Goal: Task Accomplishment & Management: Complete application form

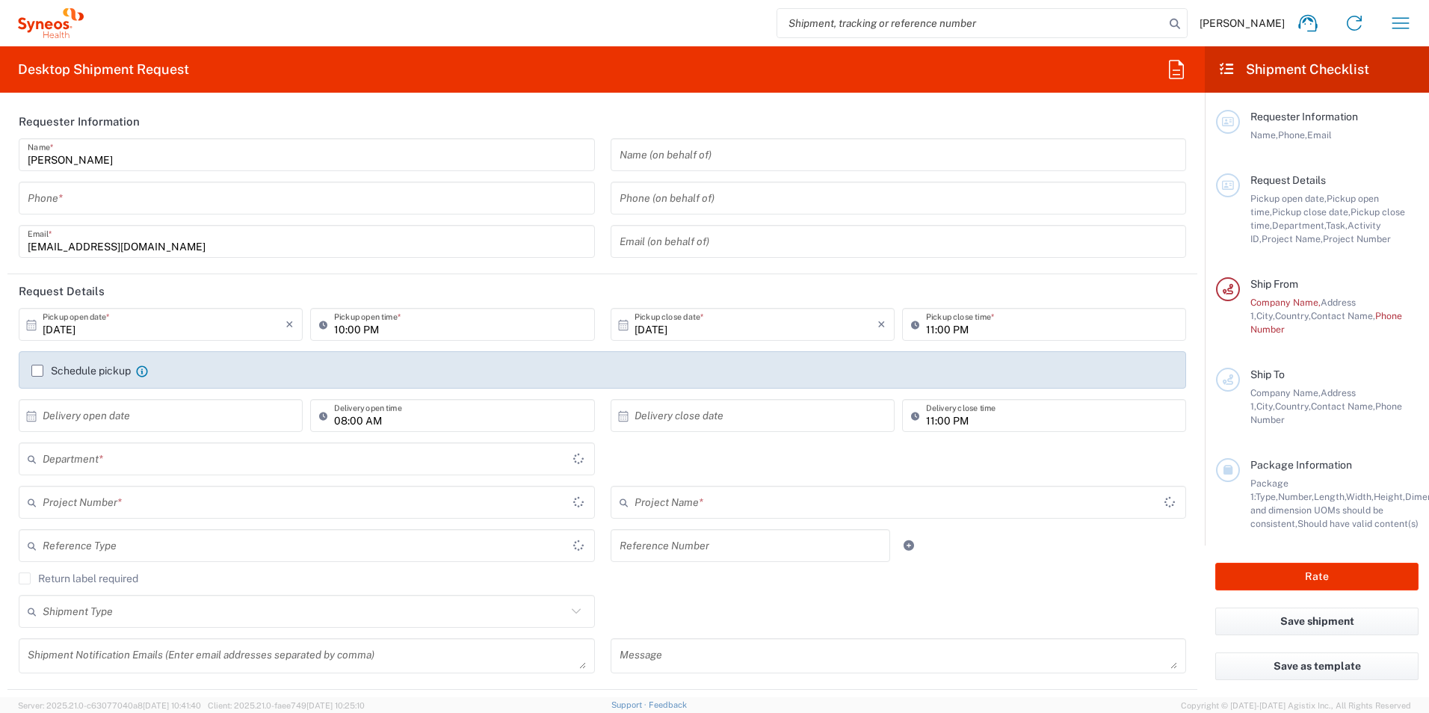
type input "[GEOGRAPHIC_DATA]"
type input "3510"
type input "Syneos Health UK Limited"
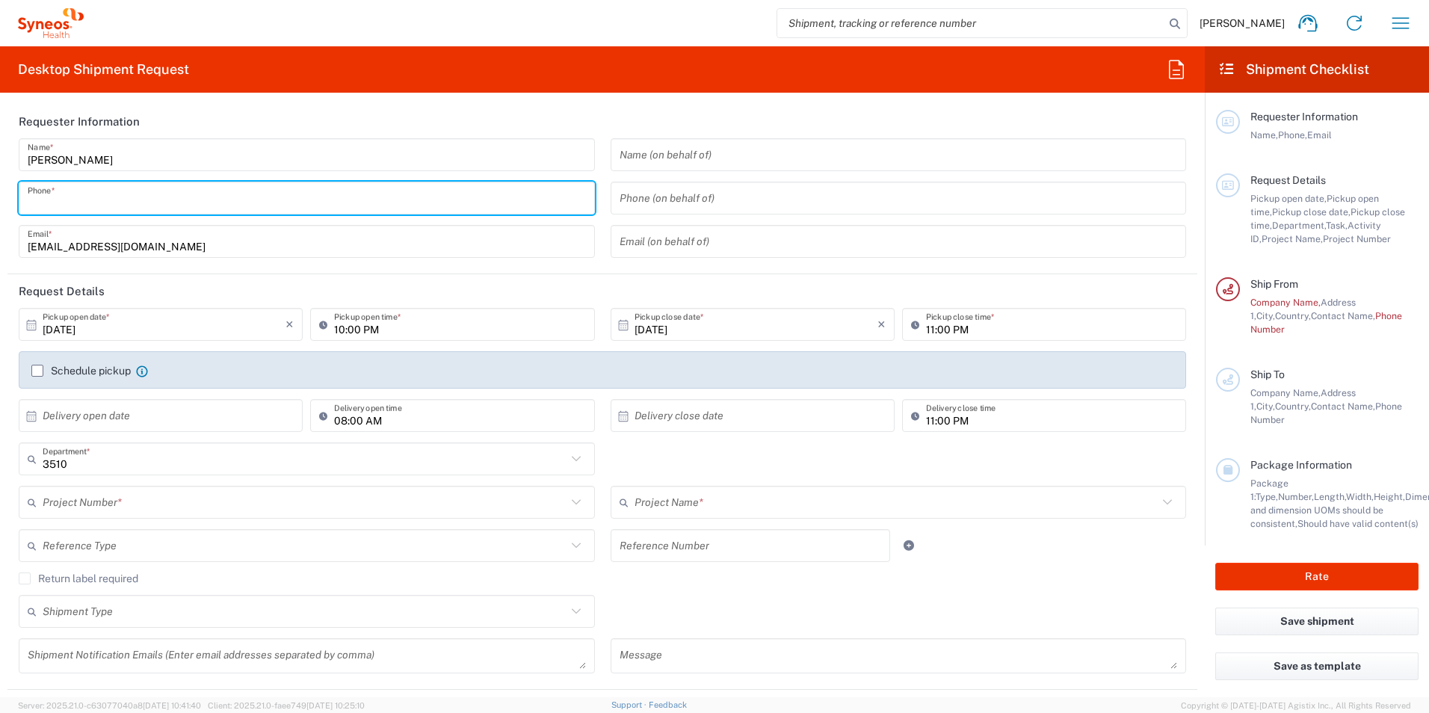
drag, startPoint x: 59, startPoint y: 188, endPoint x: 87, endPoint y: 199, distance: 30.1
click at [61, 191] on input "tel" at bounding box center [307, 198] width 558 height 26
type input "07722088737"
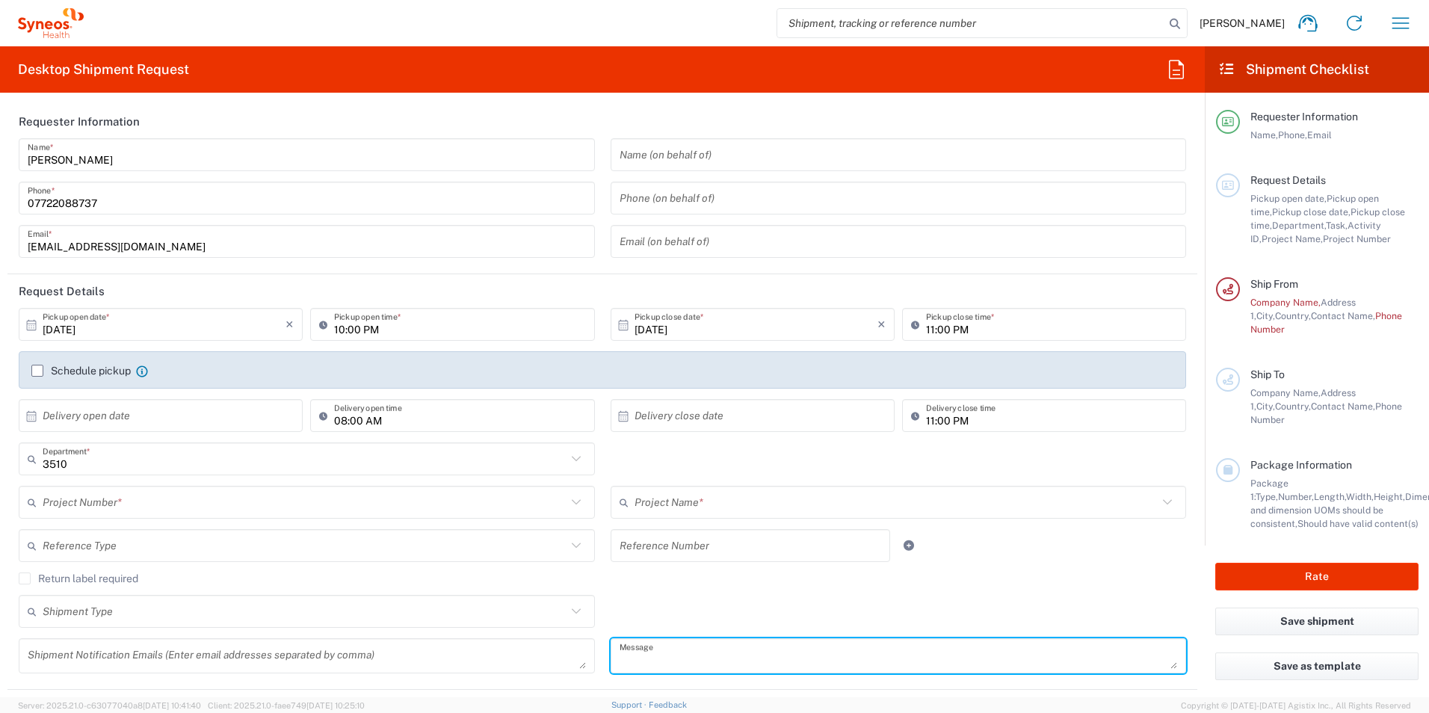
click at [882, 654] on textarea at bounding box center [898, 656] width 558 height 26
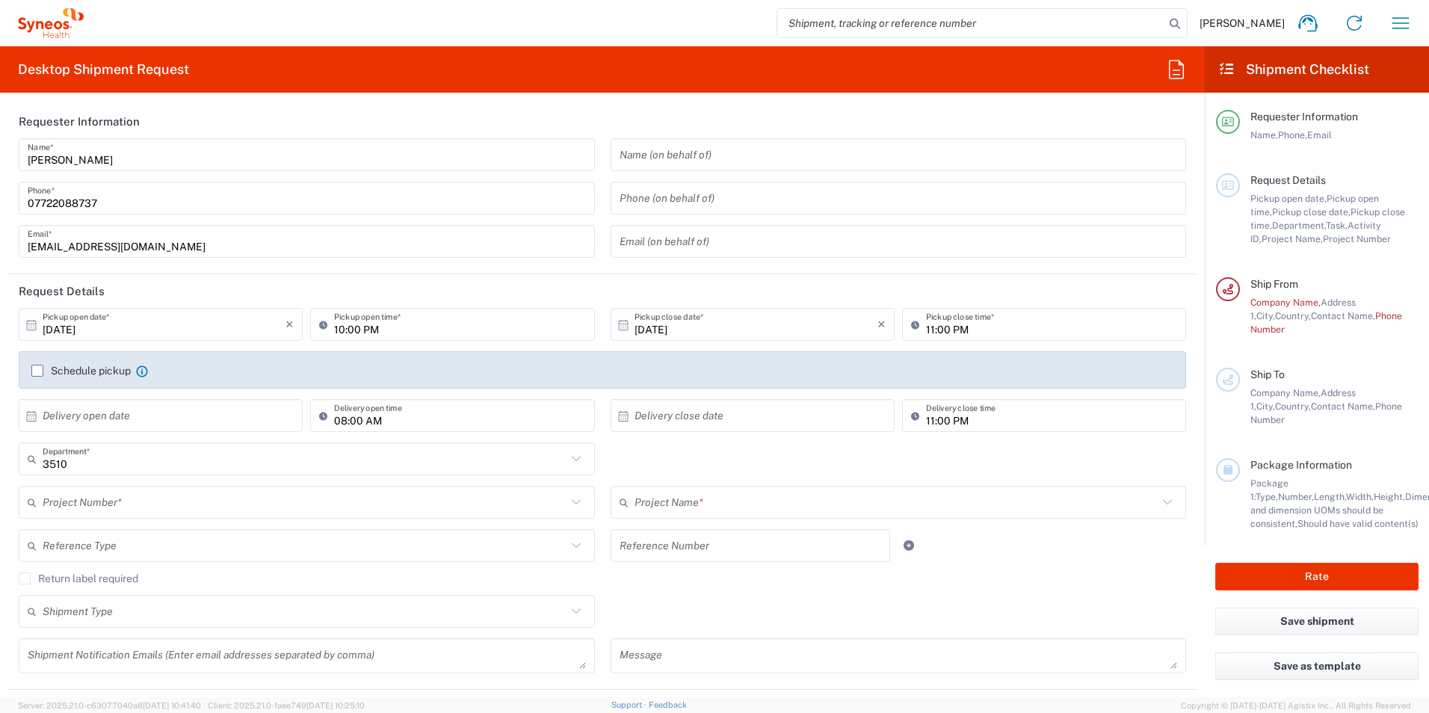
click at [37, 371] on label "Schedule pickup" at bounding box center [80, 371] width 99 height 12
click at [37, 371] on input "Schedule pickup" at bounding box center [37, 371] width 0 height 0
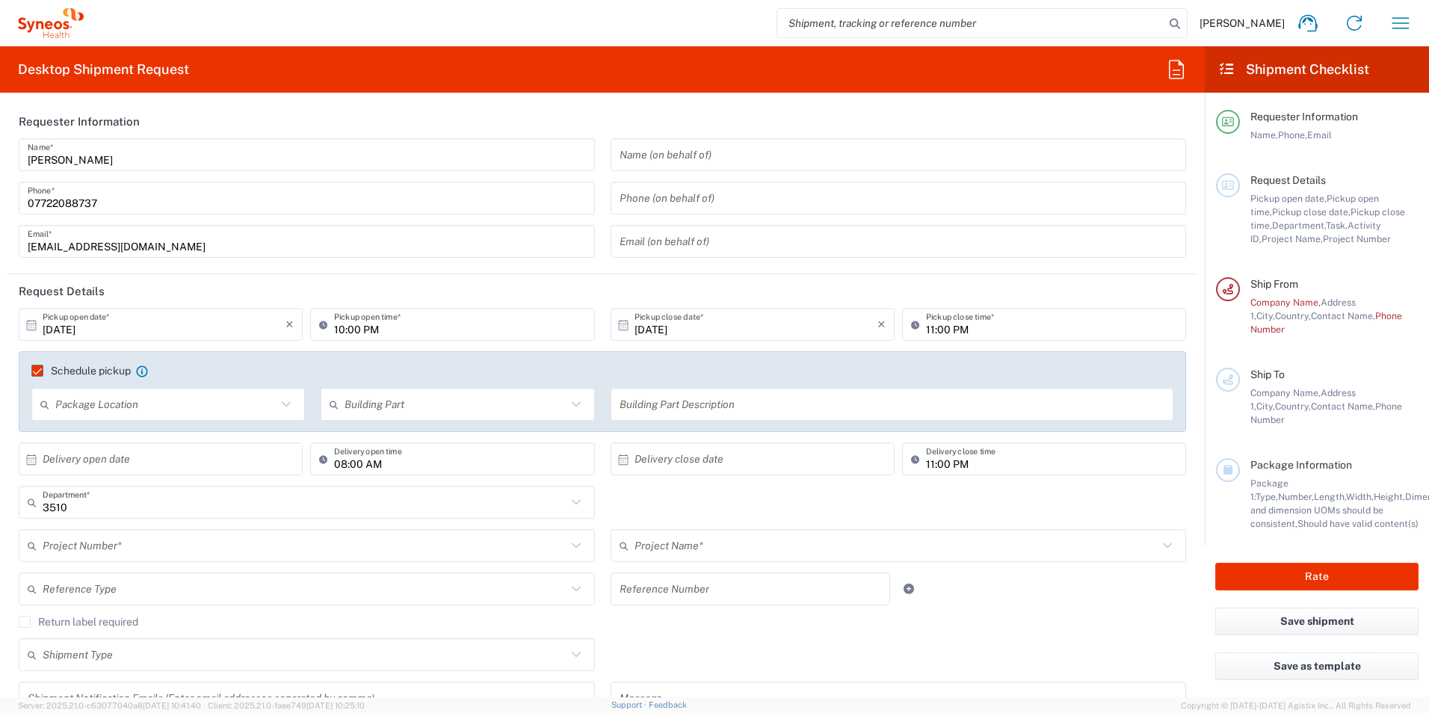
click at [204, 407] on input "text" at bounding box center [165, 404] width 221 height 26
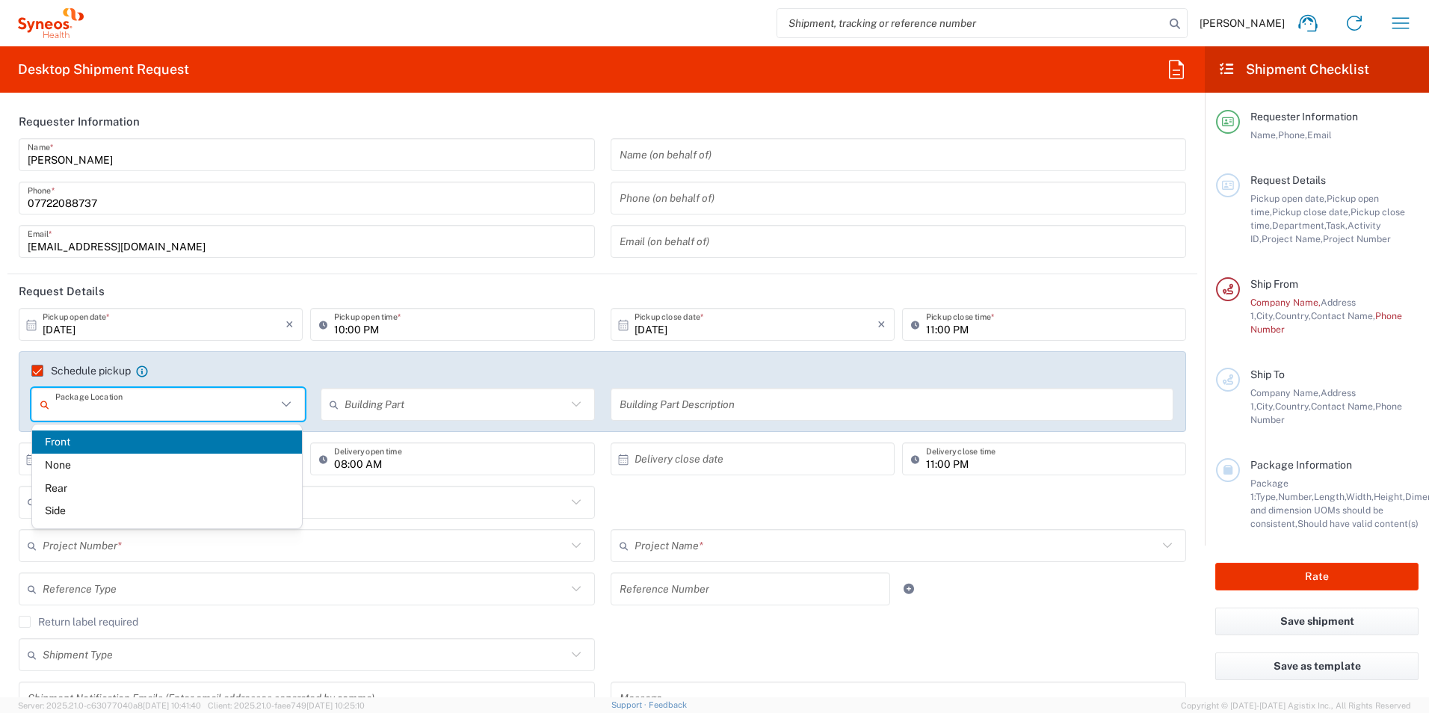
click at [461, 409] on input "text" at bounding box center [454, 404] width 221 height 26
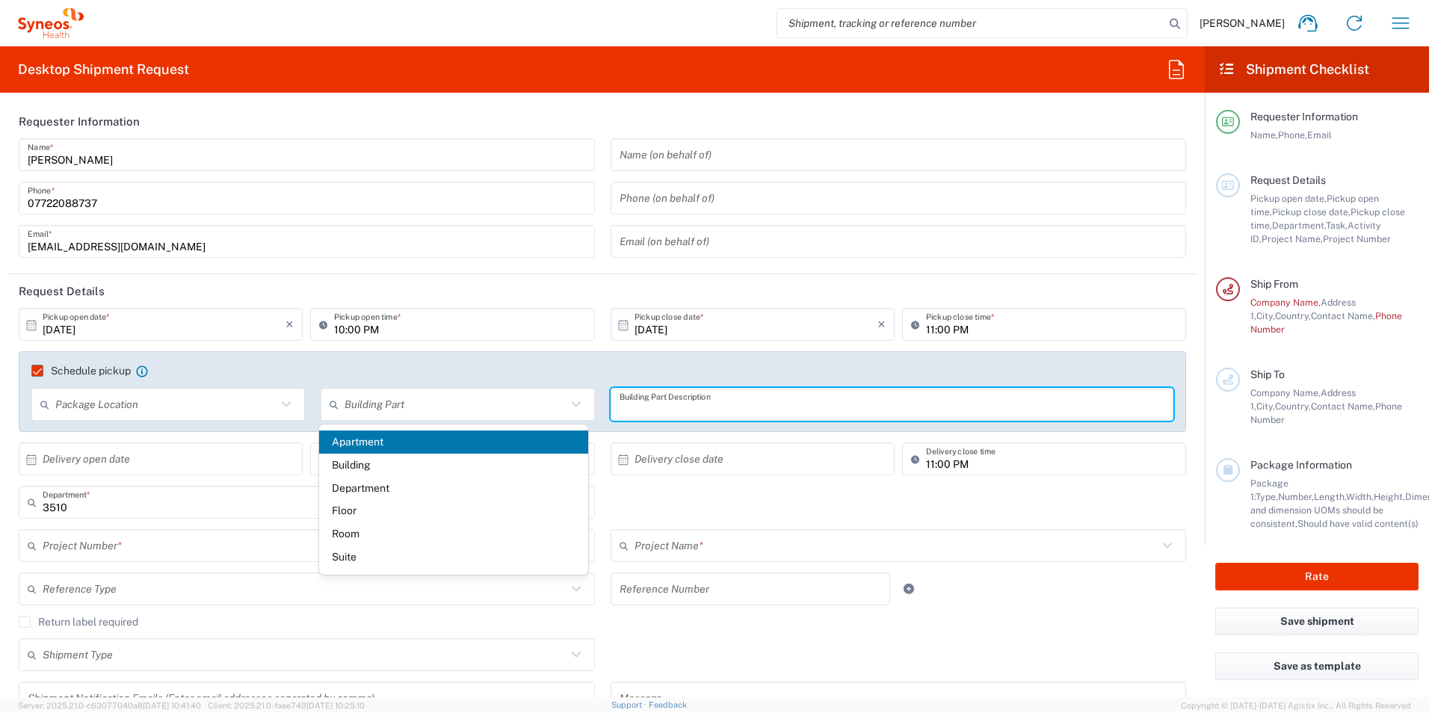
click at [653, 409] on input "text" at bounding box center [891, 404] width 545 height 26
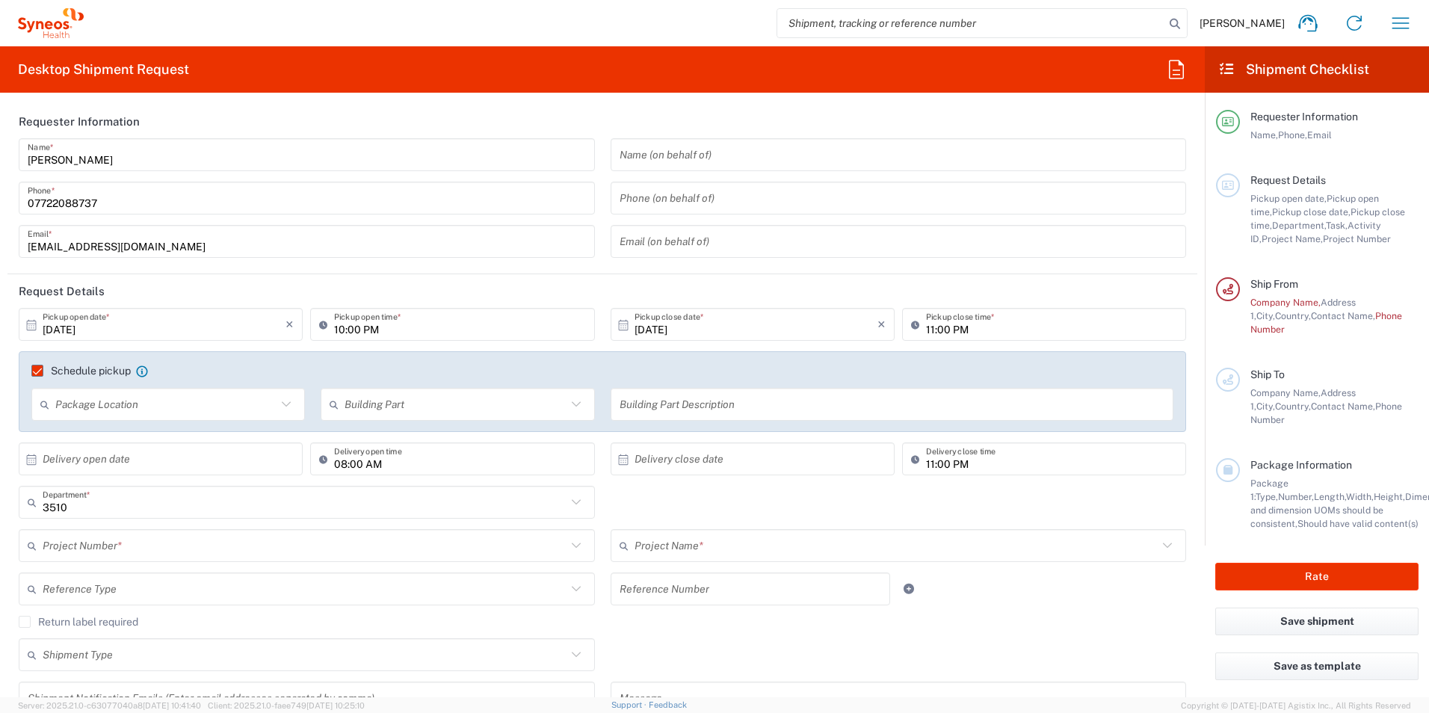
drag, startPoint x: 37, startPoint y: 368, endPoint x: 45, endPoint y: 368, distance: 7.5
click at [37, 368] on label "Schedule pickup" at bounding box center [80, 371] width 99 height 12
click at [31, 371] on input "Schedule pickup" at bounding box center [31, 371] width 0 height 0
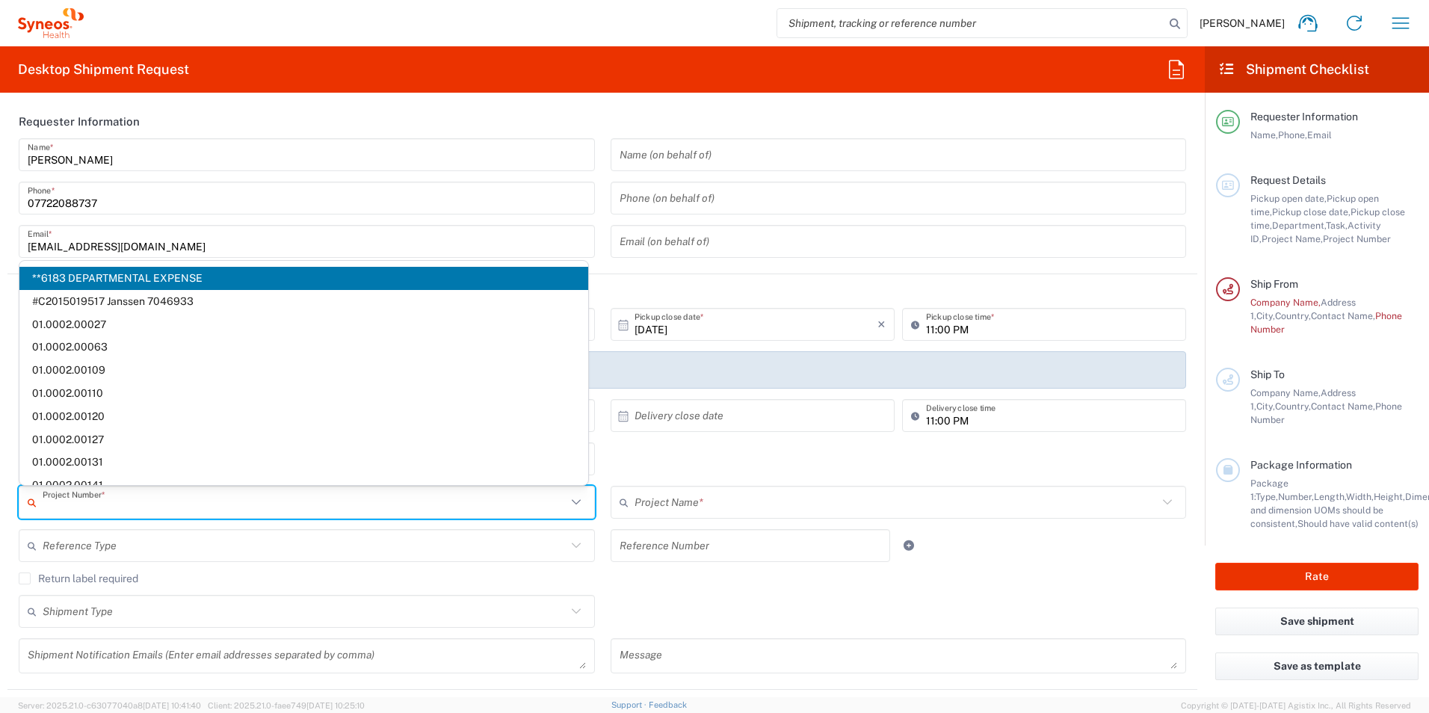
click at [202, 499] on input "text" at bounding box center [305, 502] width 524 height 26
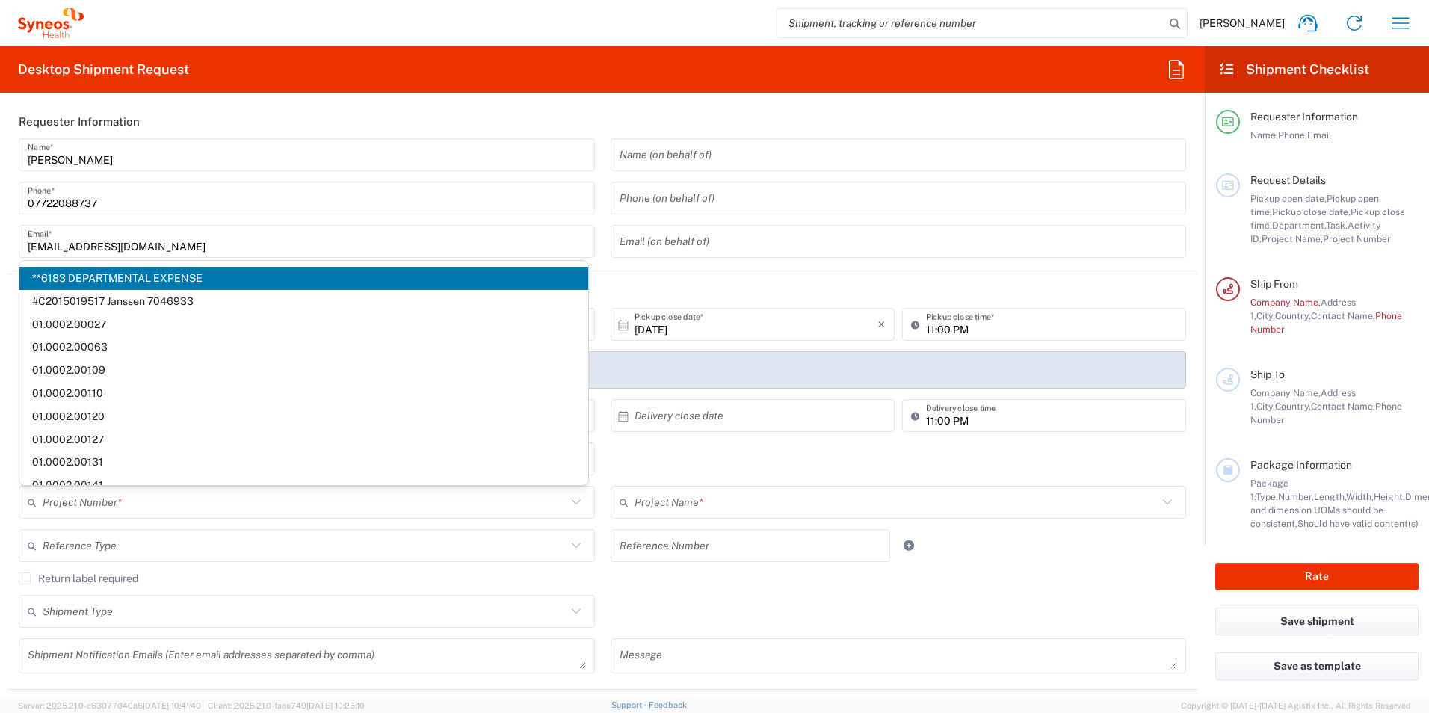
click at [1039, 465] on div "3510 Department * 3510 3000 3100 3109 3110 3111 3112 3125 3130 3135 3136 3150 3…" at bounding box center [602, 463] width 1183 height 43
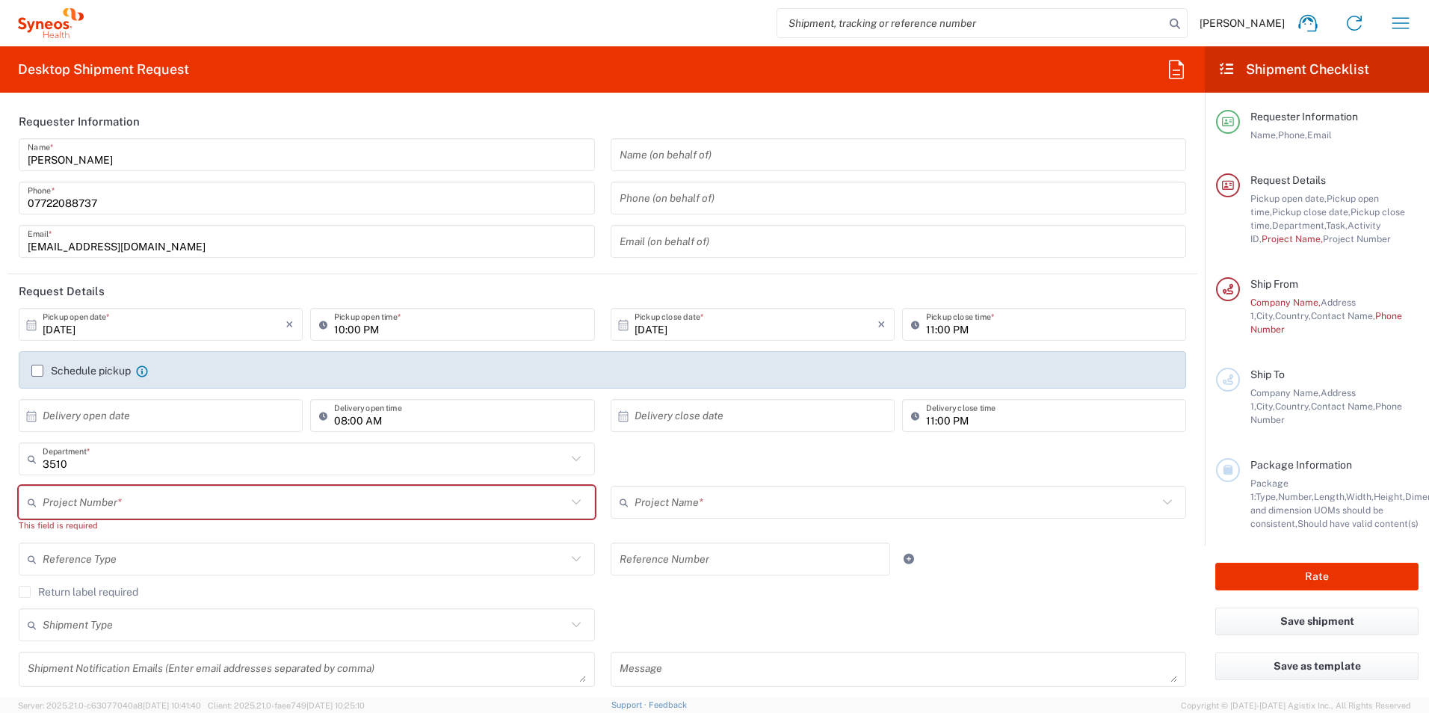
click at [715, 508] on input "text" at bounding box center [896, 502] width 524 height 26
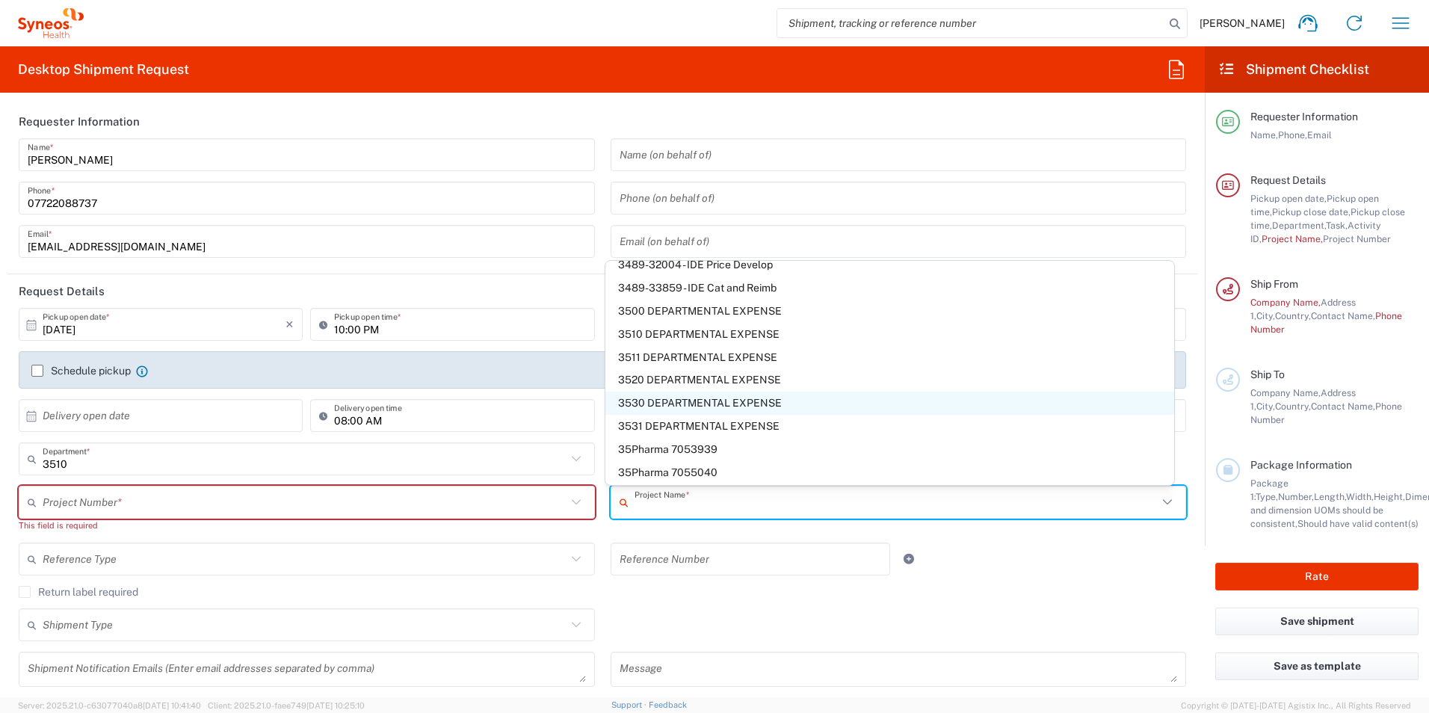
scroll to position [5485, 0]
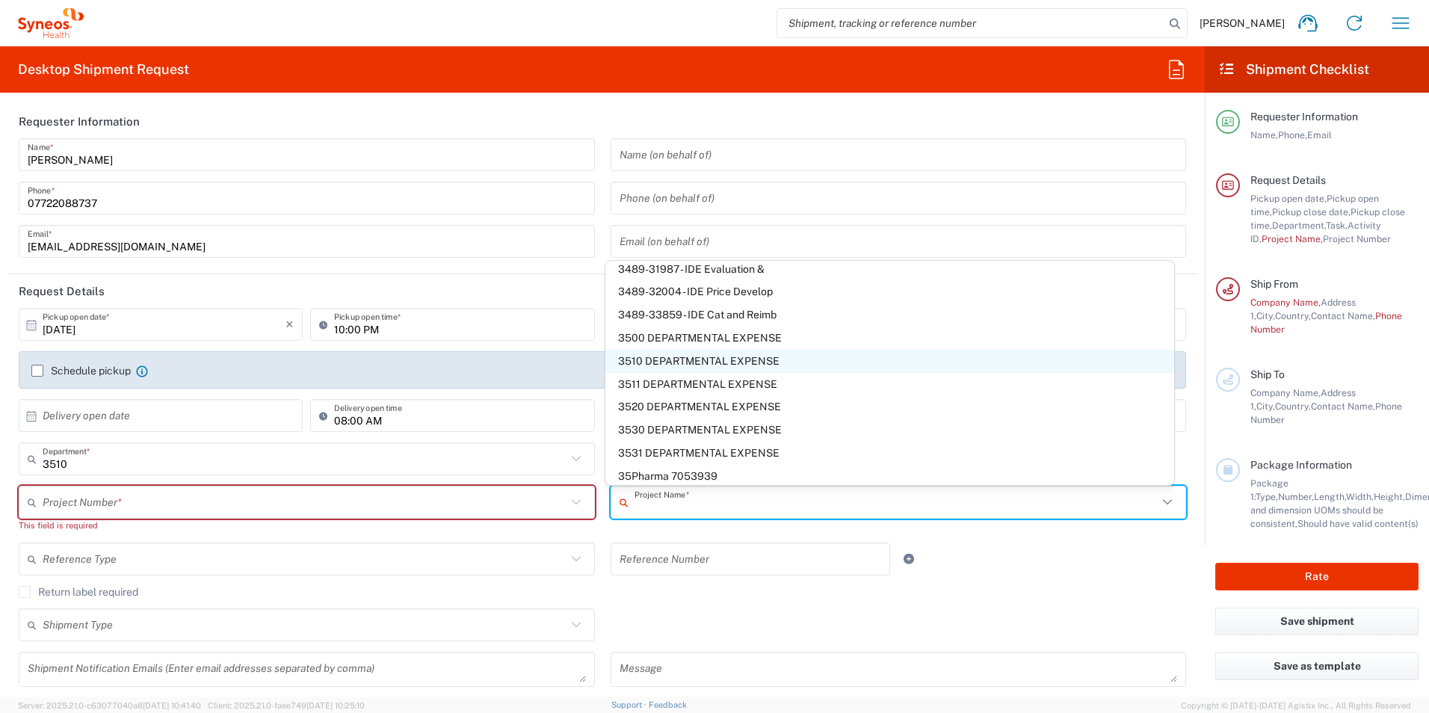
click at [770, 355] on span "3510 DEPARTMENTAL EXPENSE" at bounding box center [889, 361] width 569 height 23
type input "3510 DEPARTMENTAL EXPENSE"
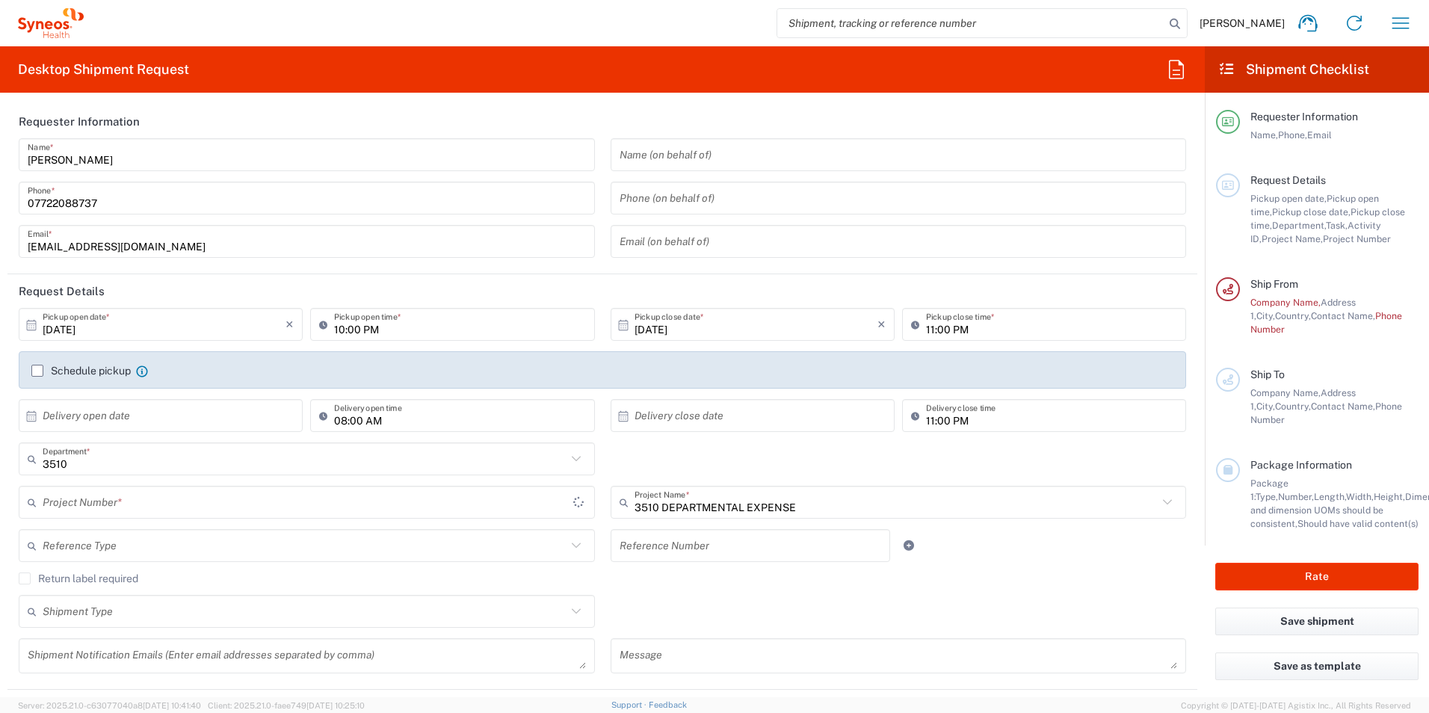
type input "3510 DEPARTMENTAL EXPENSE"
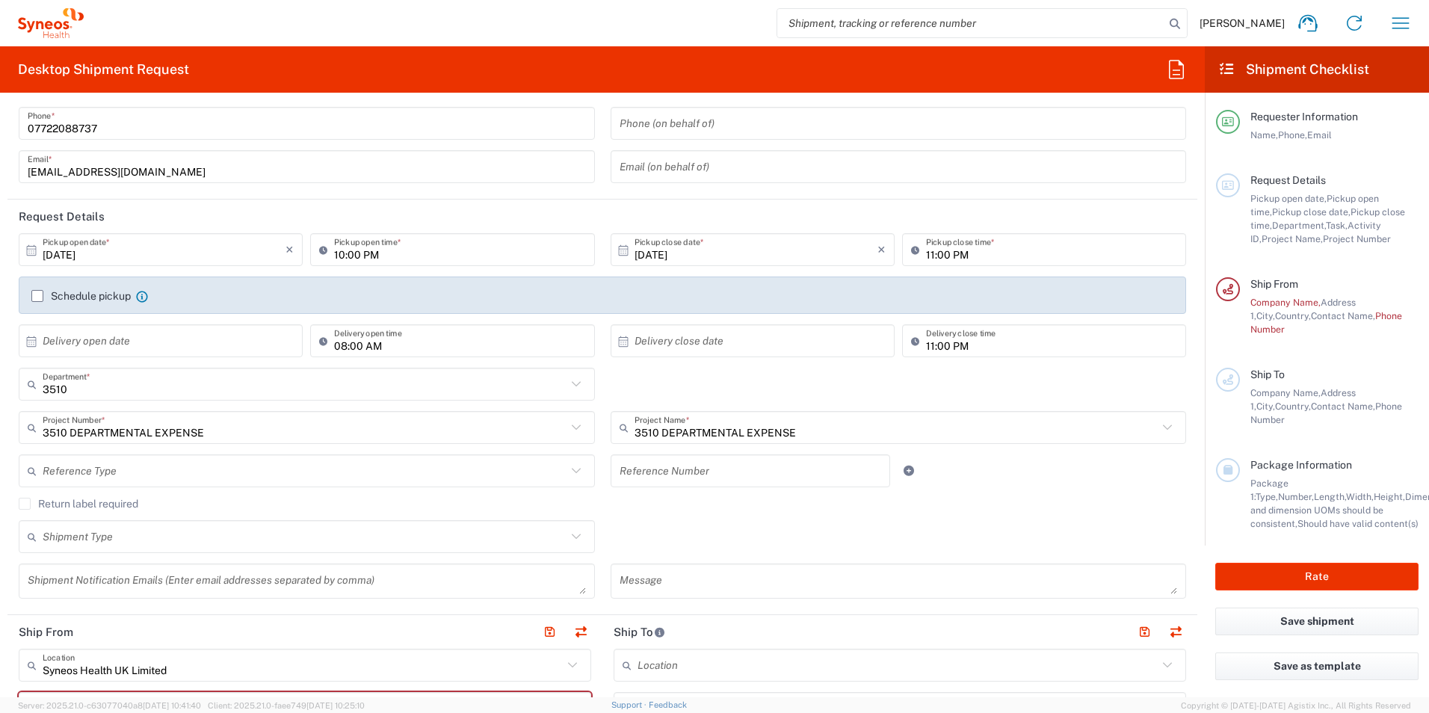
scroll to position [149, 0]
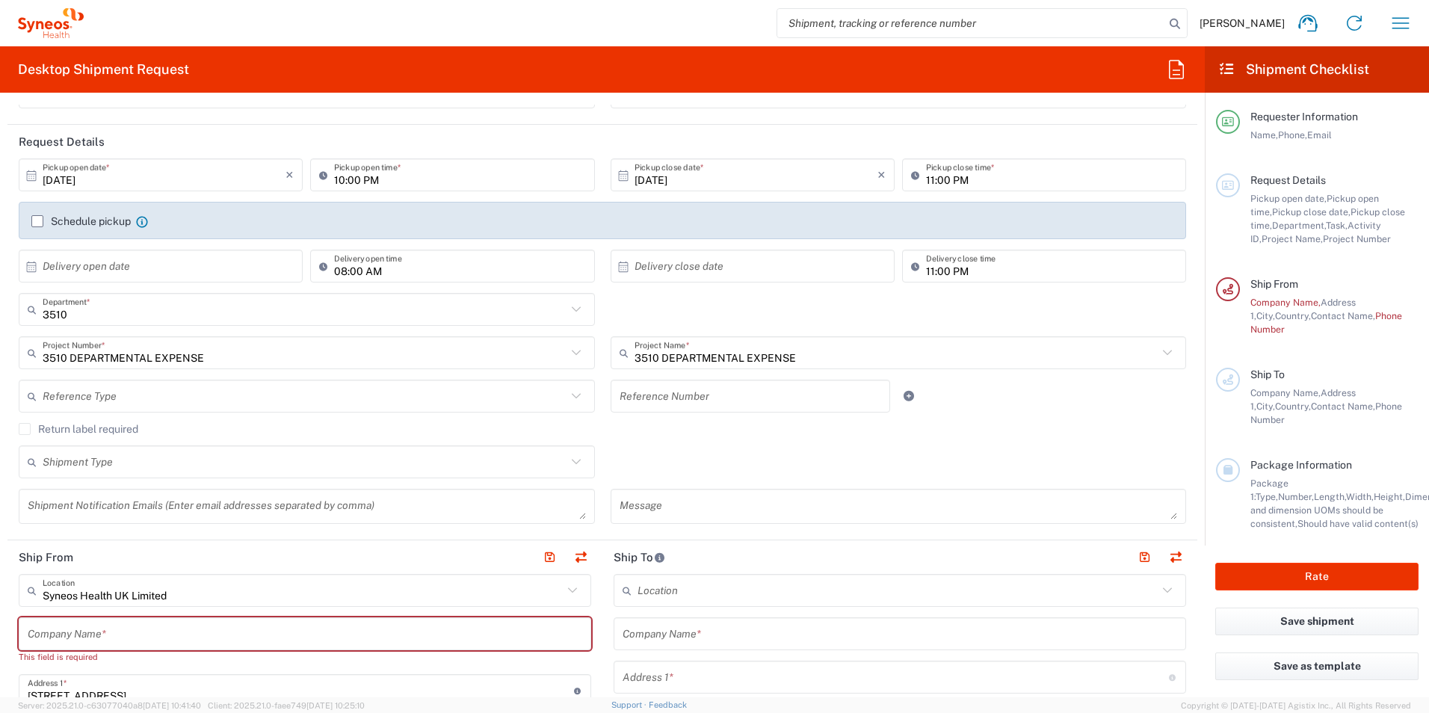
click at [572, 356] on icon at bounding box center [575, 352] width 19 height 19
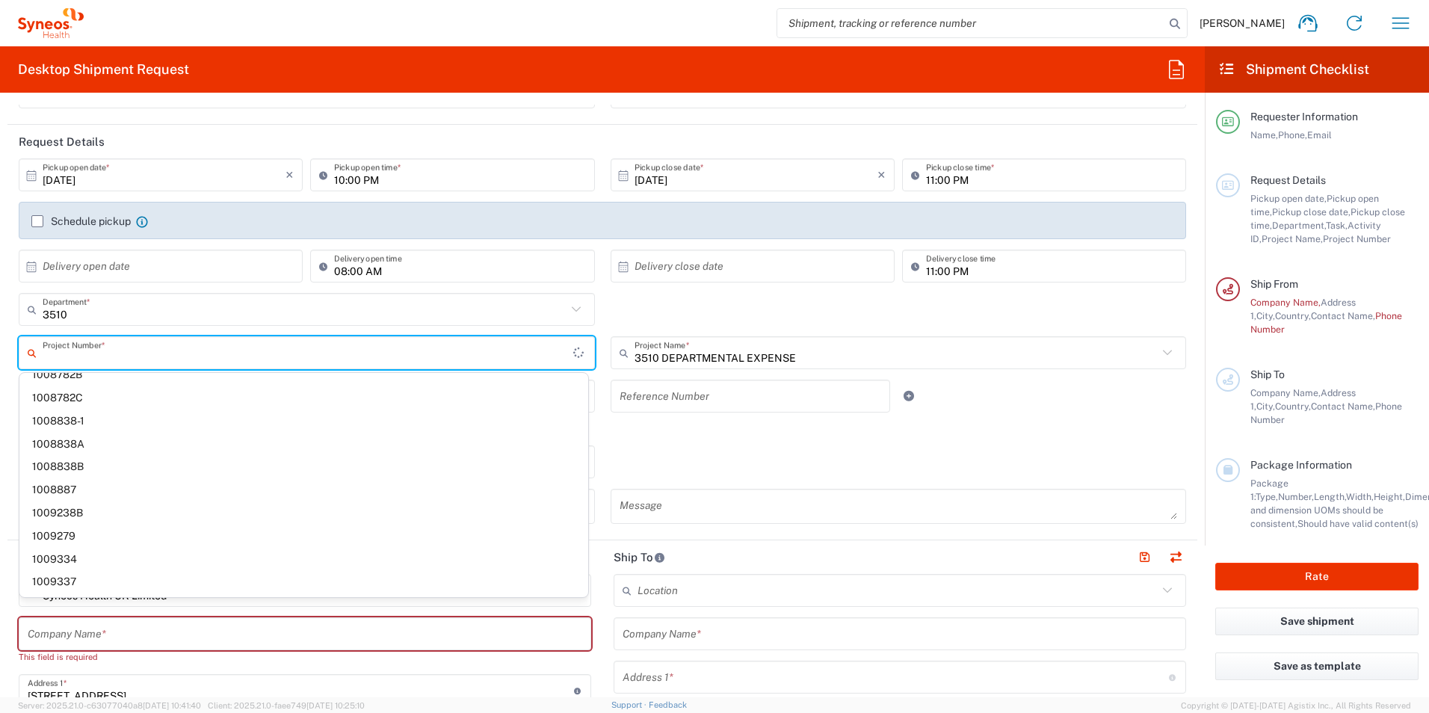
scroll to position [6091, 0]
click at [836, 362] on input "text" at bounding box center [896, 353] width 524 height 26
type input "3510 DEPARTMENTAL EXPENSE"
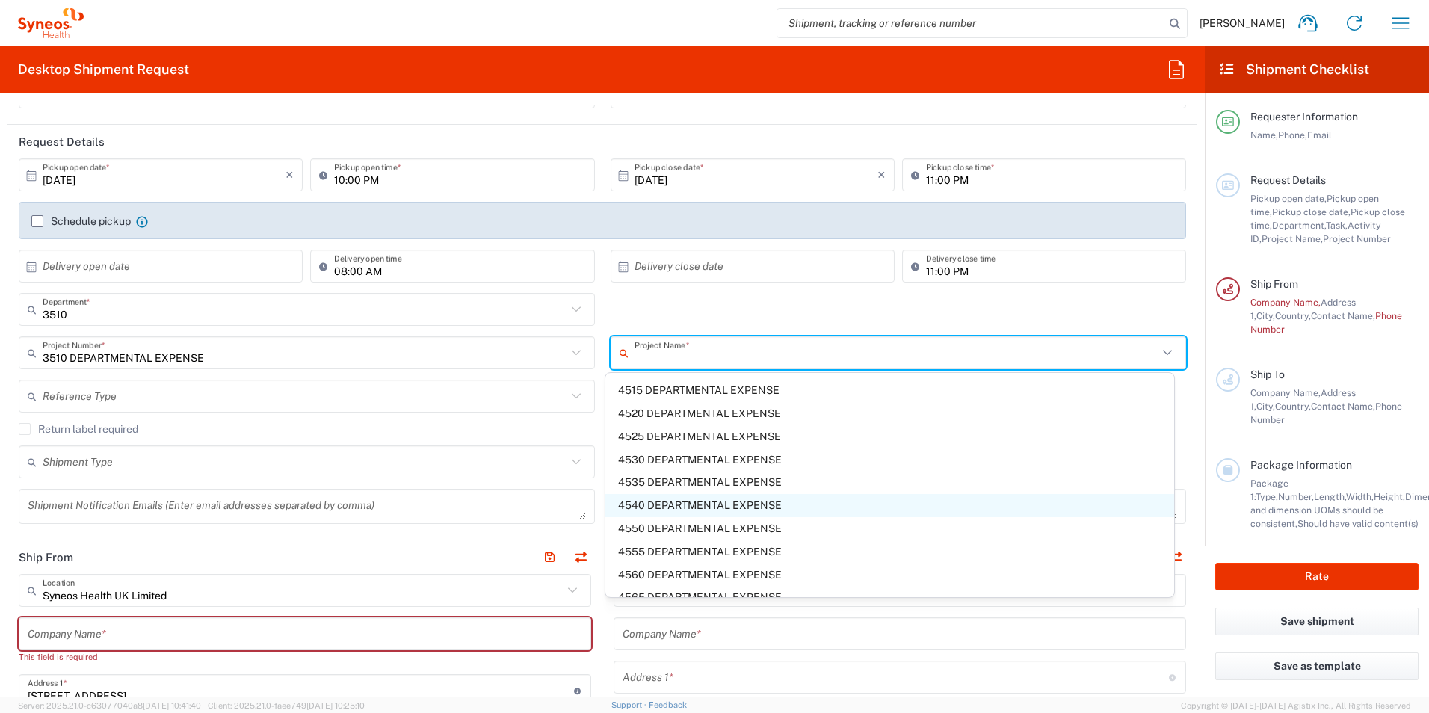
scroll to position [6575, 0]
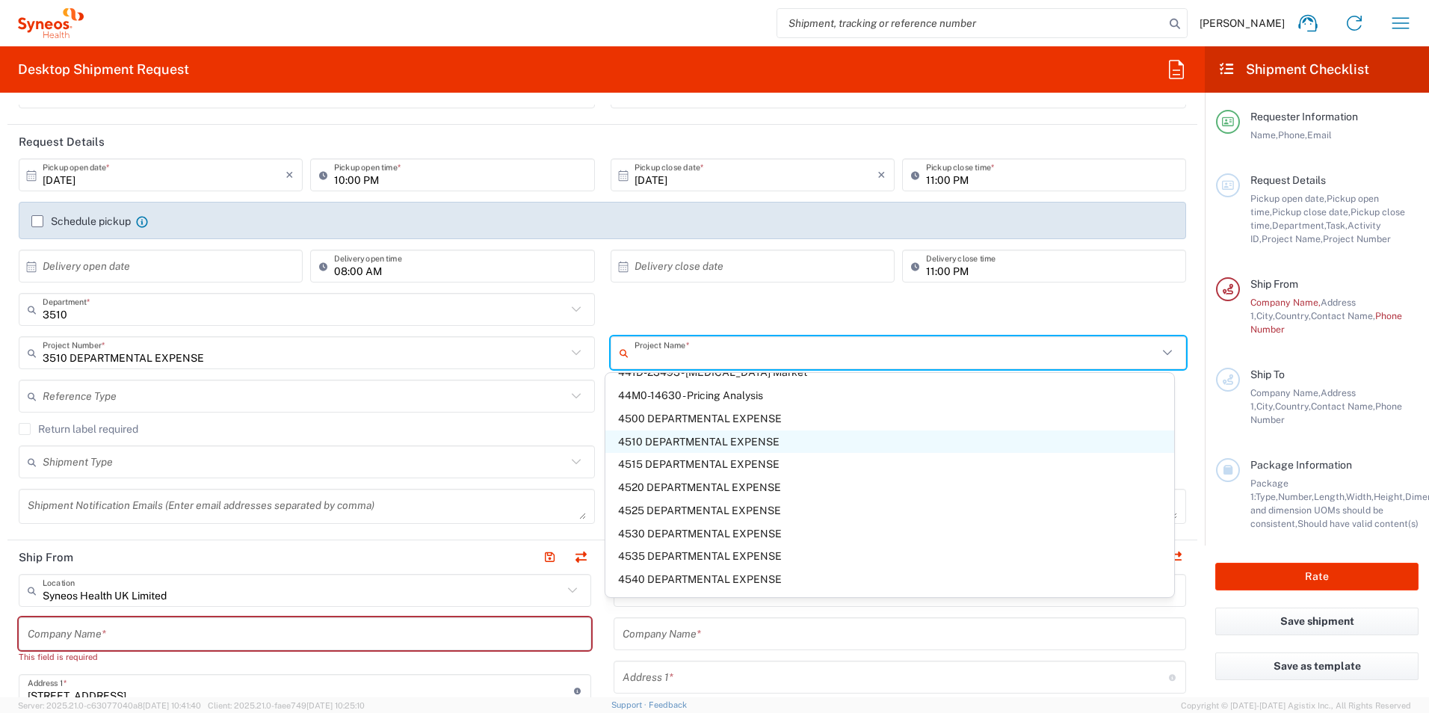
click at [772, 436] on span "4510 DEPARTMENTAL EXPENSE" at bounding box center [889, 441] width 569 height 23
type input "4510 DEPARTMENTAL EXPENSE"
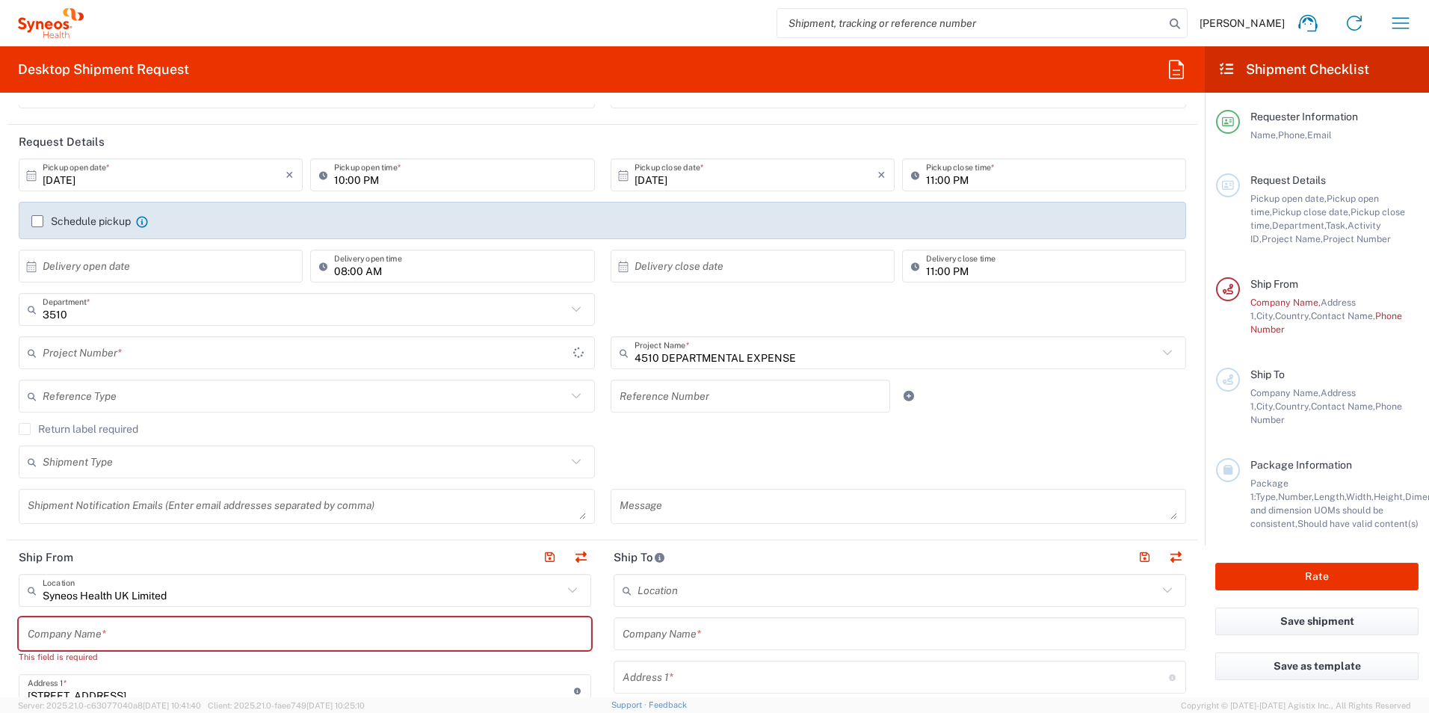
type input "4510 DEPARTMENTAL EXPENSE"
click at [569, 312] on icon at bounding box center [575, 309] width 19 height 19
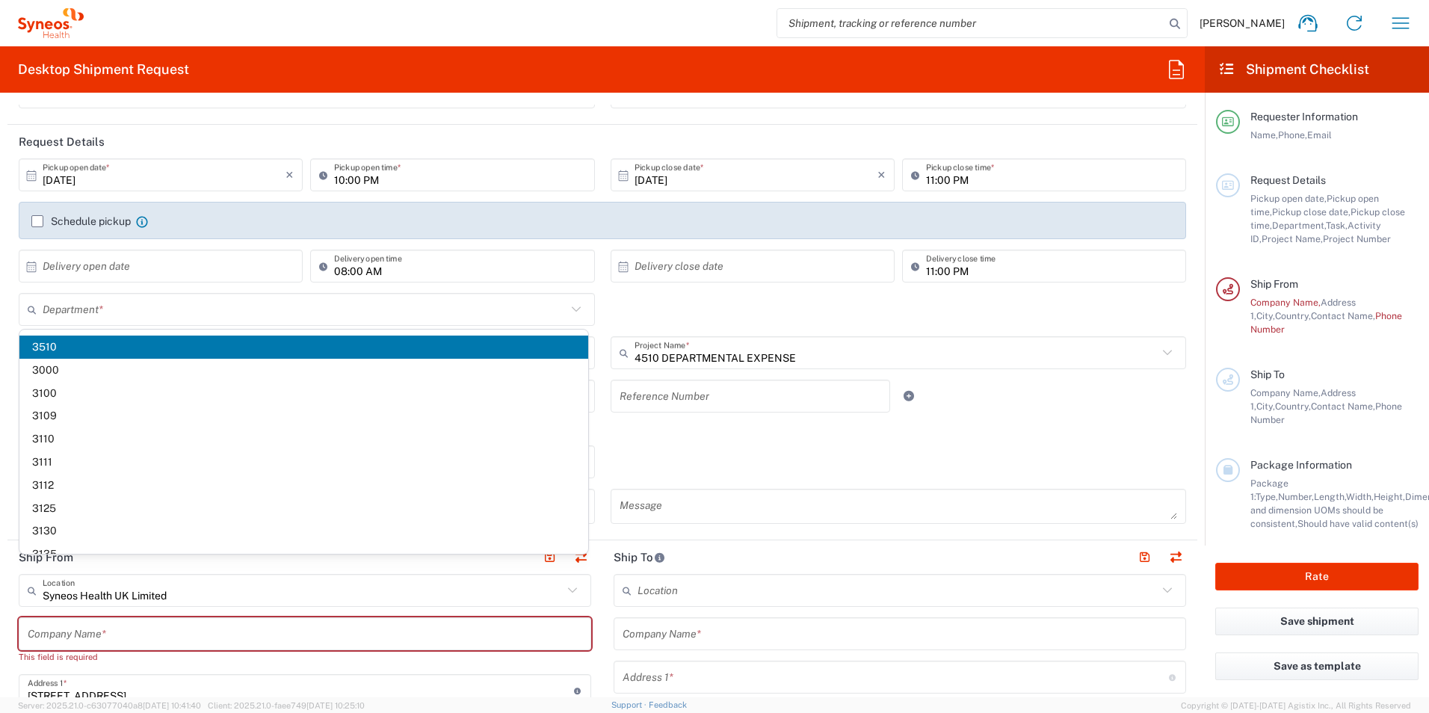
click at [602, 566] on header "Ship To" at bounding box center [899, 557] width 595 height 34
type input "3510"
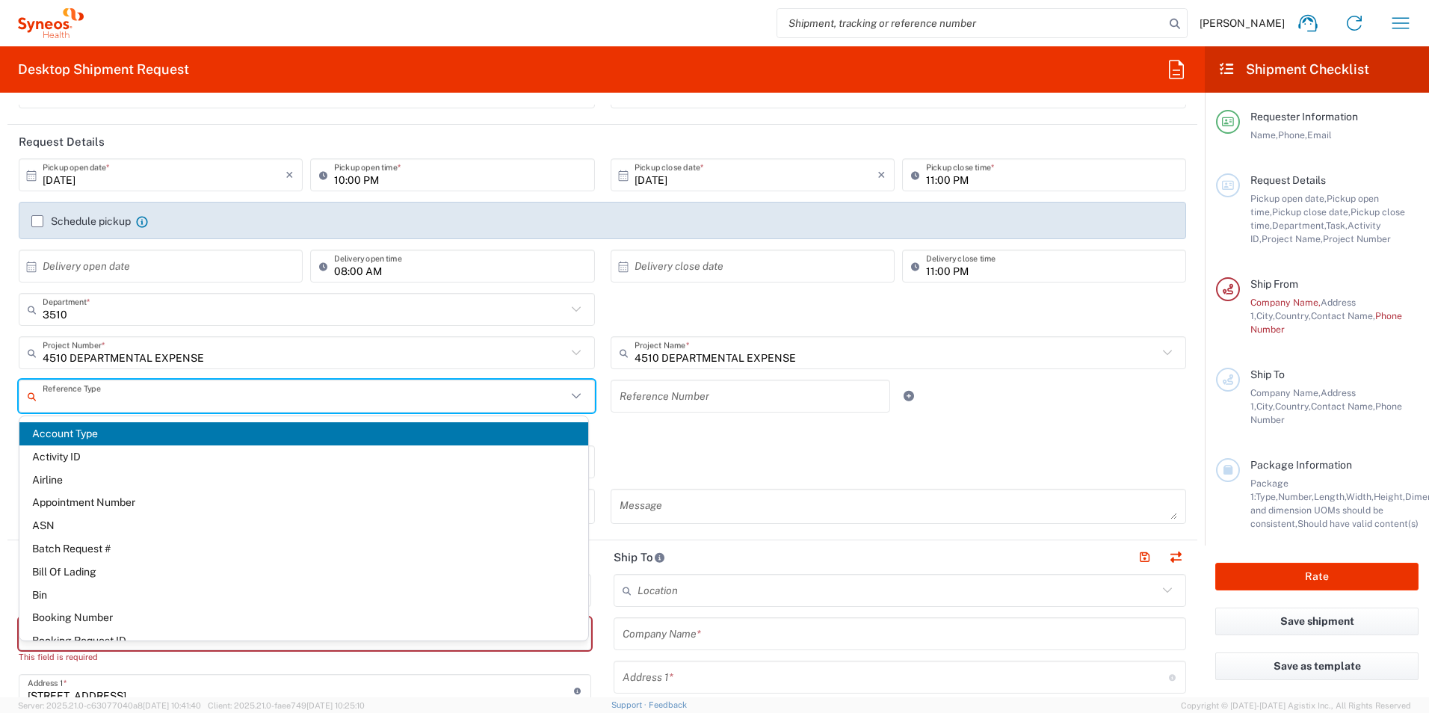
click at [166, 397] on input "text" at bounding box center [305, 396] width 524 height 26
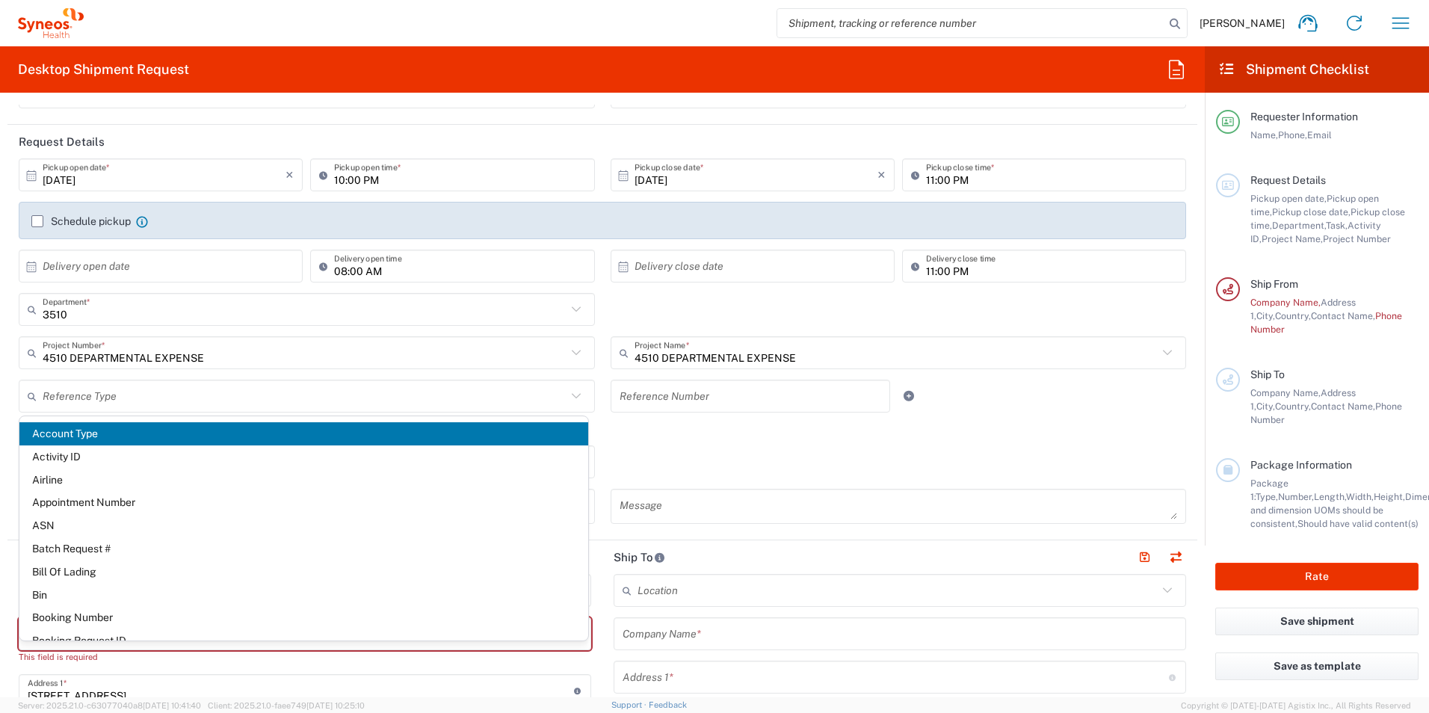
click at [708, 438] on div "Return label required" at bounding box center [602, 434] width 1167 height 22
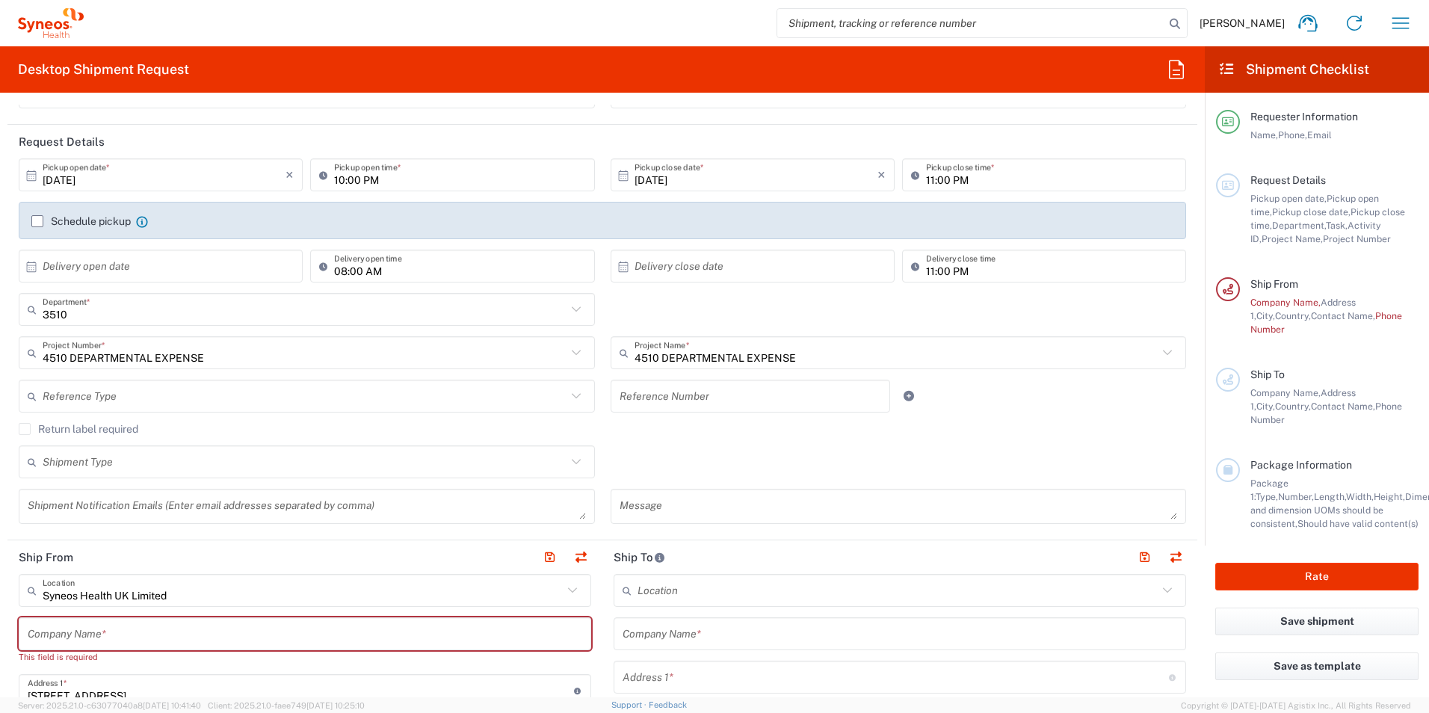
click at [571, 464] on icon at bounding box center [575, 461] width 9 height 5
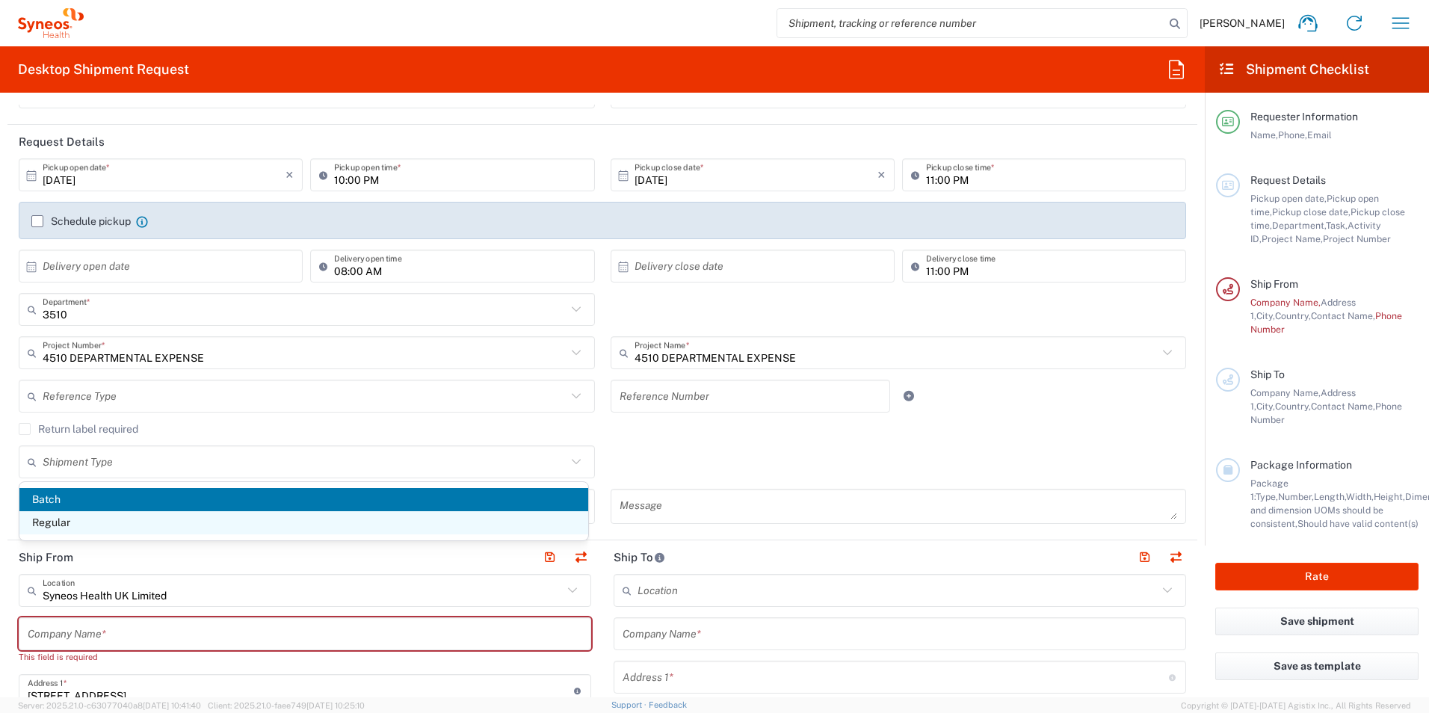
click at [80, 524] on span "Regular" at bounding box center [303, 522] width 569 height 23
type input "Regular"
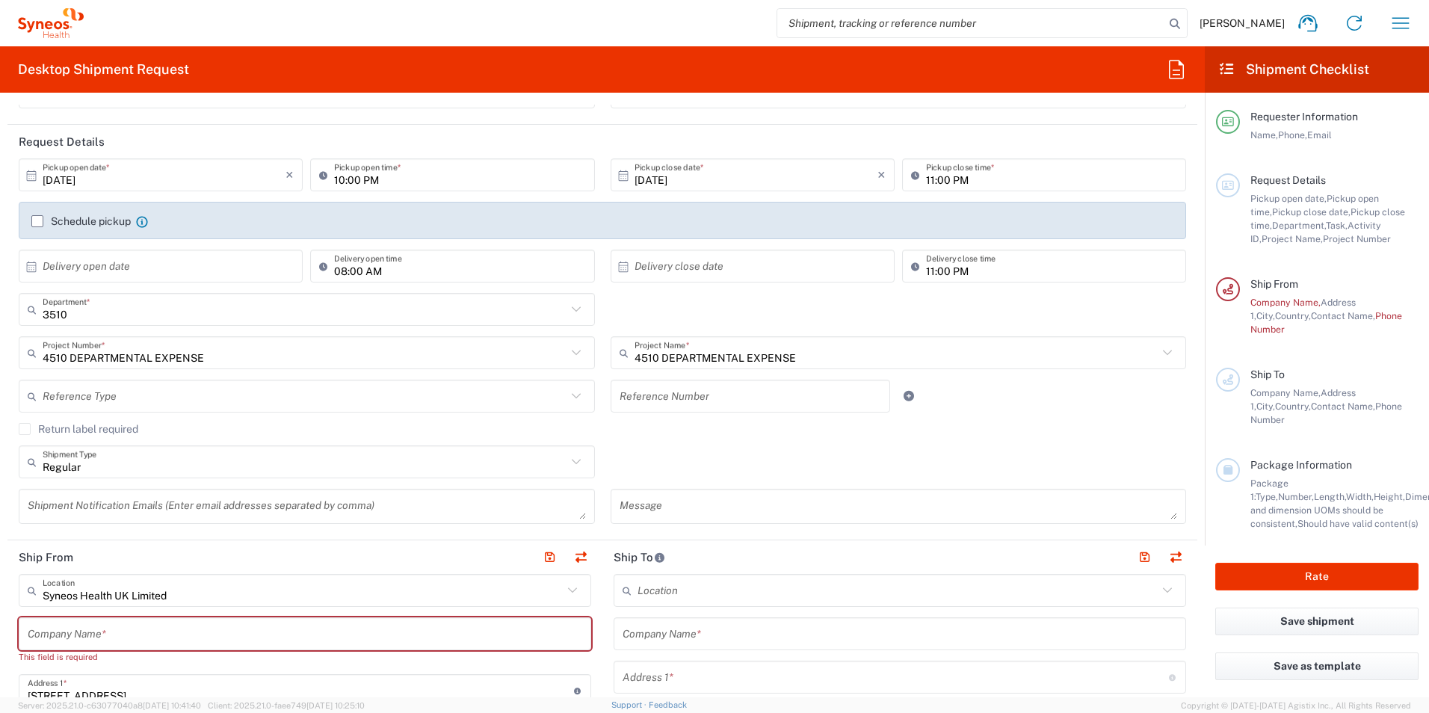
click at [687, 402] on input "text" at bounding box center [750, 396] width 262 height 26
click at [781, 456] on div "Regular Shipment Type Batch Regular" at bounding box center [602, 466] width 1183 height 43
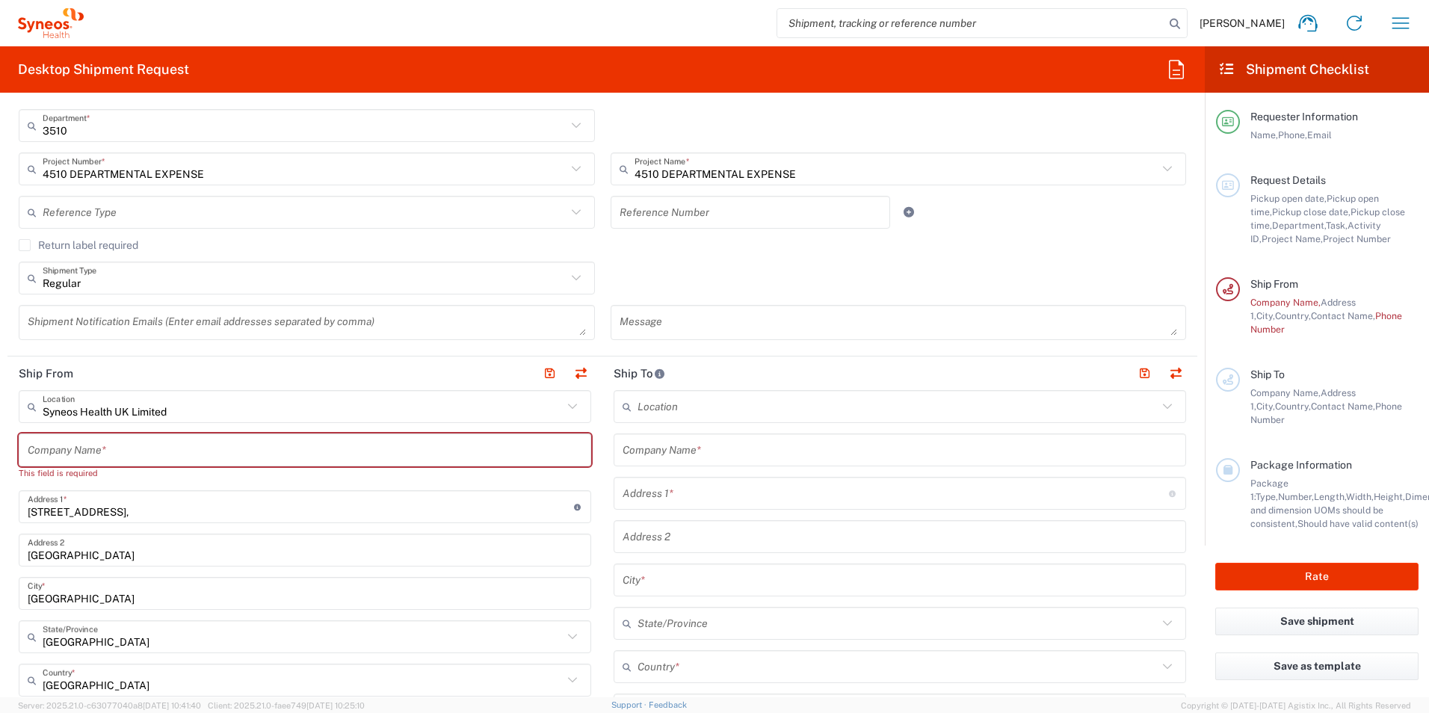
scroll to position [374, 0]
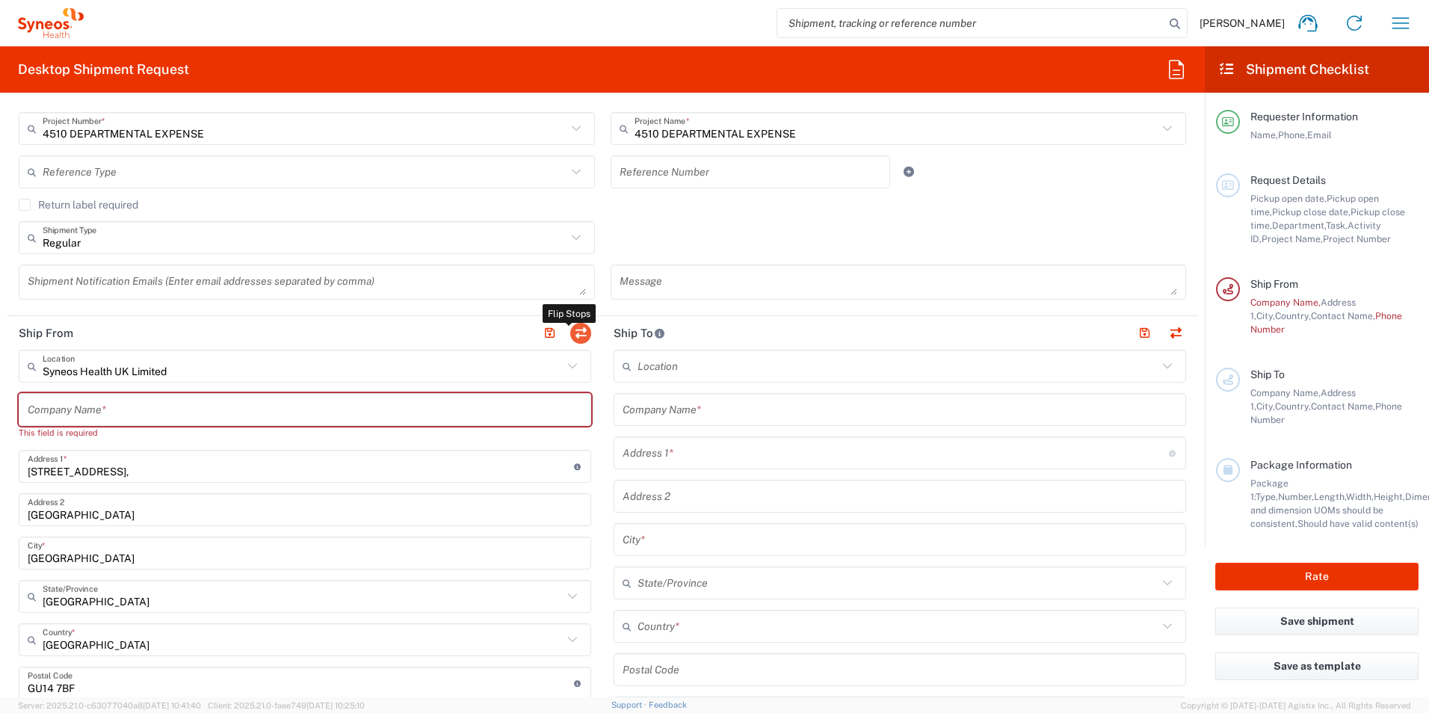
click at [577, 332] on button "button" at bounding box center [580, 333] width 21 height 21
type input "Syneos Health UK Limited"
type input "[STREET_ADDRESS],"
type input "[GEOGRAPHIC_DATA]"
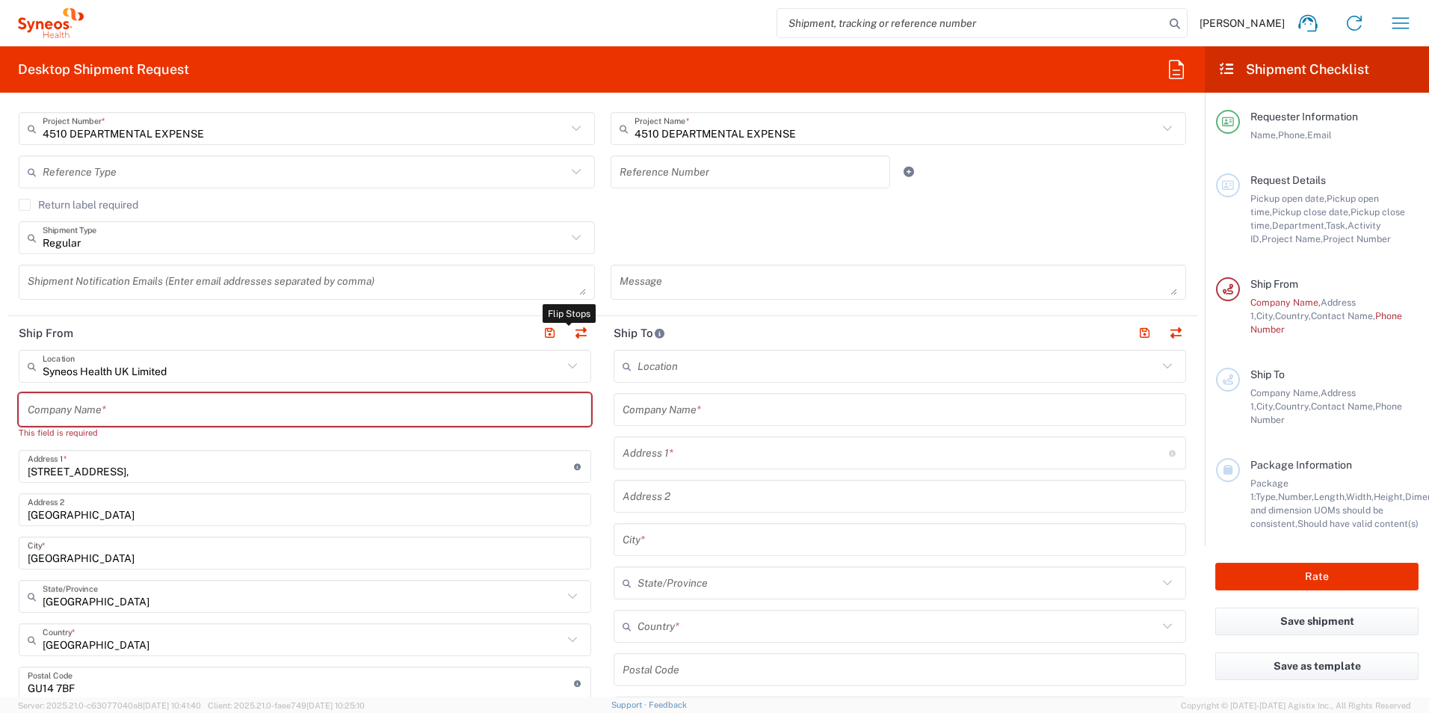
type input "[GEOGRAPHIC_DATA]"
type input "GU14 7BF"
type input "[PERSON_NAME]"
type input "[EMAIL_ADDRESS][DOMAIN_NAME]"
type input "EORI"
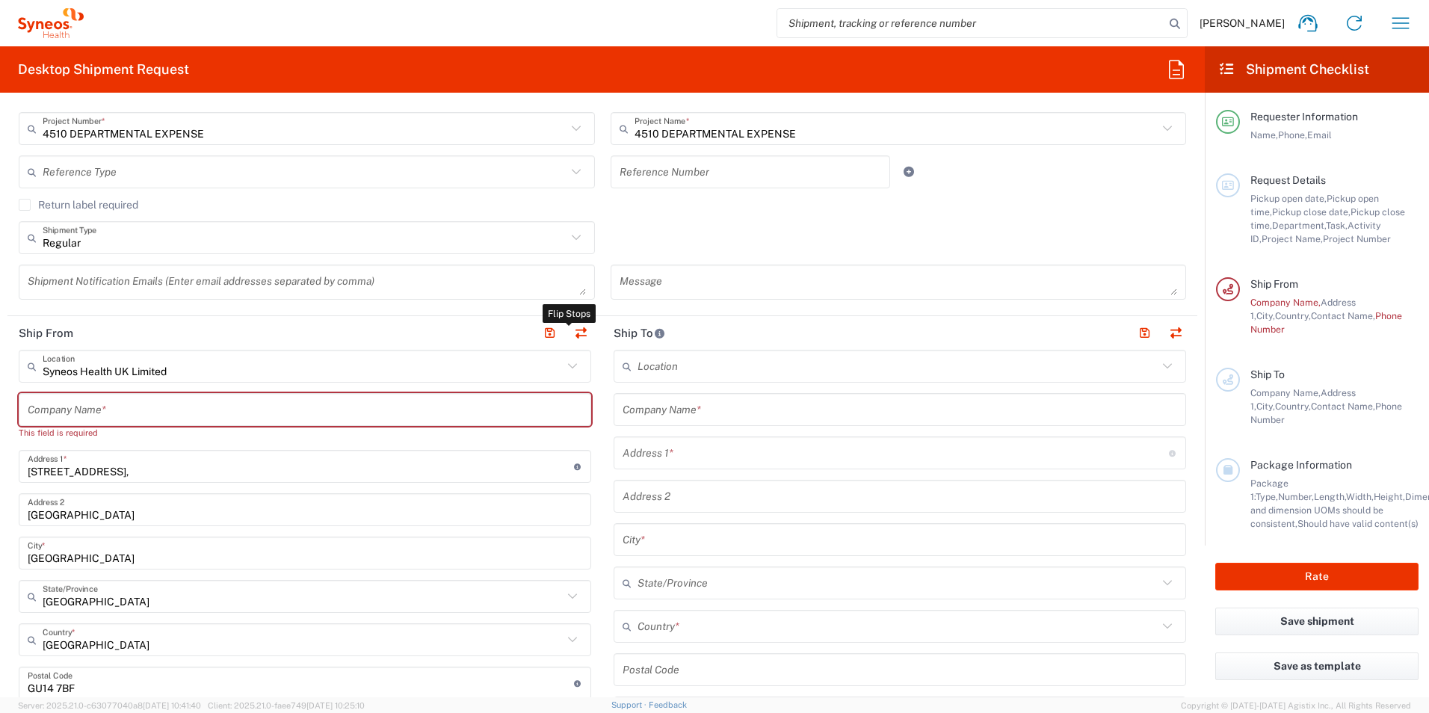
type input "TIN"
type input "9865518276"
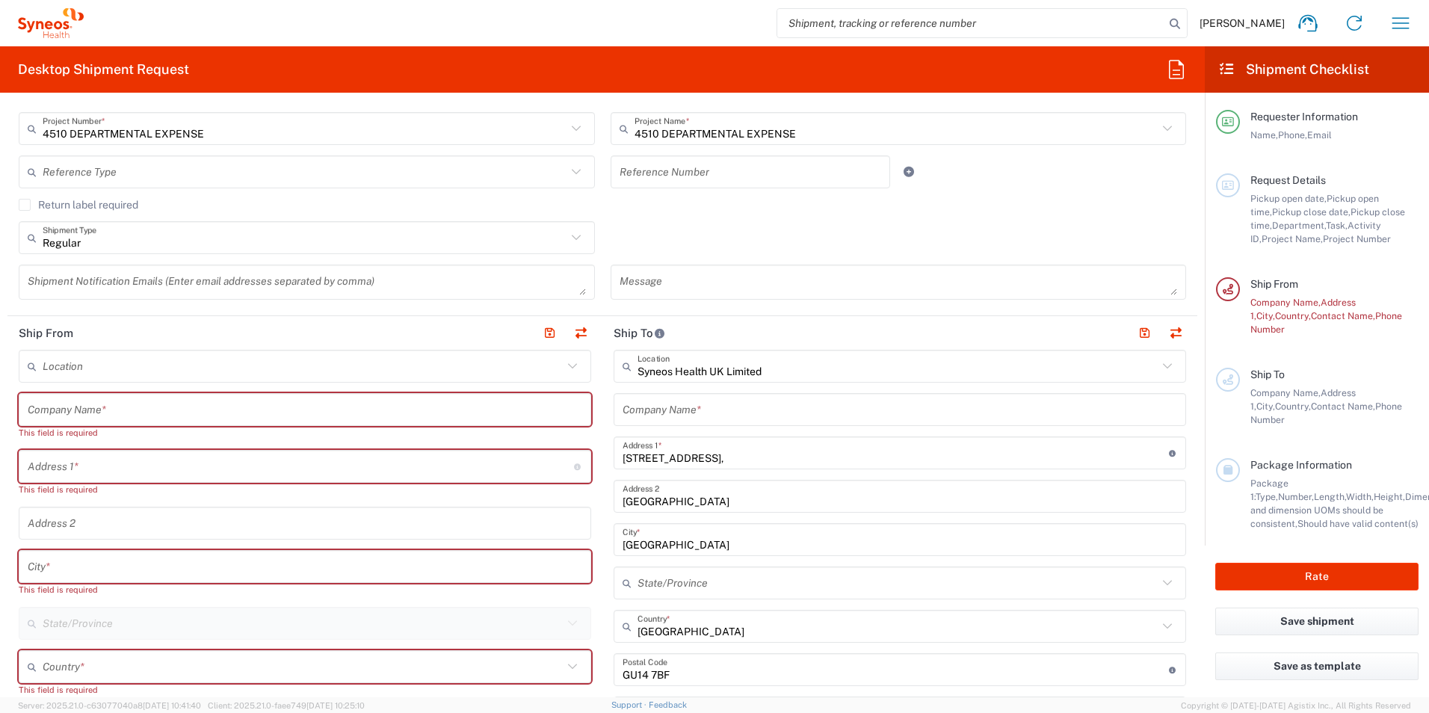
type input "[GEOGRAPHIC_DATA]"
click at [143, 401] on input "text" at bounding box center [305, 410] width 554 height 26
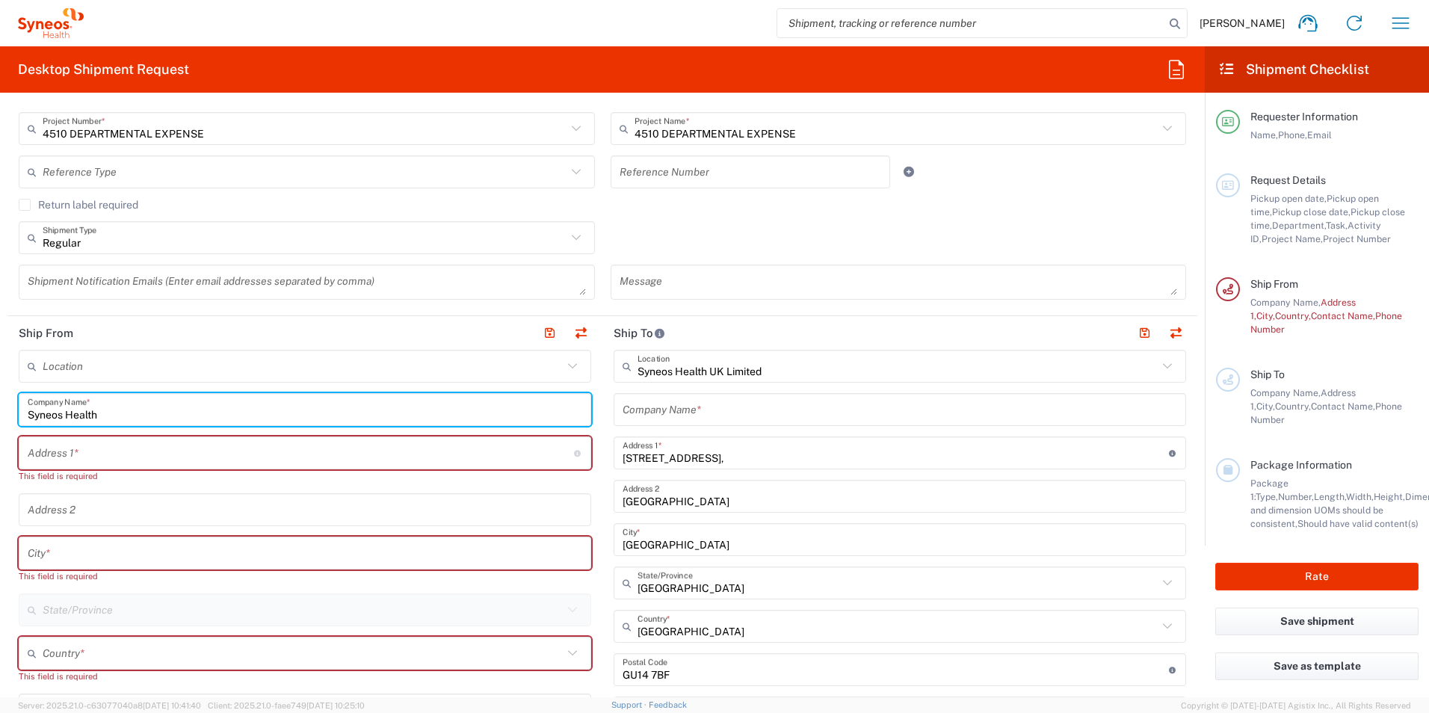
type input "Syneos Health"
click at [671, 406] on input "text" at bounding box center [899, 410] width 554 height 26
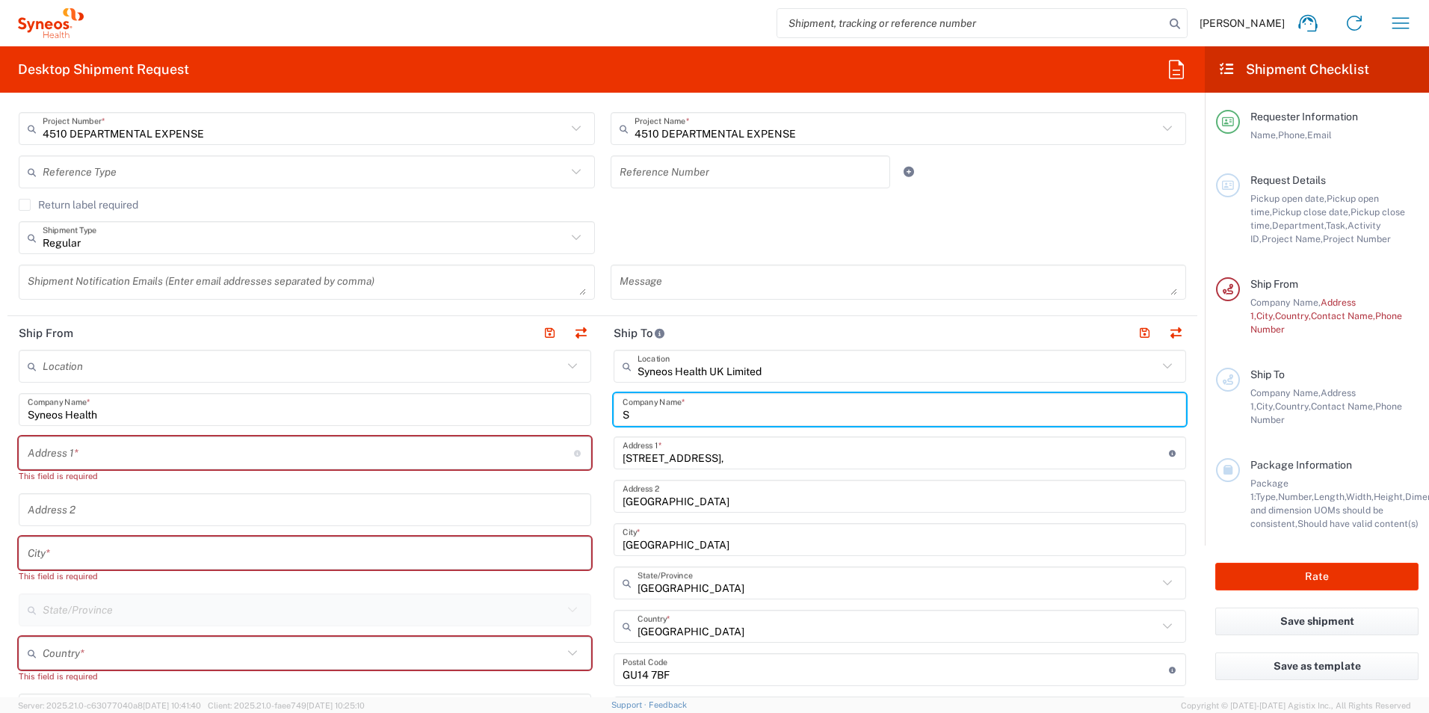
type input "Sy"
type input "Syneos Health"
click at [255, 447] on input "text" at bounding box center [301, 453] width 546 height 26
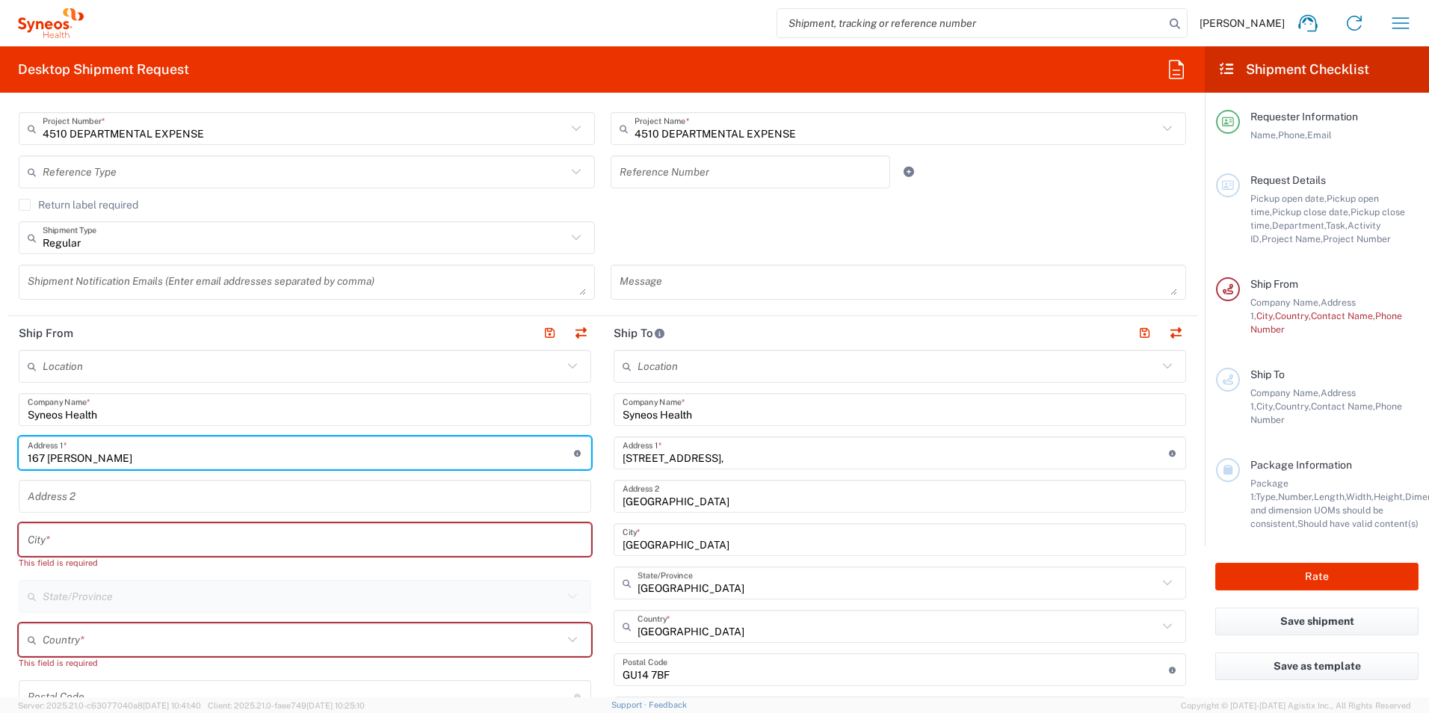
type input "[STREET_ADDRESS]"
type input "[EMAIL_ADDRESS][DOMAIN_NAME]"
type input "[GEOGRAPHIC_DATA]"
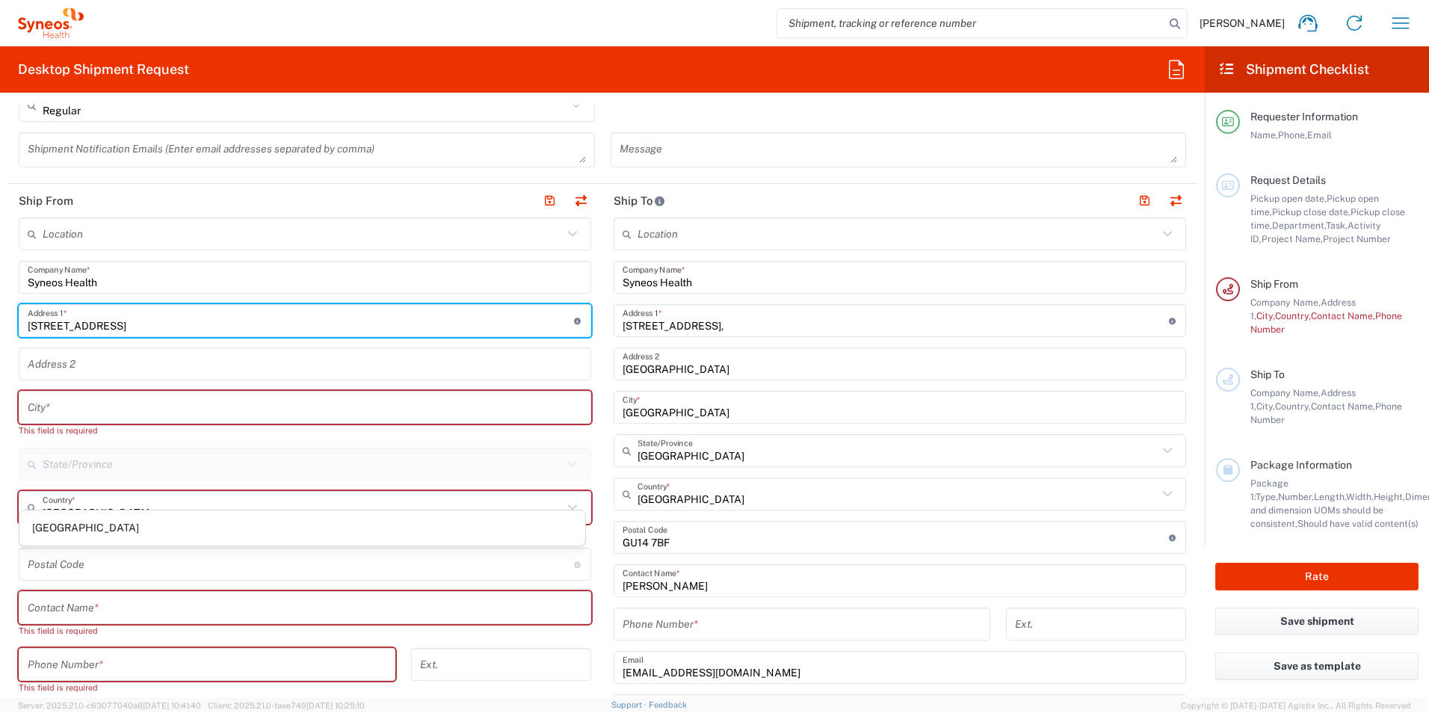
scroll to position [523, 0]
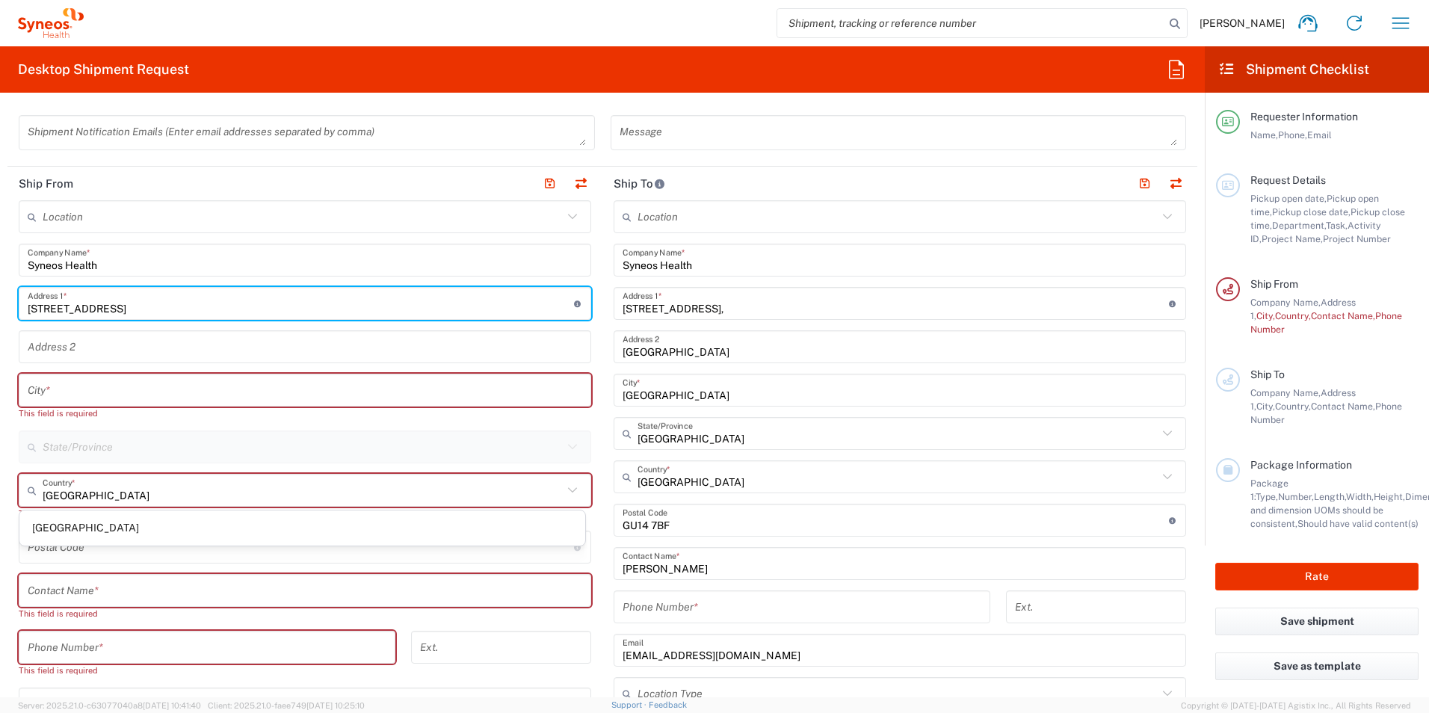
click at [124, 385] on input "text" at bounding box center [305, 390] width 554 height 26
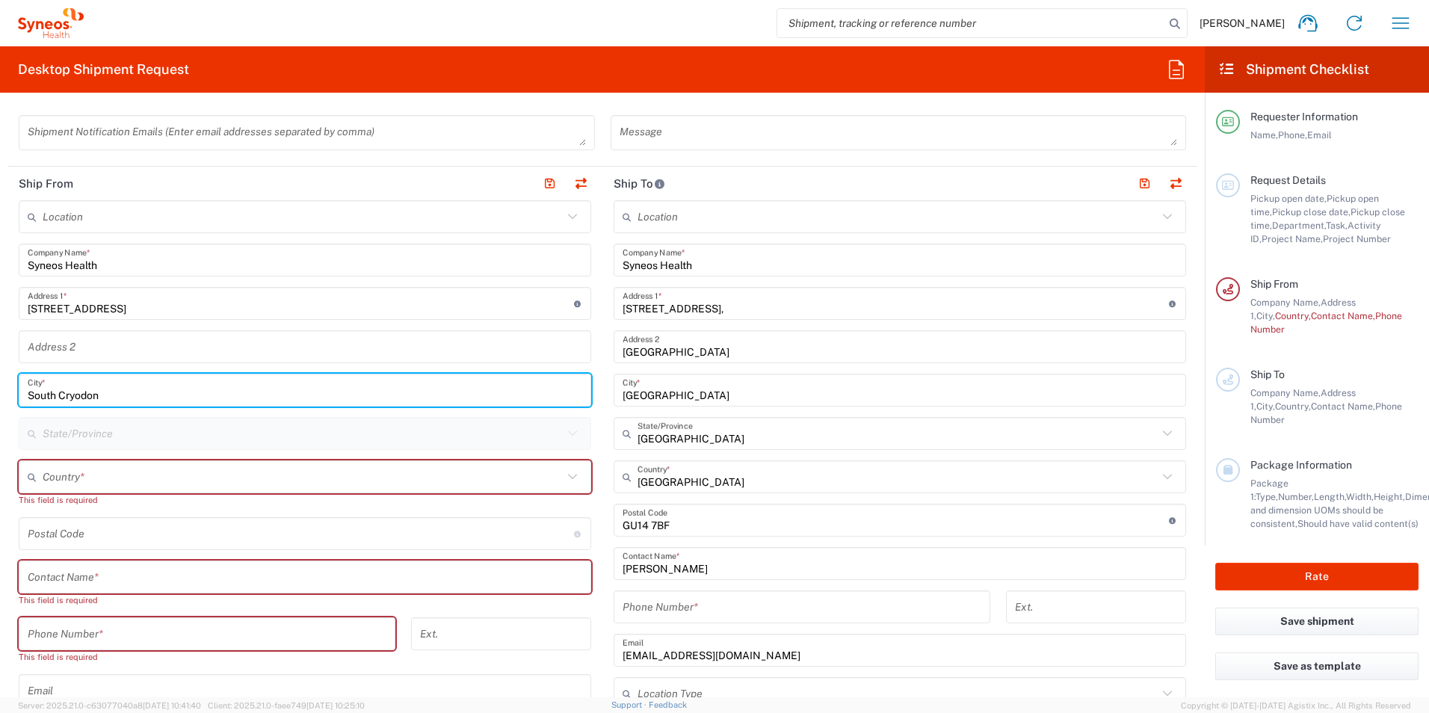
type input "South Cryodon"
click at [132, 392] on input "South Cryodon" at bounding box center [305, 390] width 554 height 26
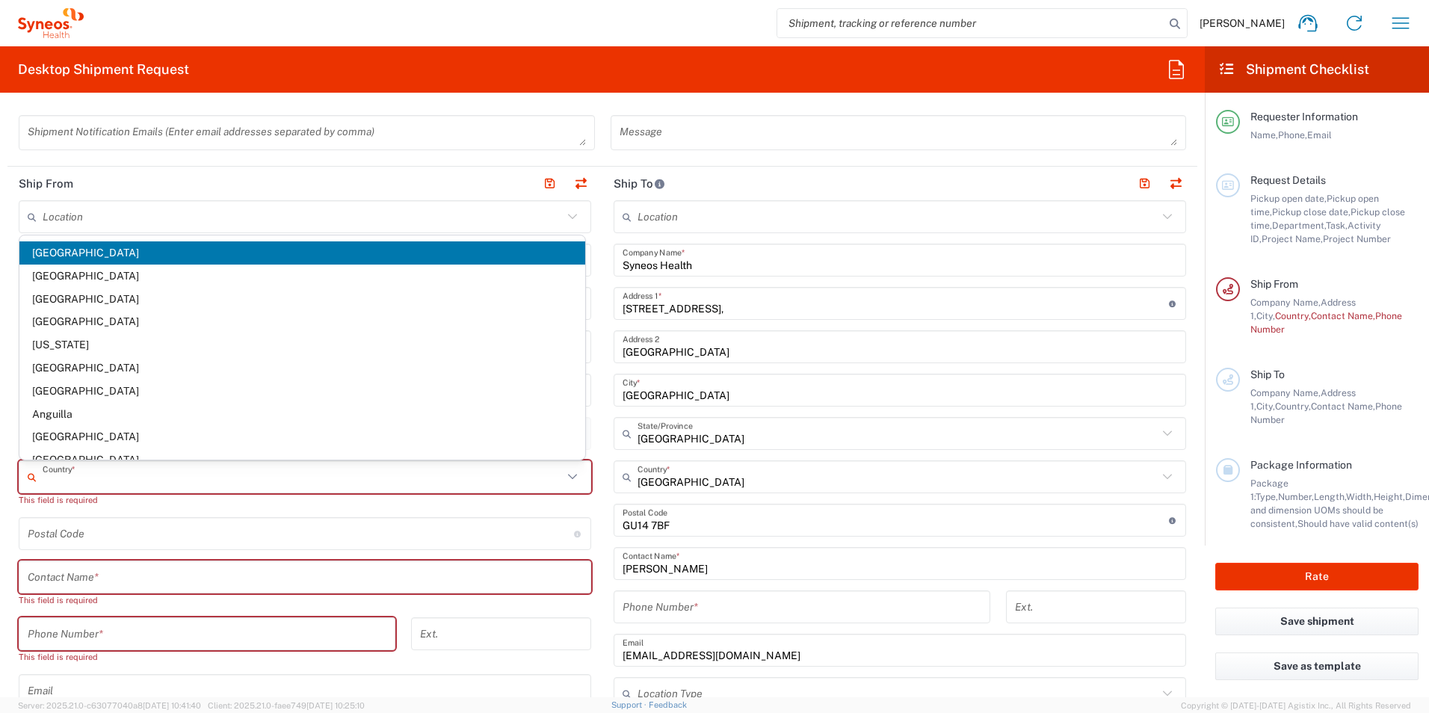
click at [105, 477] on input "text" at bounding box center [303, 477] width 520 height 26
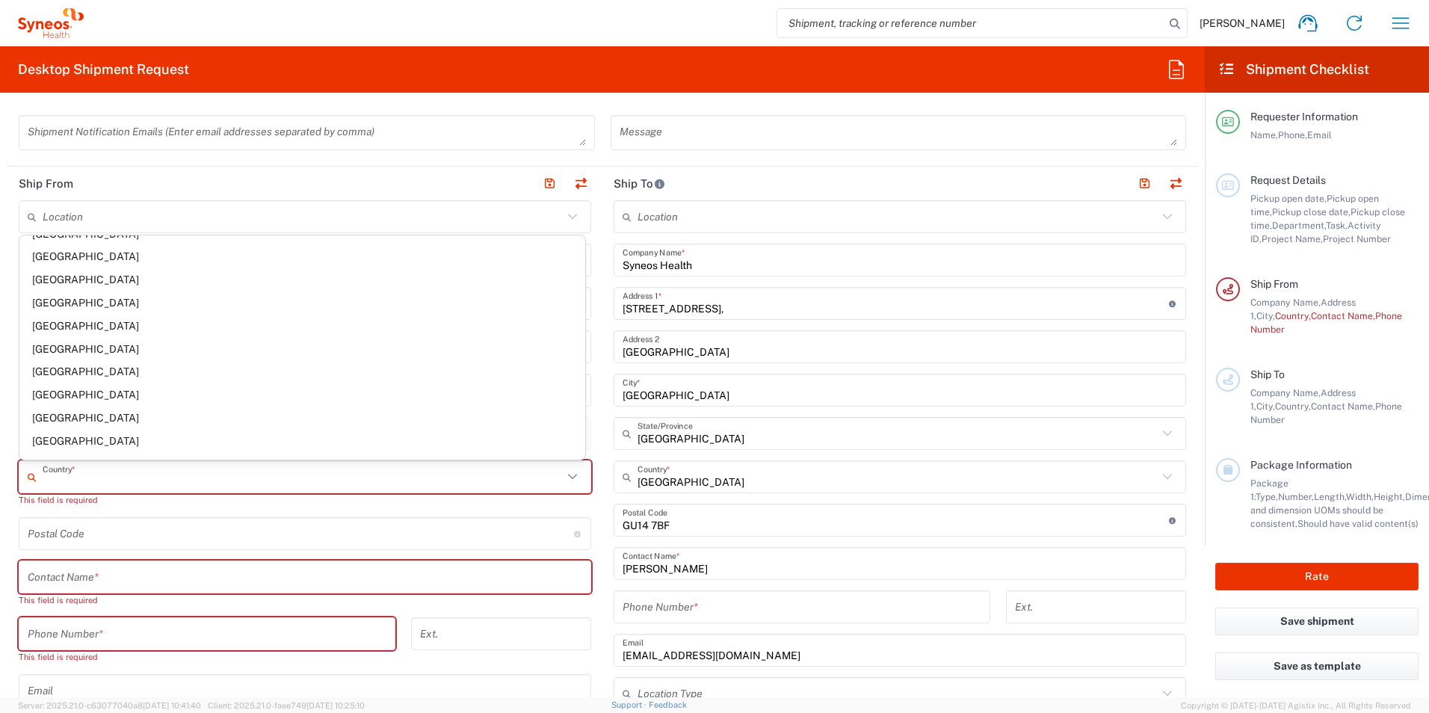
scroll to position [5367, 0]
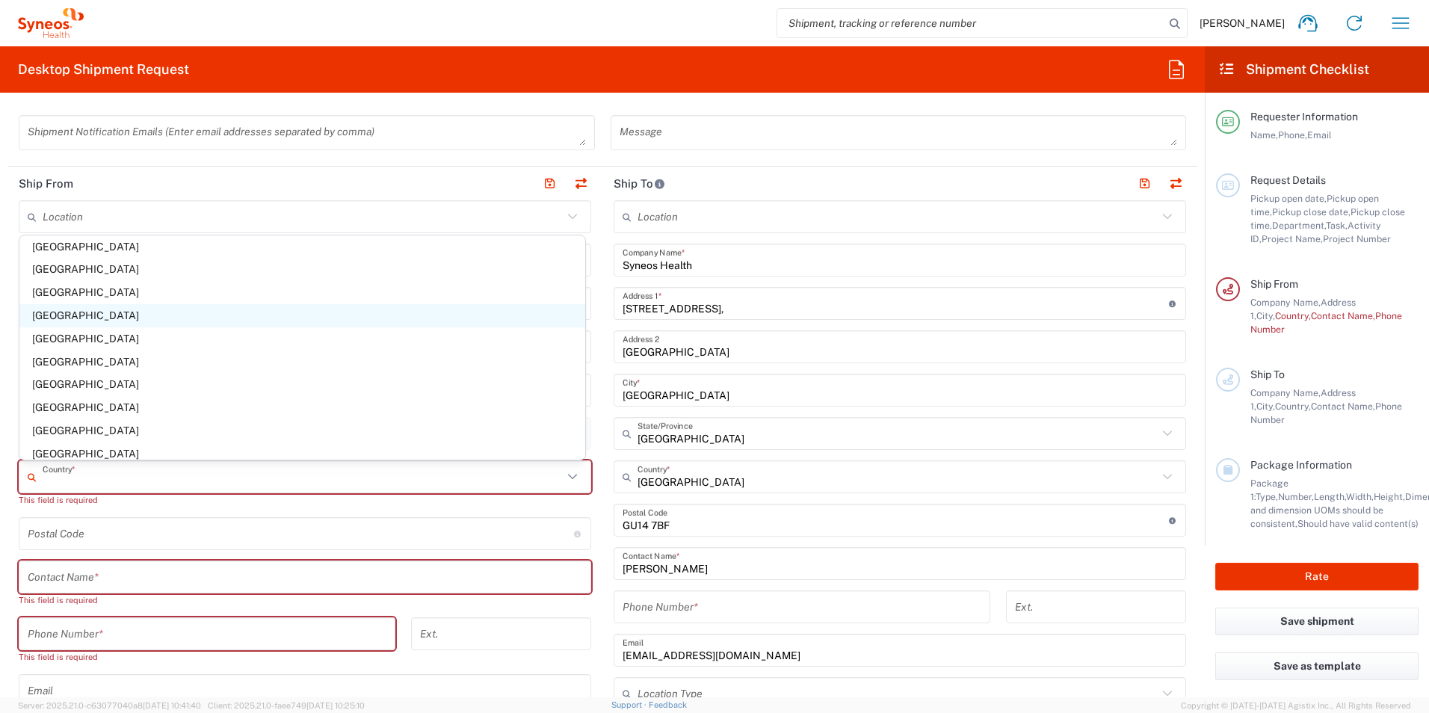
click at [103, 313] on span "[GEOGRAPHIC_DATA]" at bounding box center [302, 315] width 566 height 23
type input "[GEOGRAPHIC_DATA]"
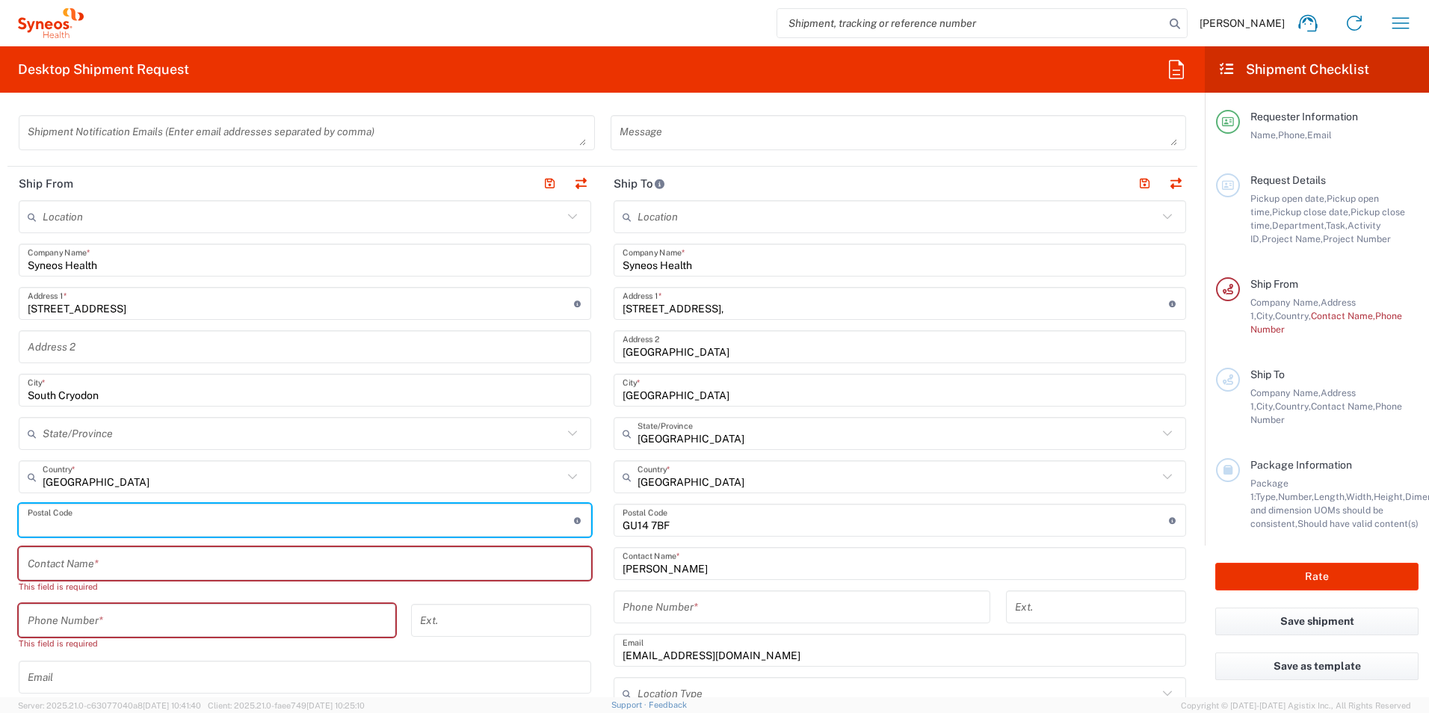
click at [84, 524] on input "undefined" at bounding box center [301, 520] width 546 height 26
type input "CR2 0PH"
type input "07404138086"
click at [120, 566] on input "text" at bounding box center [305, 564] width 554 height 26
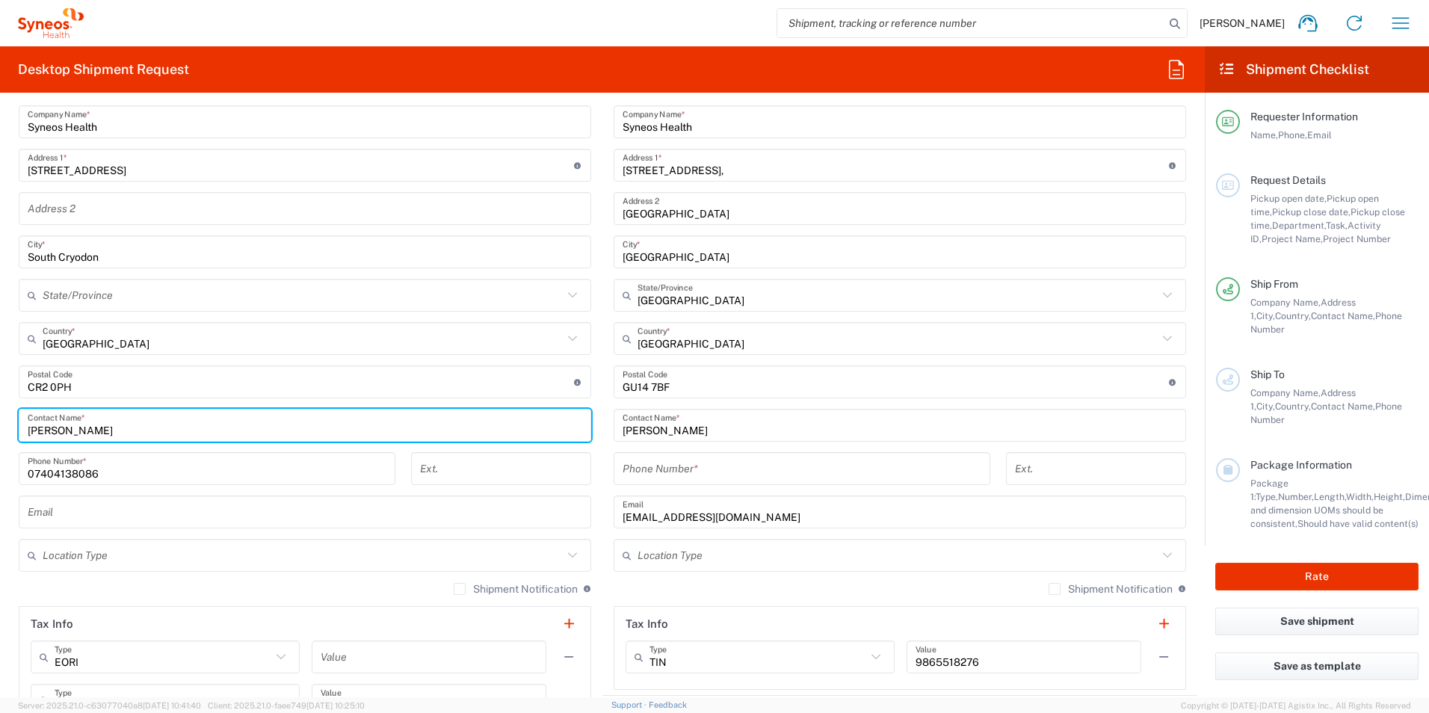
scroll to position [672, 0]
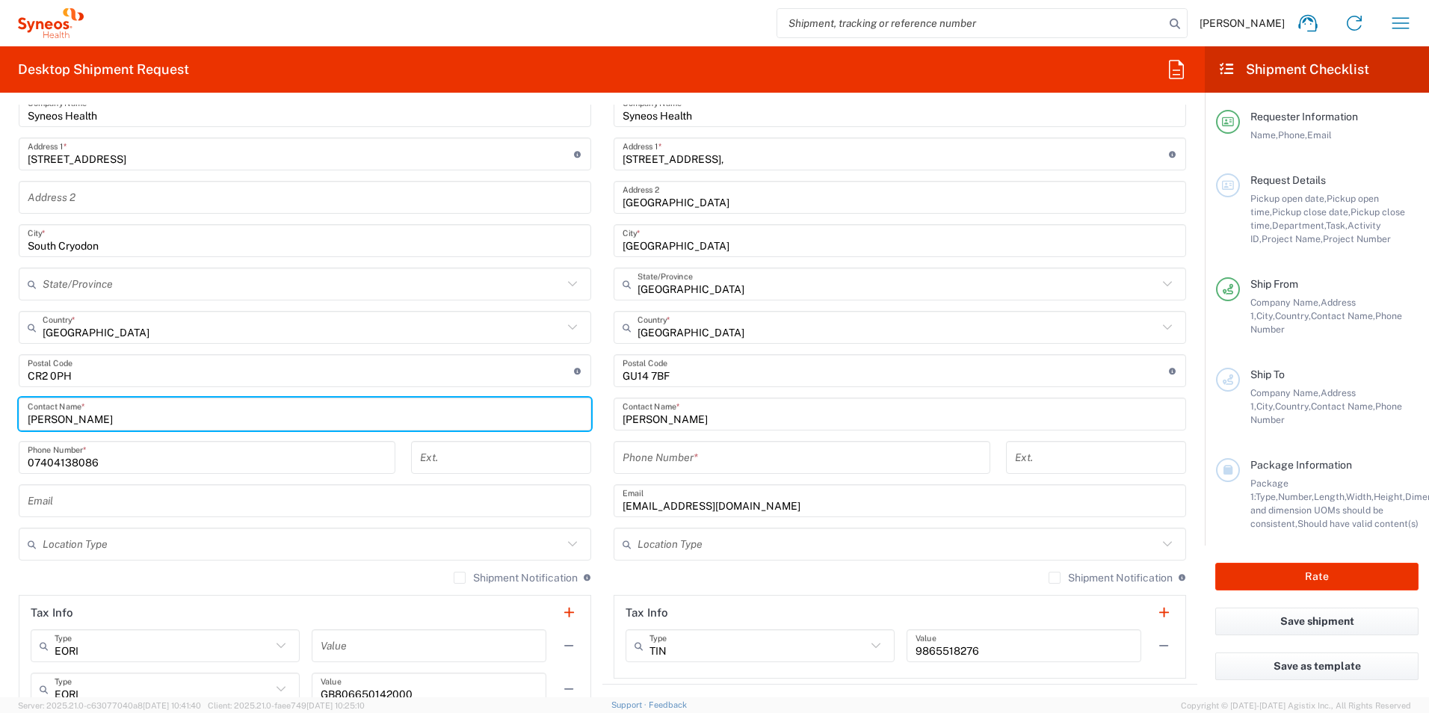
type input "[PERSON_NAME]"
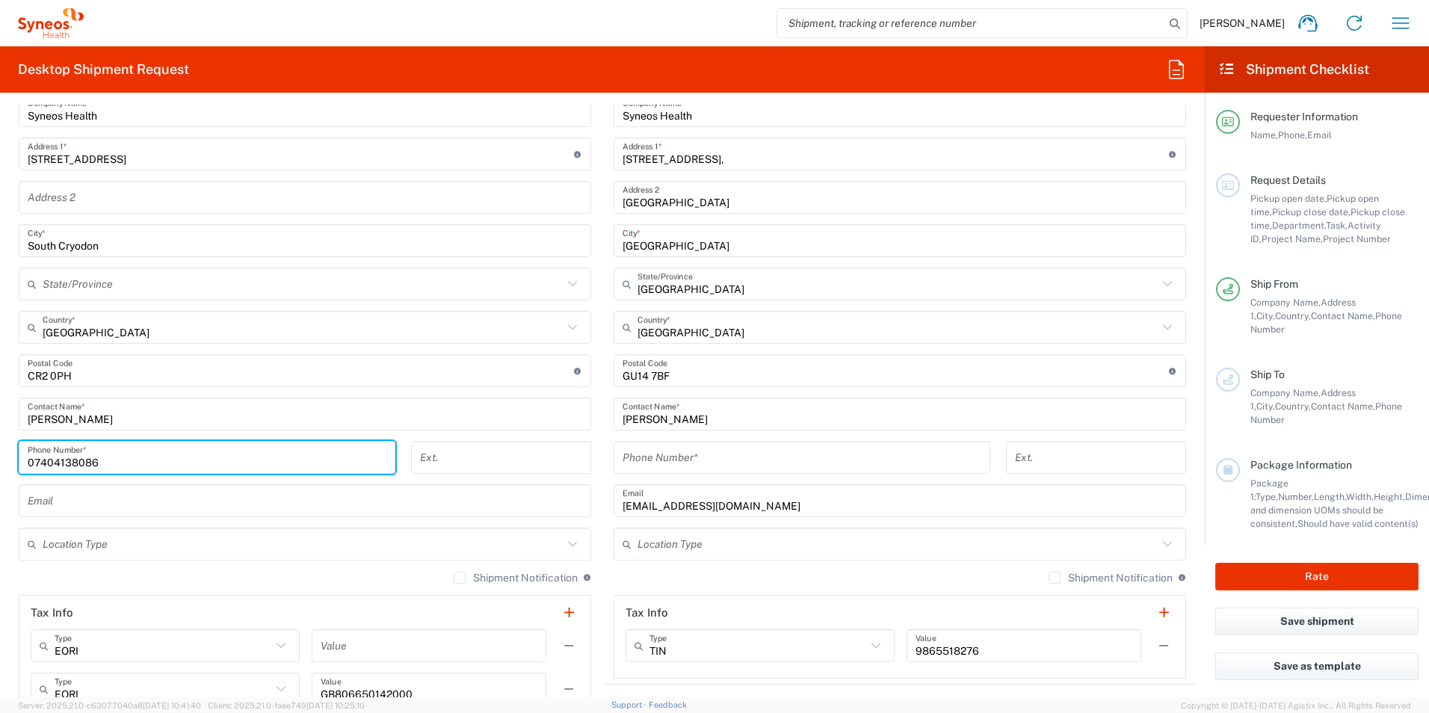
click at [163, 465] on input "07404138086" at bounding box center [207, 458] width 359 height 26
drag, startPoint x: 109, startPoint y: 456, endPoint x: -3, endPoint y: 468, distance: 112.7
click at [0, 468] on html "[PERSON_NAME] Home Shipment estimator Shipment tracking Desktop shipment reques…" at bounding box center [714, 356] width 1429 height 713
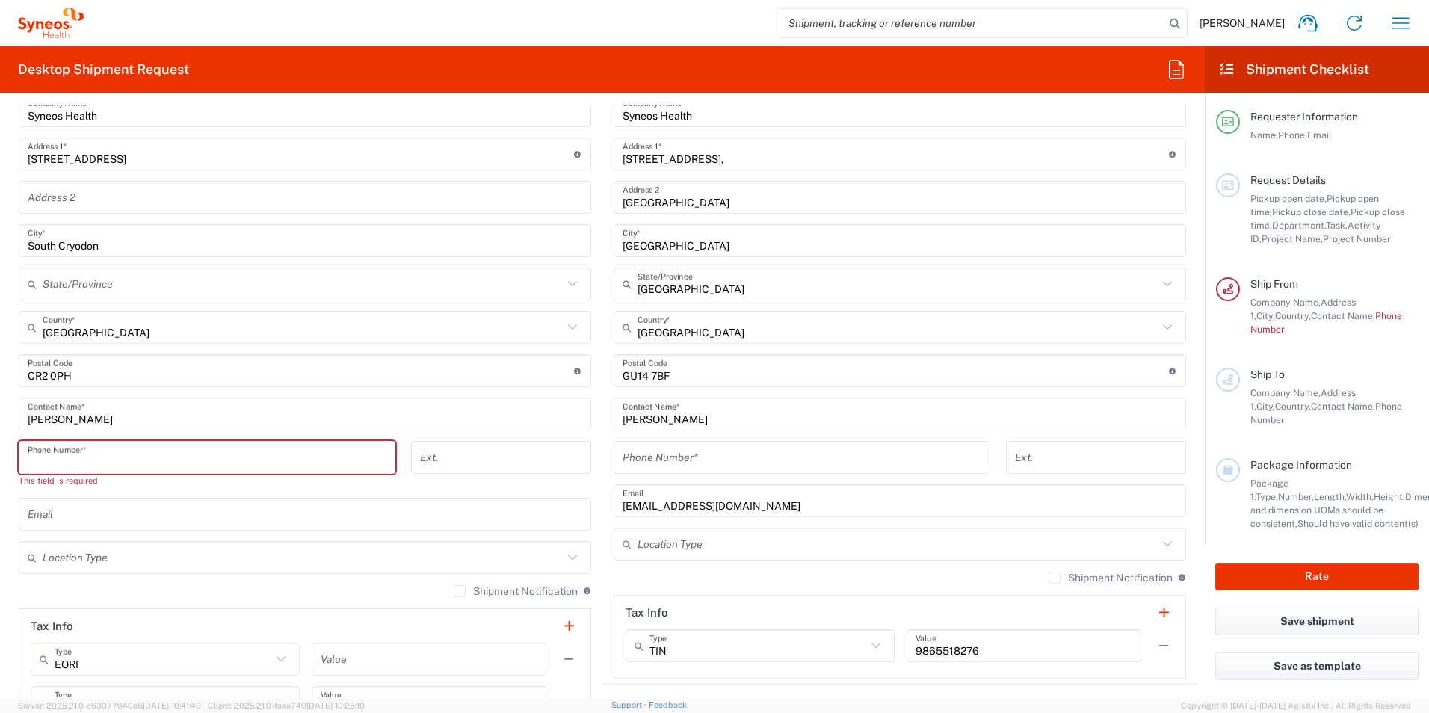
click at [149, 454] on input "tel" at bounding box center [207, 458] width 359 height 26
type input "07722088737"
type input "-- Select --"
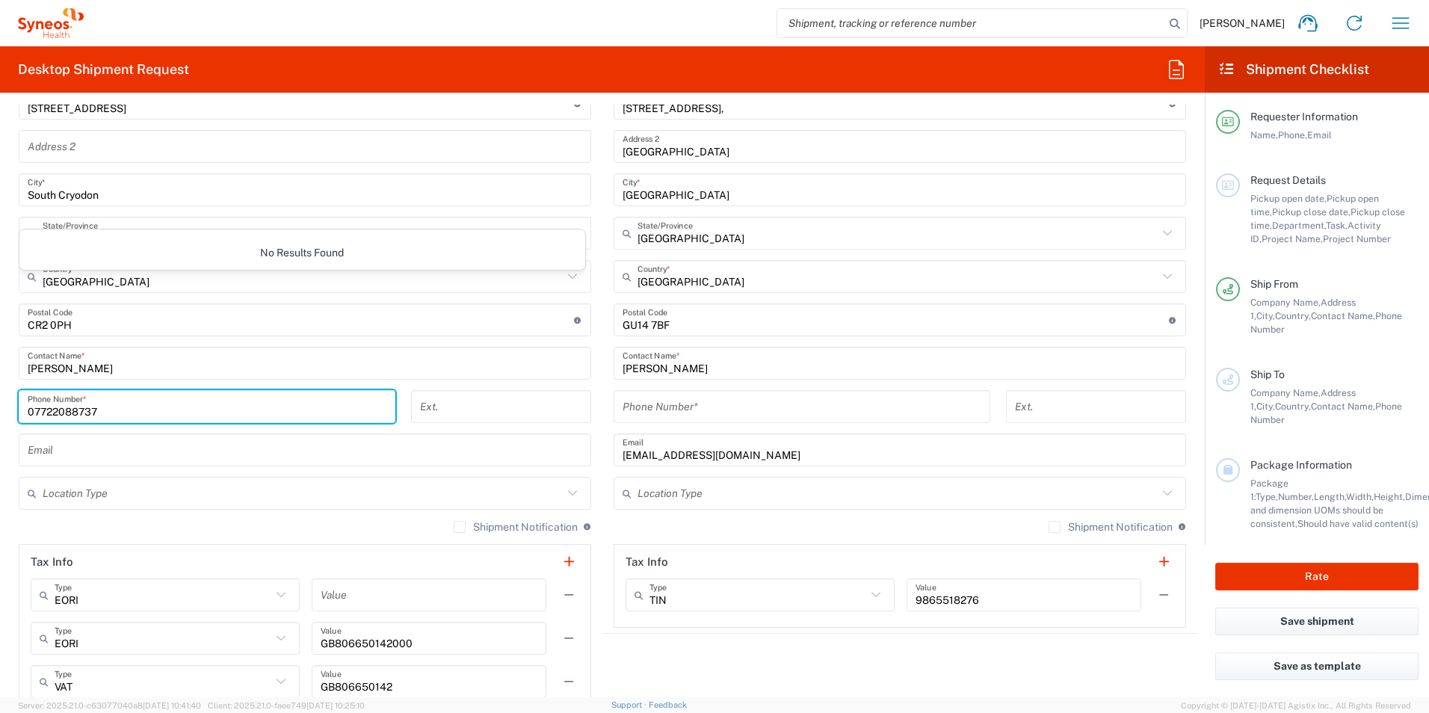
scroll to position [747, 0]
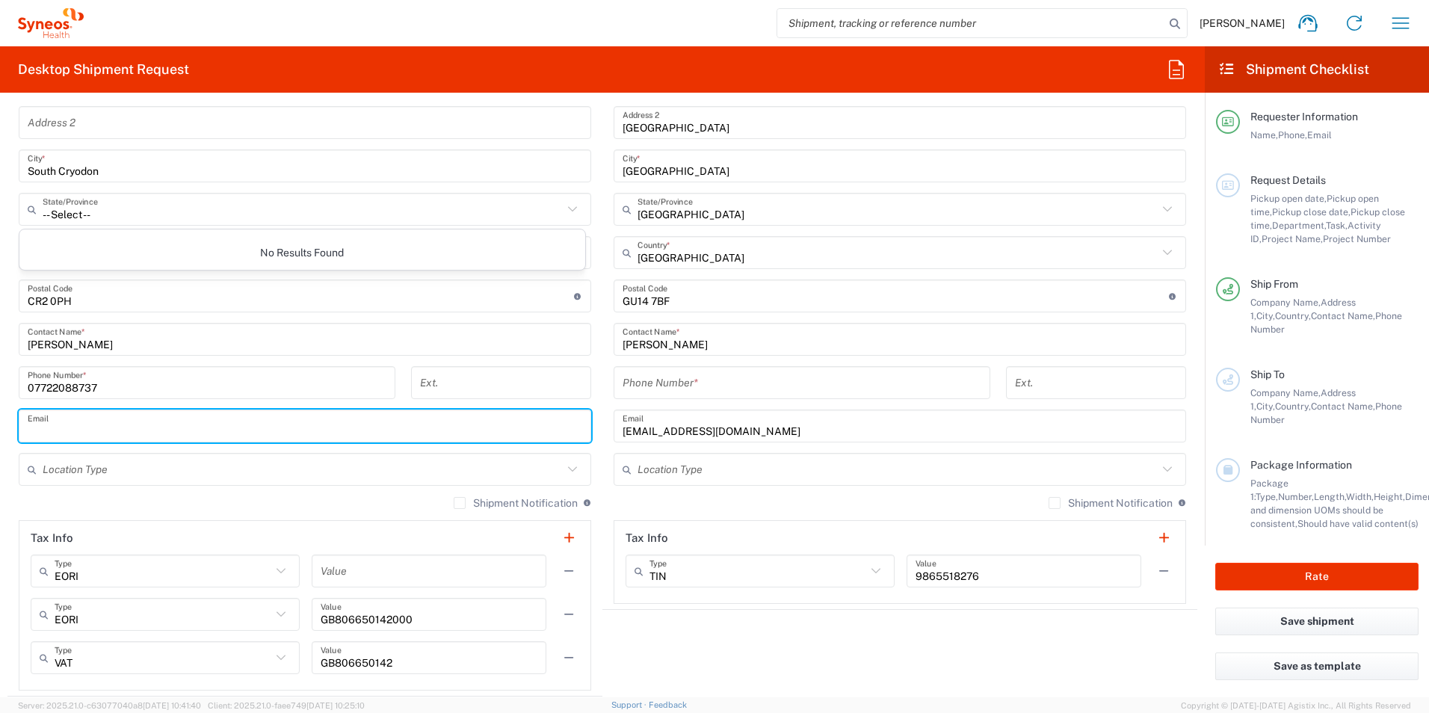
click at [170, 435] on input "text" at bounding box center [305, 426] width 554 height 26
type input "[EMAIL_ADDRESS][DOMAIN_NAME]"
type input "01276713689"
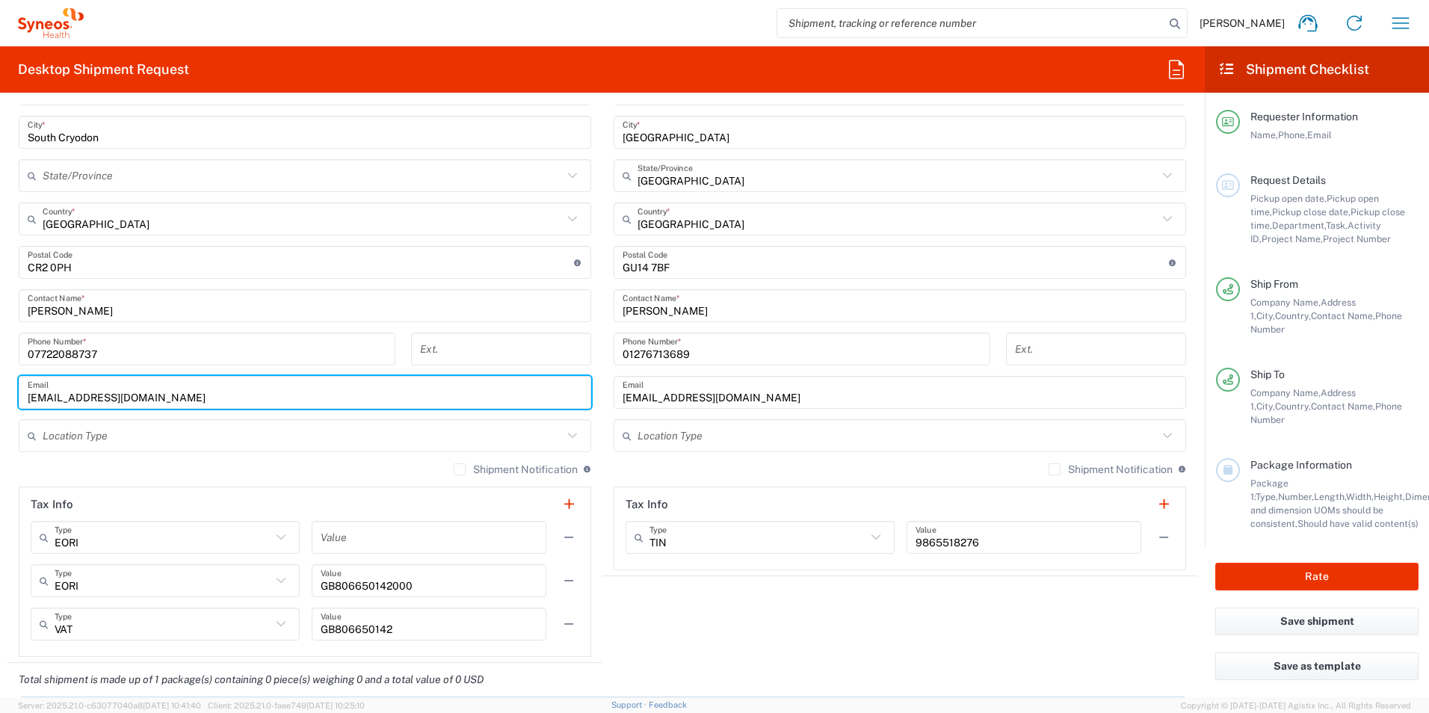
scroll to position [822, 0]
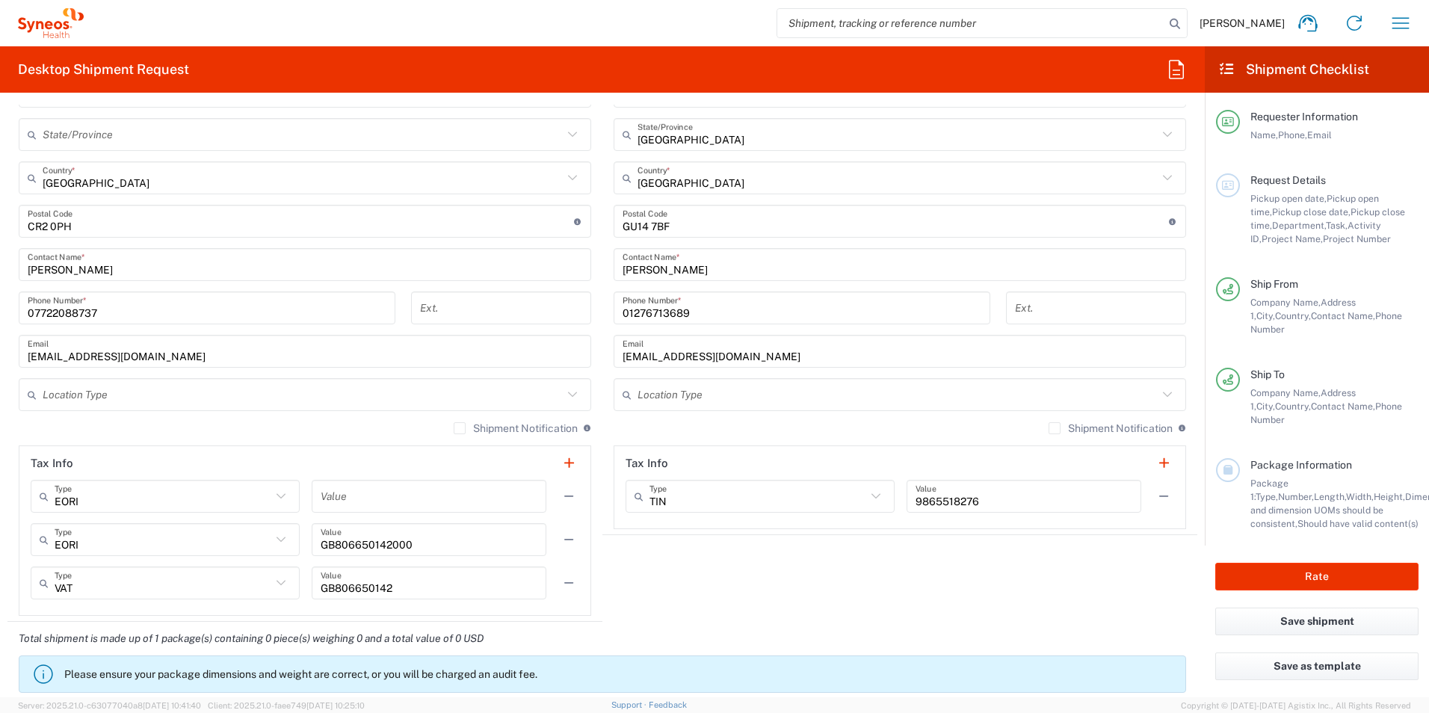
drag, startPoint x: 1057, startPoint y: 427, endPoint x: 1045, endPoint y: 430, distance: 12.2
click at [1050, 428] on label "Shipment Notification" at bounding box center [1110, 428] width 124 height 12
click at [1054, 428] on input "Shipment Notification" at bounding box center [1054, 428] width 0 height 0
click at [1048, 430] on label "Shipment Notification" at bounding box center [1110, 428] width 124 height 12
click at [1047, 428] on input "Shipment Notification" at bounding box center [1047, 428] width 0 height 0
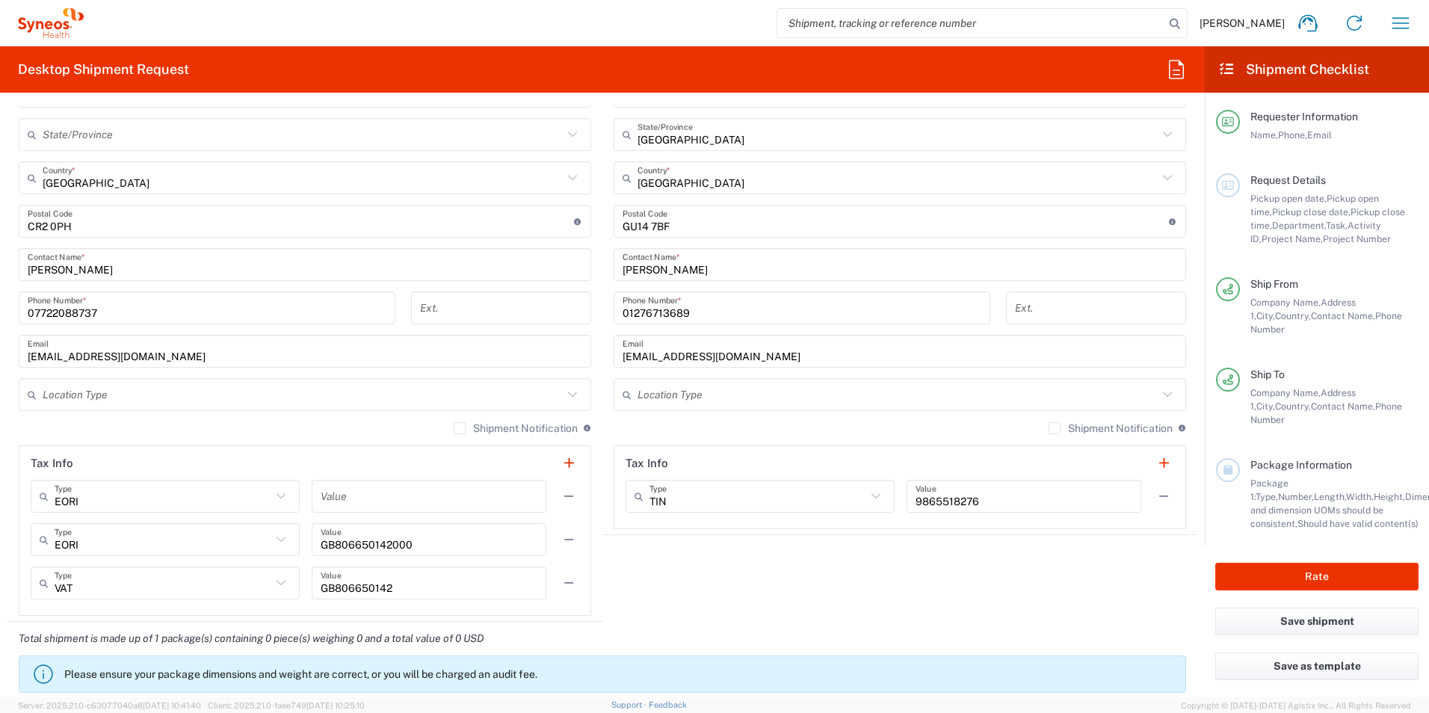
click at [1048, 429] on label "Shipment Notification" at bounding box center [1110, 428] width 124 height 12
click at [1054, 428] on input "Shipment Notification" at bounding box center [1054, 428] width 0 height 0
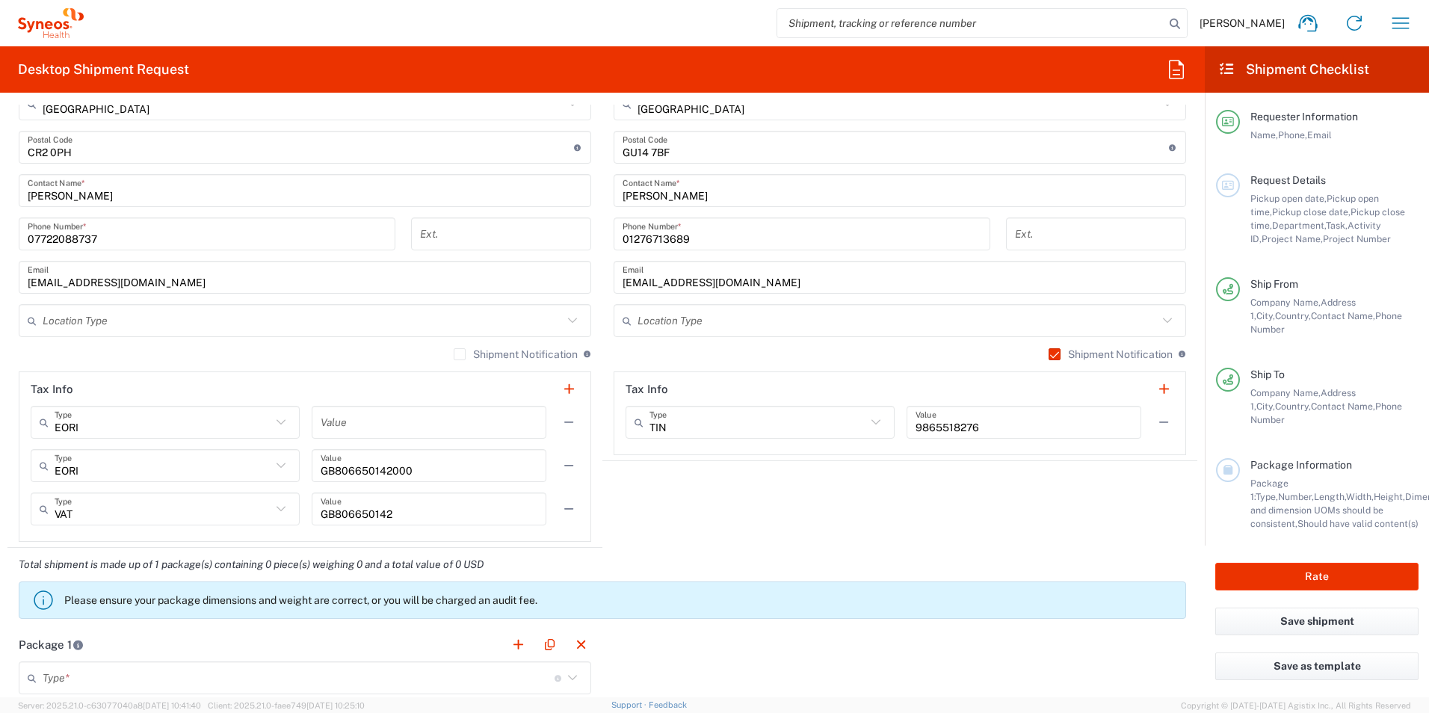
scroll to position [897, 0]
click at [454, 355] on label "Shipment Notification" at bounding box center [516, 353] width 124 height 12
click at [459, 353] on input "Shipment Notification" at bounding box center [459, 353] width 0 height 0
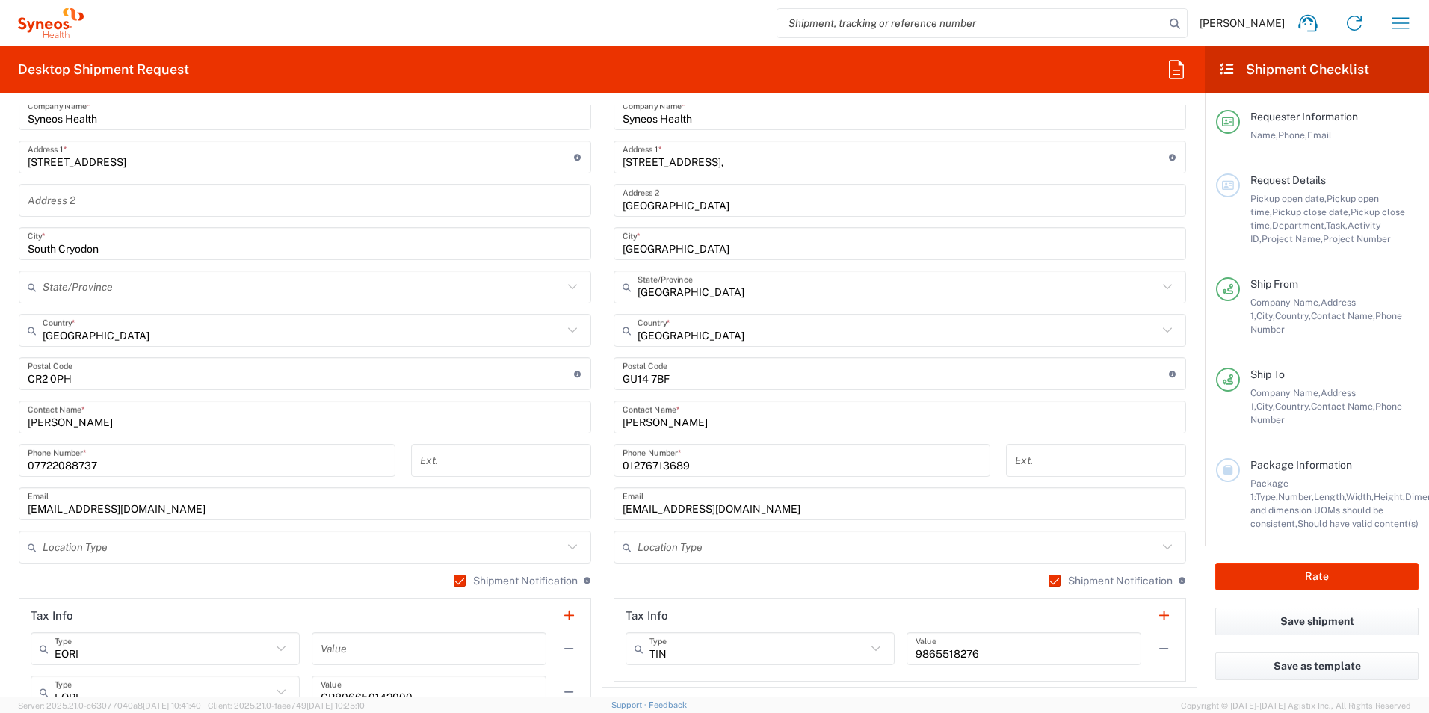
scroll to position [672, 0]
click at [1048, 579] on label "Shipment Notification" at bounding box center [1110, 578] width 124 height 12
click at [1047, 578] on input "Shipment Notification" at bounding box center [1047, 578] width 0 height 0
click at [690, 465] on input "01276713689" at bounding box center [801, 458] width 359 height 26
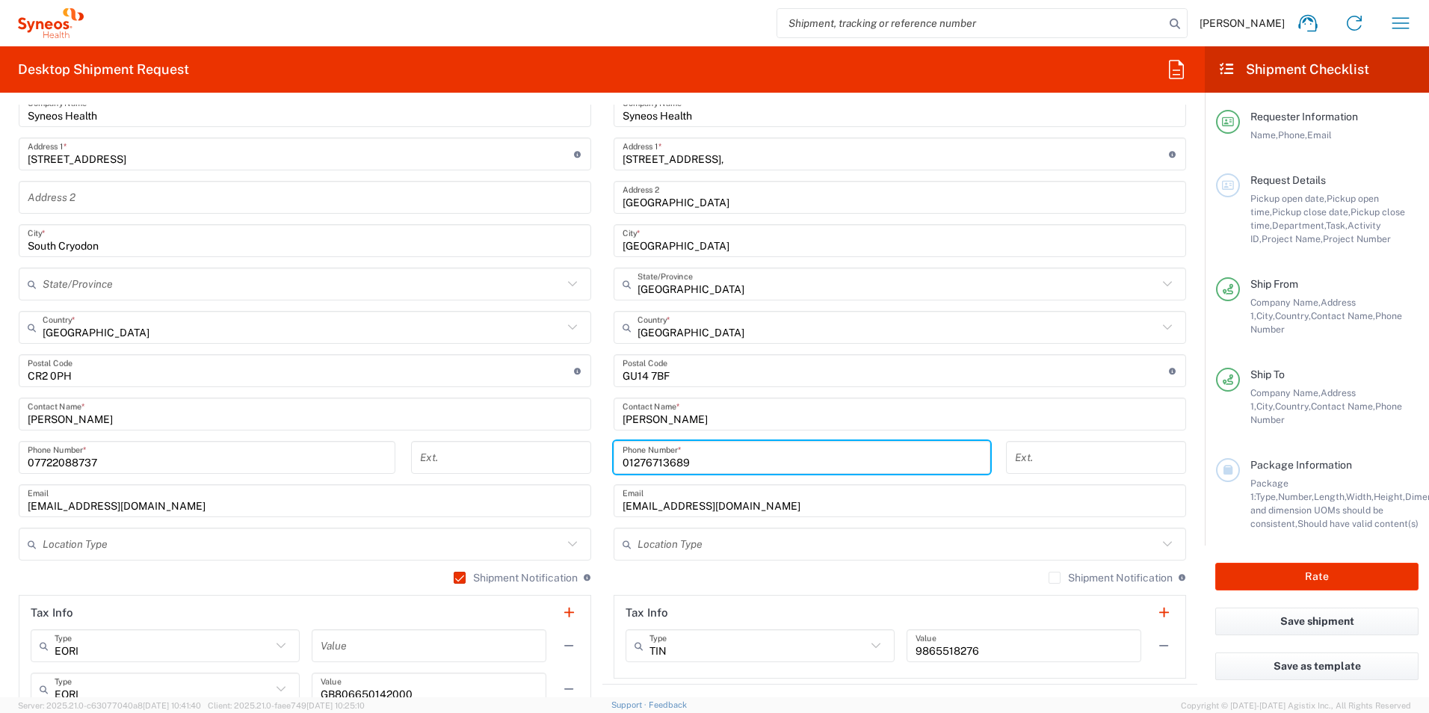
click at [679, 415] on input "[PERSON_NAME]" at bounding box center [899, 414] width 554 height 26
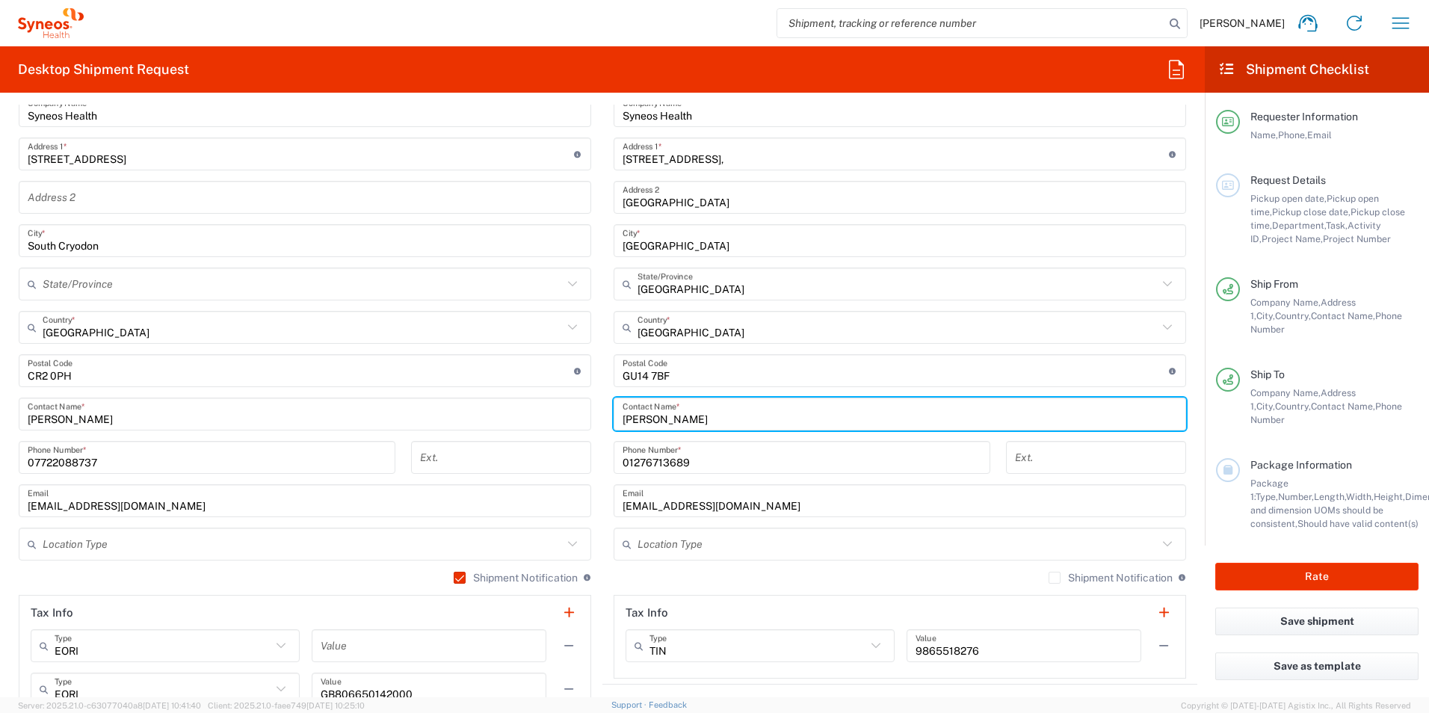
drag, startPoint x: 666, startPoint y: 422, endPoint x: 601, endPoint y: 422, distance: 65.0
click at [602, 422] on main "Location [PERSON_NAME] LLC-[GEOGRAPHIC_DATA] [GEOGRAPHIC_DATA] [GEOGRAPHIC_DATA…" at bounding box center [899, 365] width 595 height 628
type input "[PERSON_NAME]"
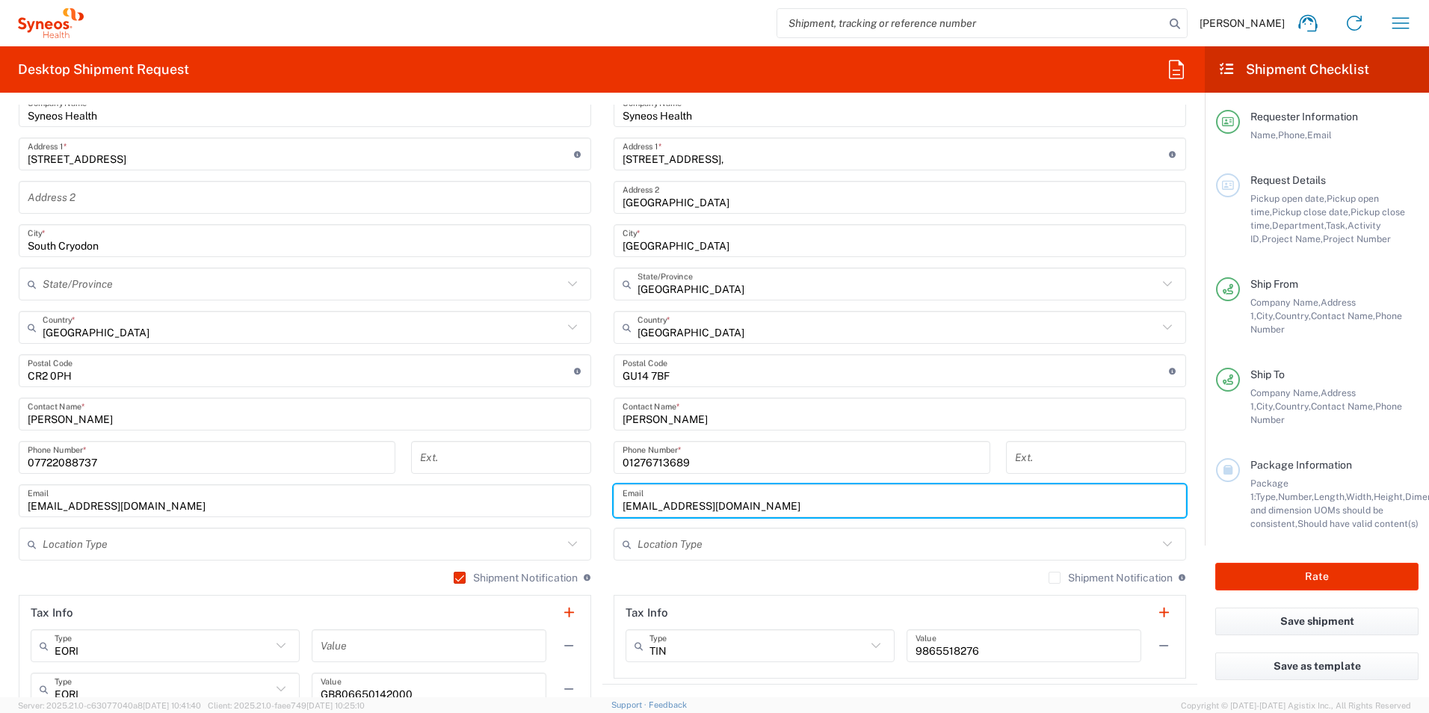
click at [800, 512] on input "[EMAIL_ADDRESS][DOMAIN_NAME]" at bounding box center [899, 501] width 554 height 26
drag, startPoint x: 779, startPoint y: 507, endPoint x: 563, endPoint y: 501, distance: 216.0
click at [563, 501] on div "Ship From Location [PERSON_NAME] LLC-[GEOGRAPHIC_DATA] [GEOGRAPHIC_DATA] [GEOGR…" at bounding box center [601, 394] width 1189 height 754
paste input "[PERSON_NAME].[PERSON_NAME]"
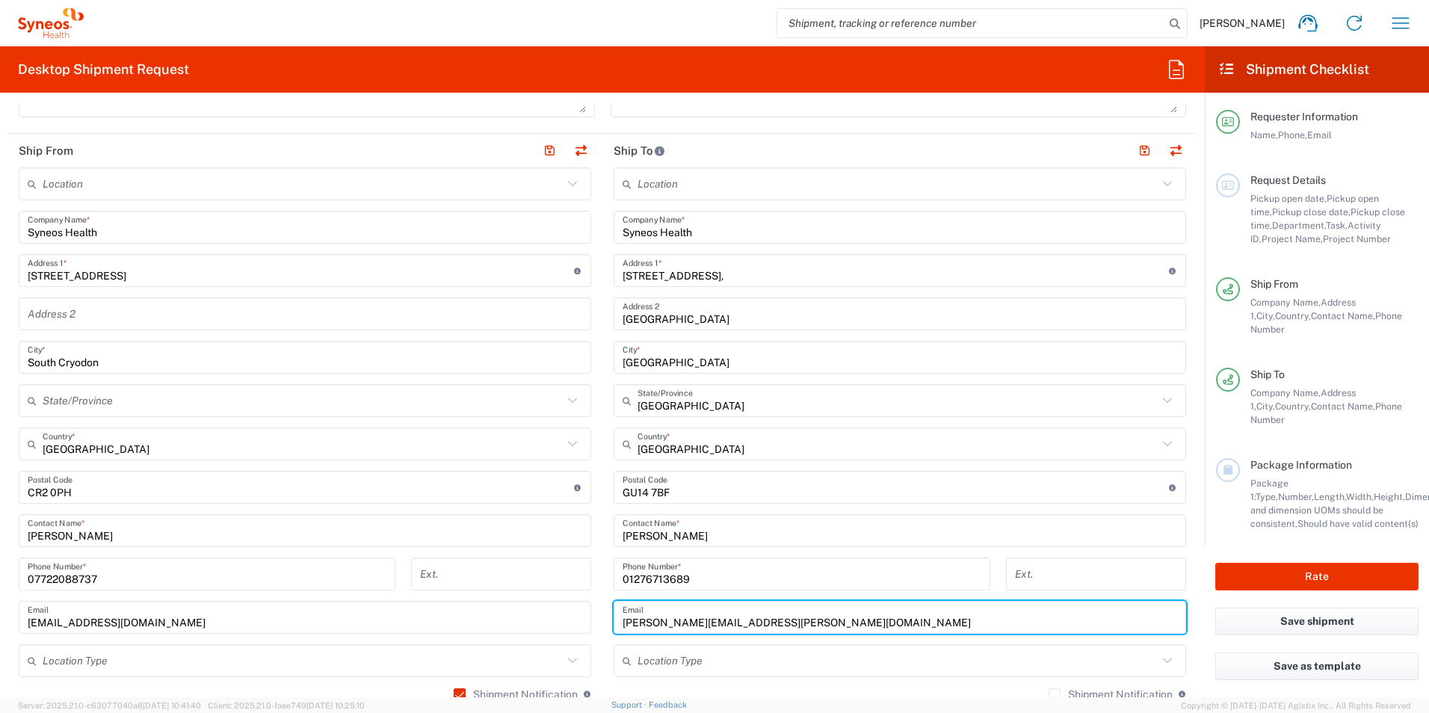
scroll to position [523, 0]
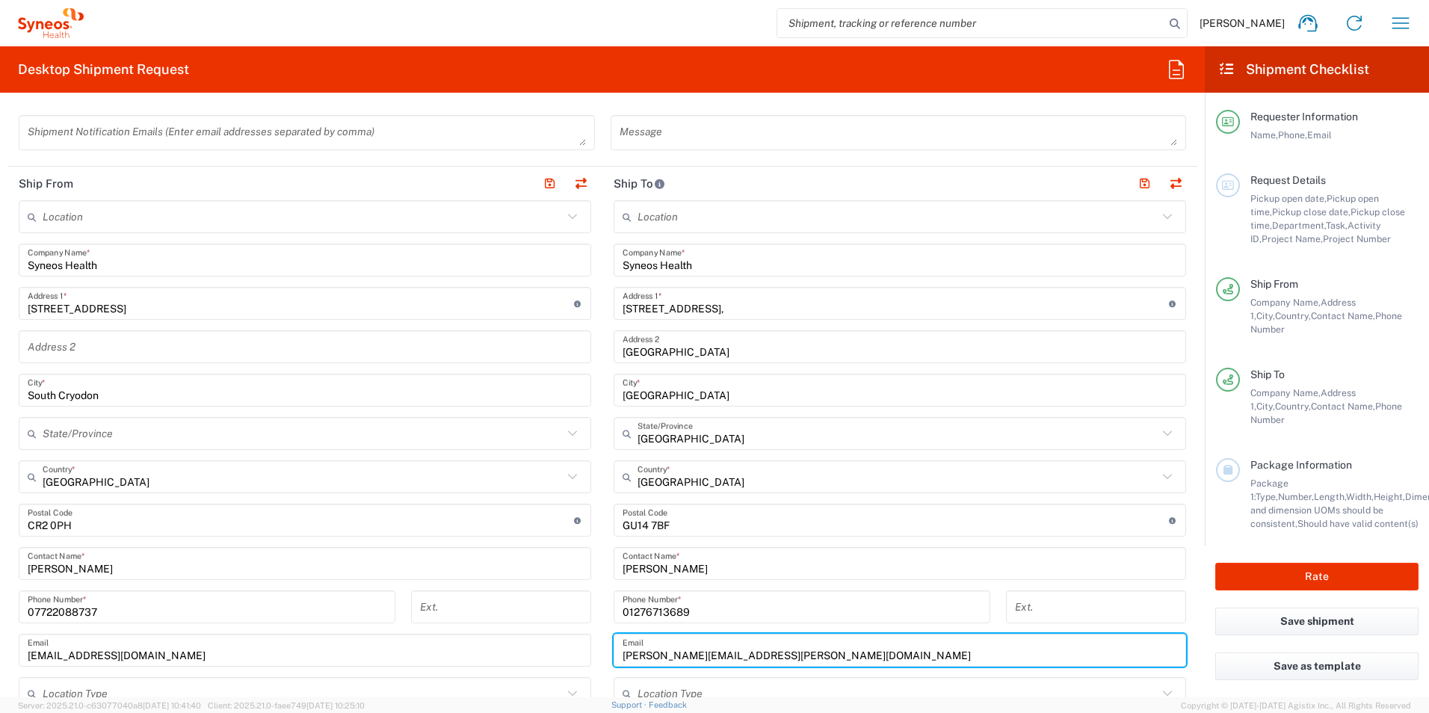
type input "[PERSON_NAME][EMAIL_ADDRESS][PERSON_NAME][DOMAIN_NAME]"
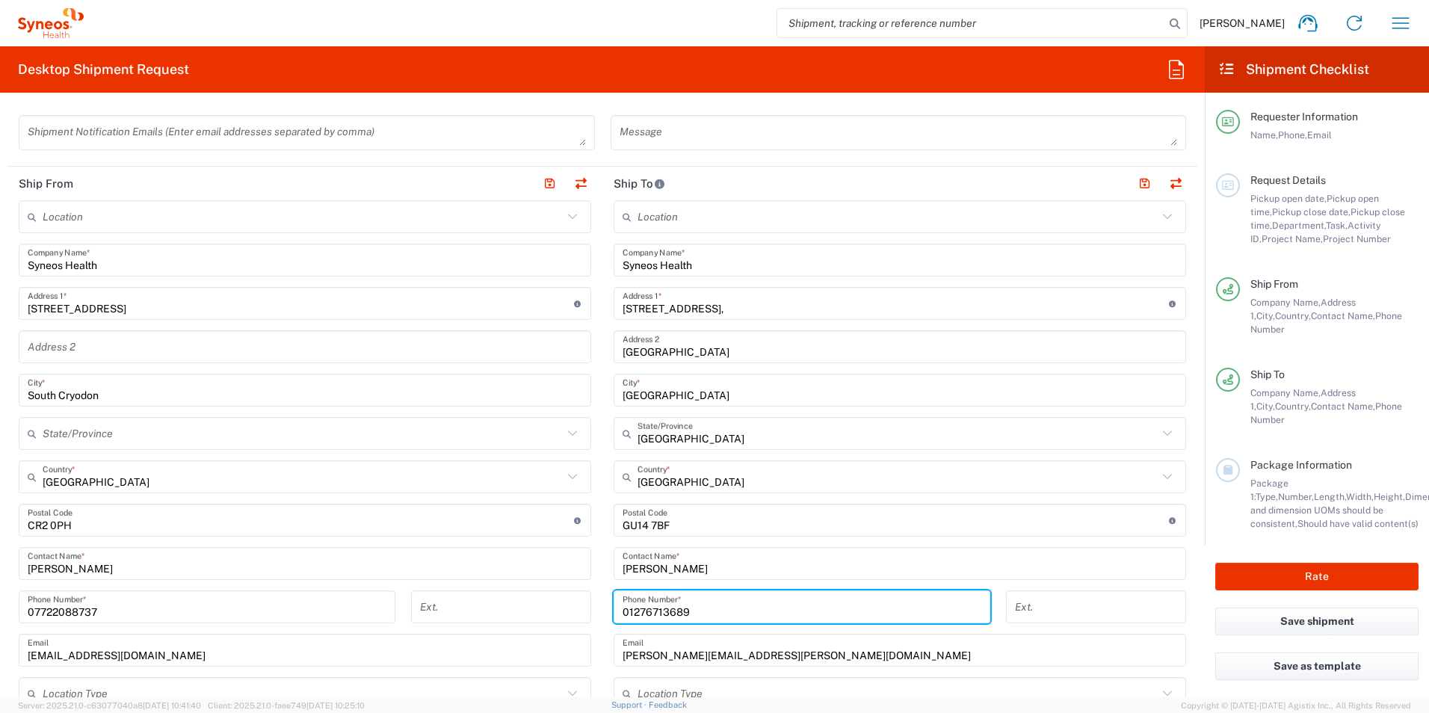
drag, startPoint x: 672, startPoint y: 610, endPoint x: 575, endPoint y: 610, distance: 96.4
click at [575, 610] on div "Ship From Location [PERSON_NAME] LLC-[GEOGRAPHIC_DATA] [GEOGRAPHIC_DATA] [GEOGR…" at bounding box center [601, 544] width 1189 height 754
paste input "1276481096"
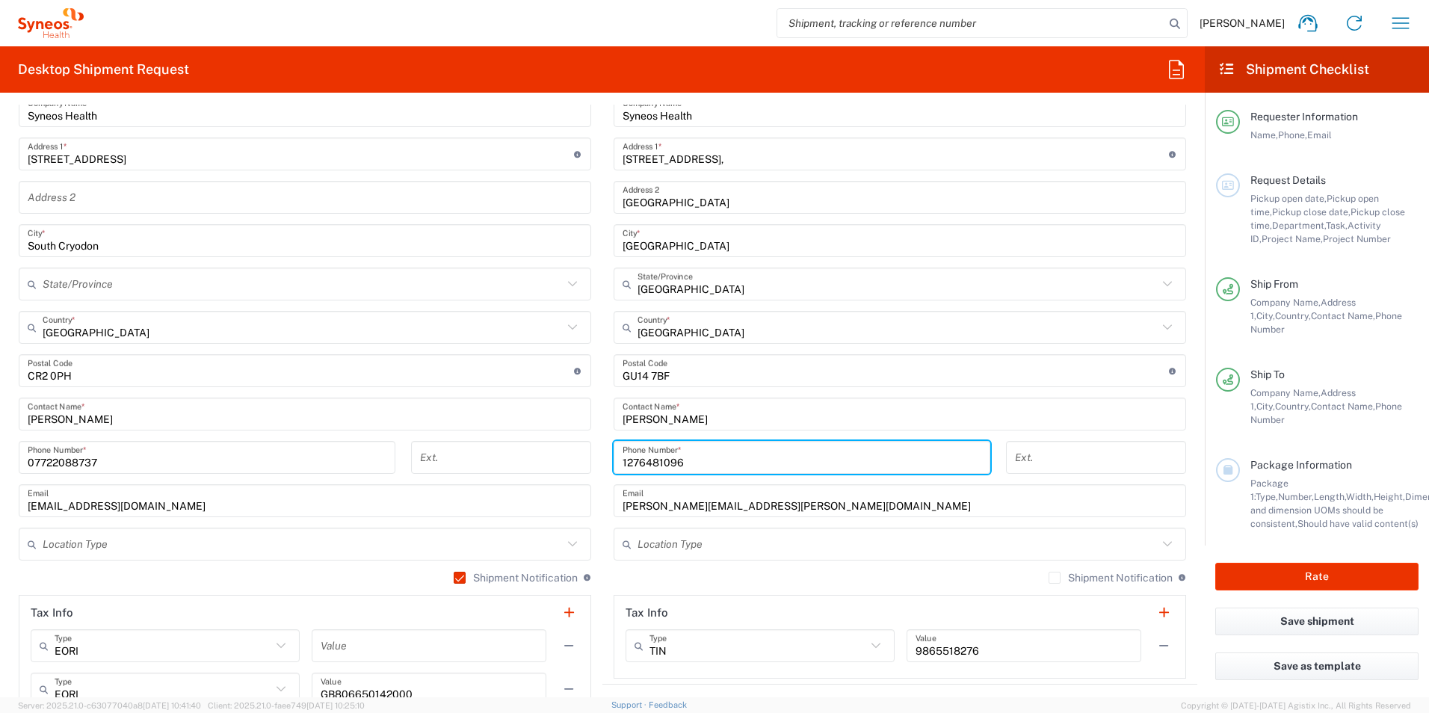
scroll to position [897, 0]
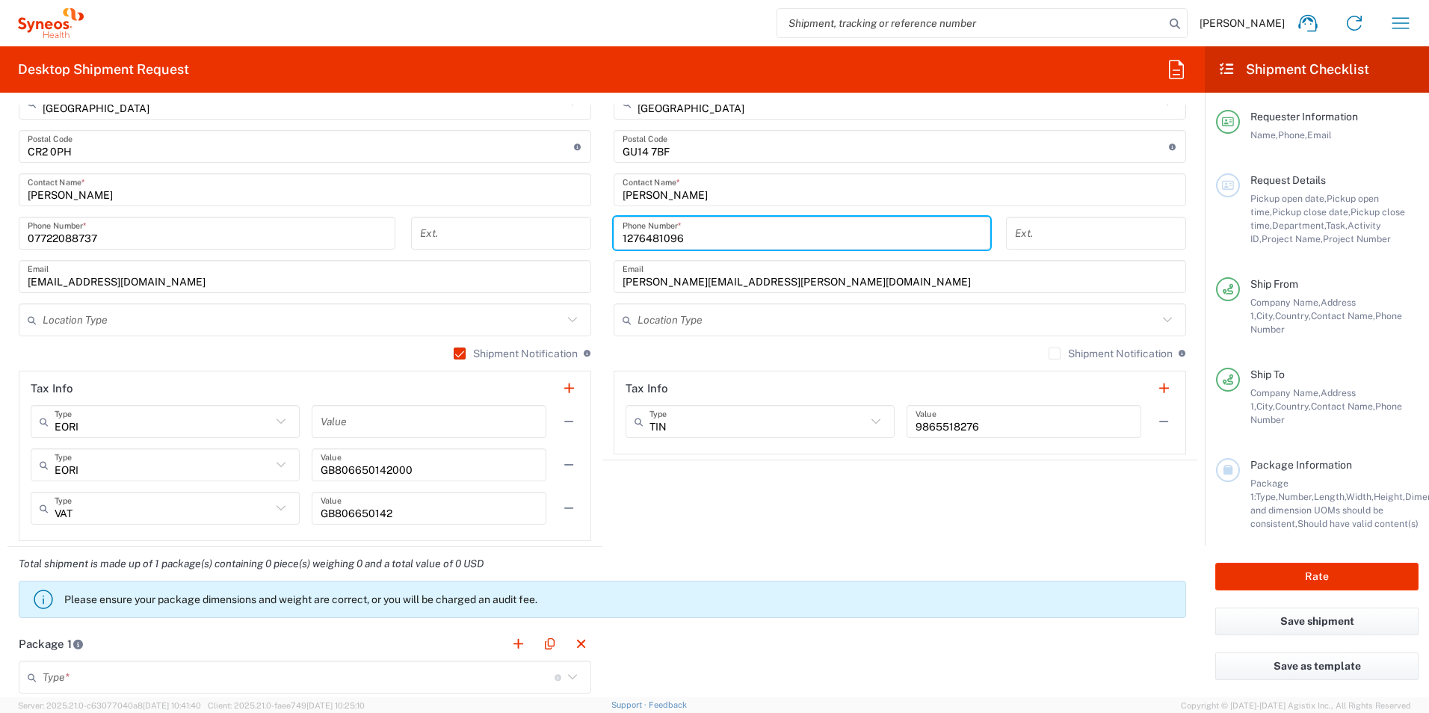
type input "1276481096"
click at [903, 480] on agx-shipment-stop-widget "Ship To Location [PERSON_NAME] LLC-[GEOGRAPHIC_DATA] [GEOGRAPHIC_DATA] [GEOGRAP…" at bounding box center [899, 170] width 595 height 754
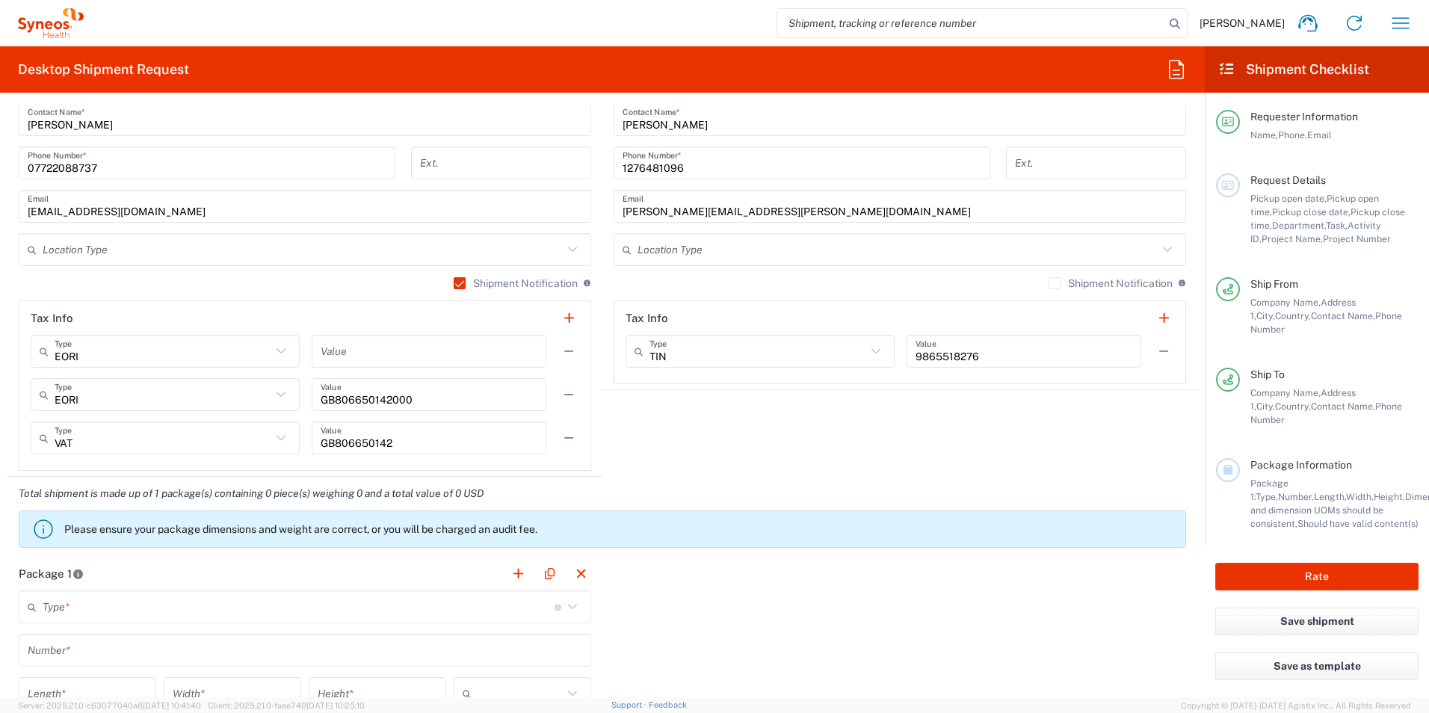
scroll to position [1195, 0]
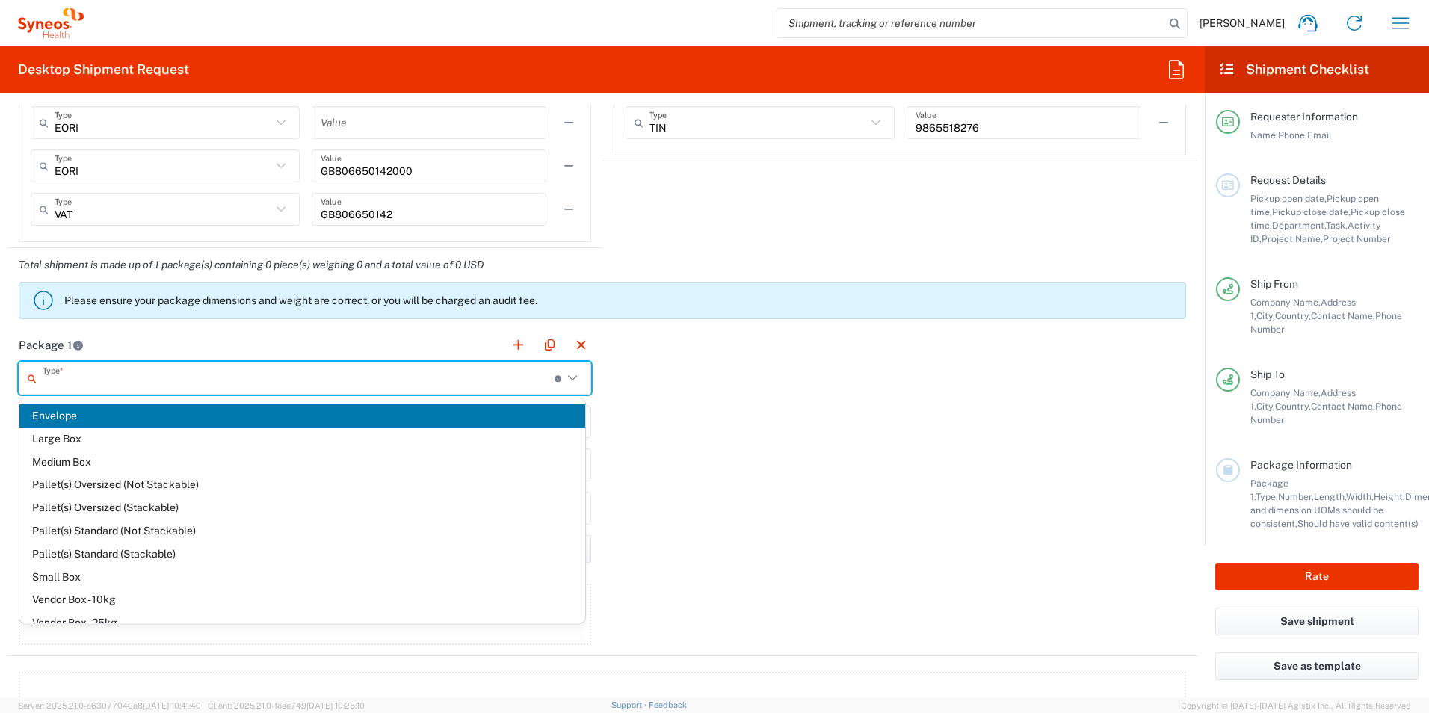
click at [81, 372] on input "text" at bounding box center [299, 378] width 512 height 26
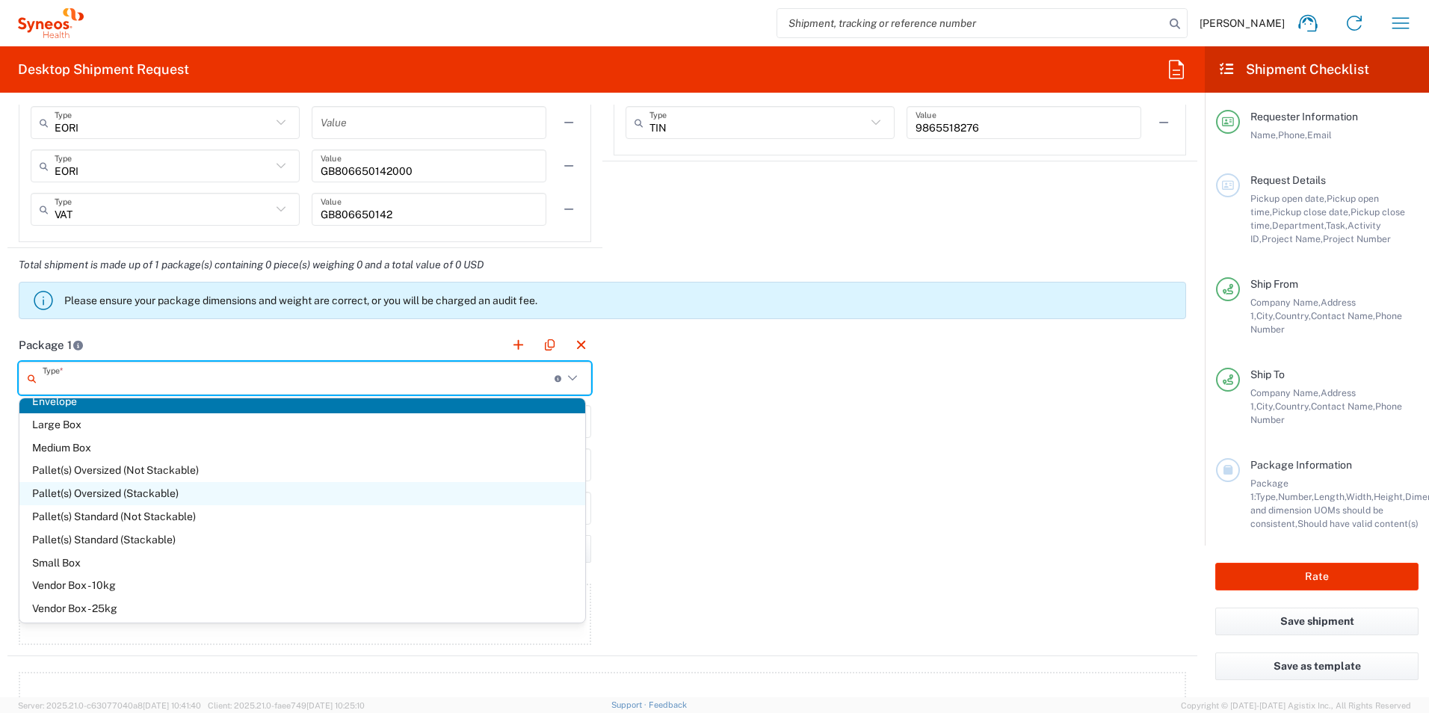
scroll to position [0, 0]
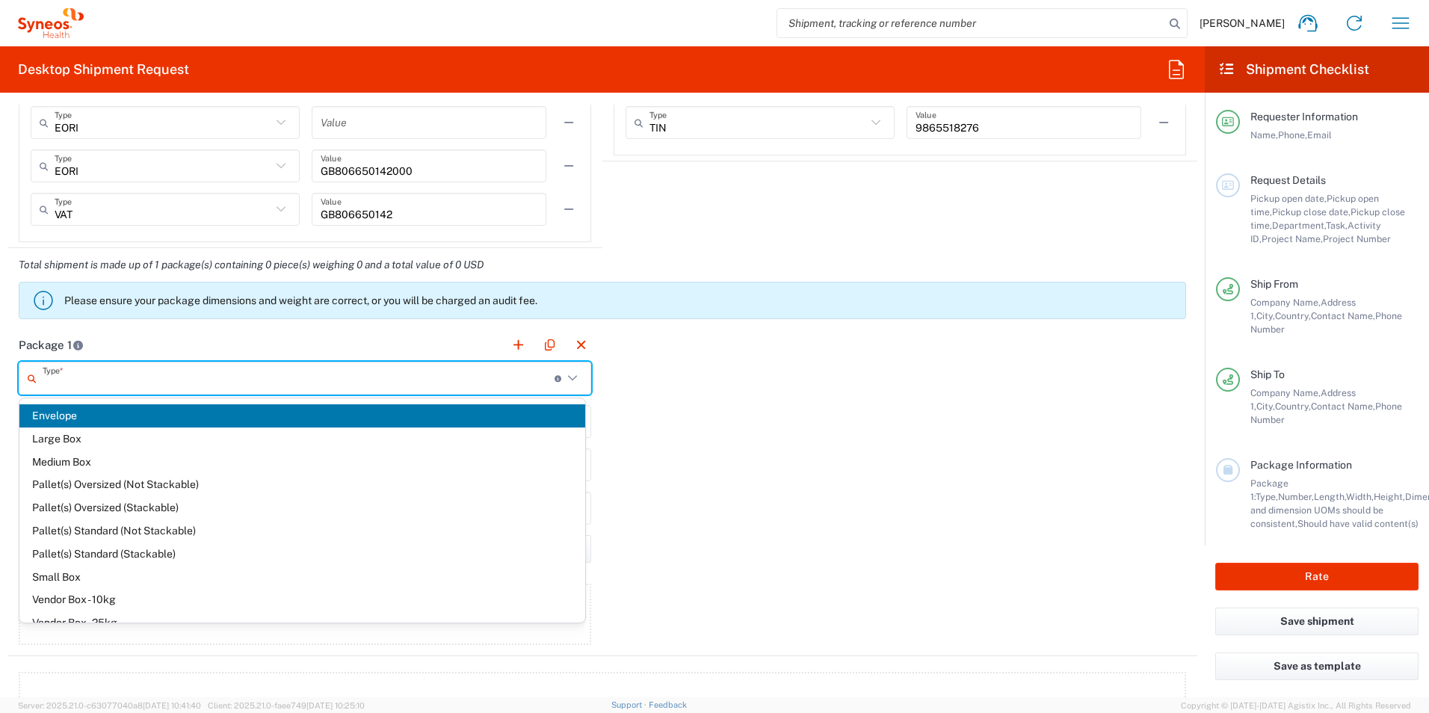
click at [743, 430] on div "Package 1 Type * Material used to package goods Envelope Large Box Medium Box P…" at bounding box center [601, 492] width 1189 height 328
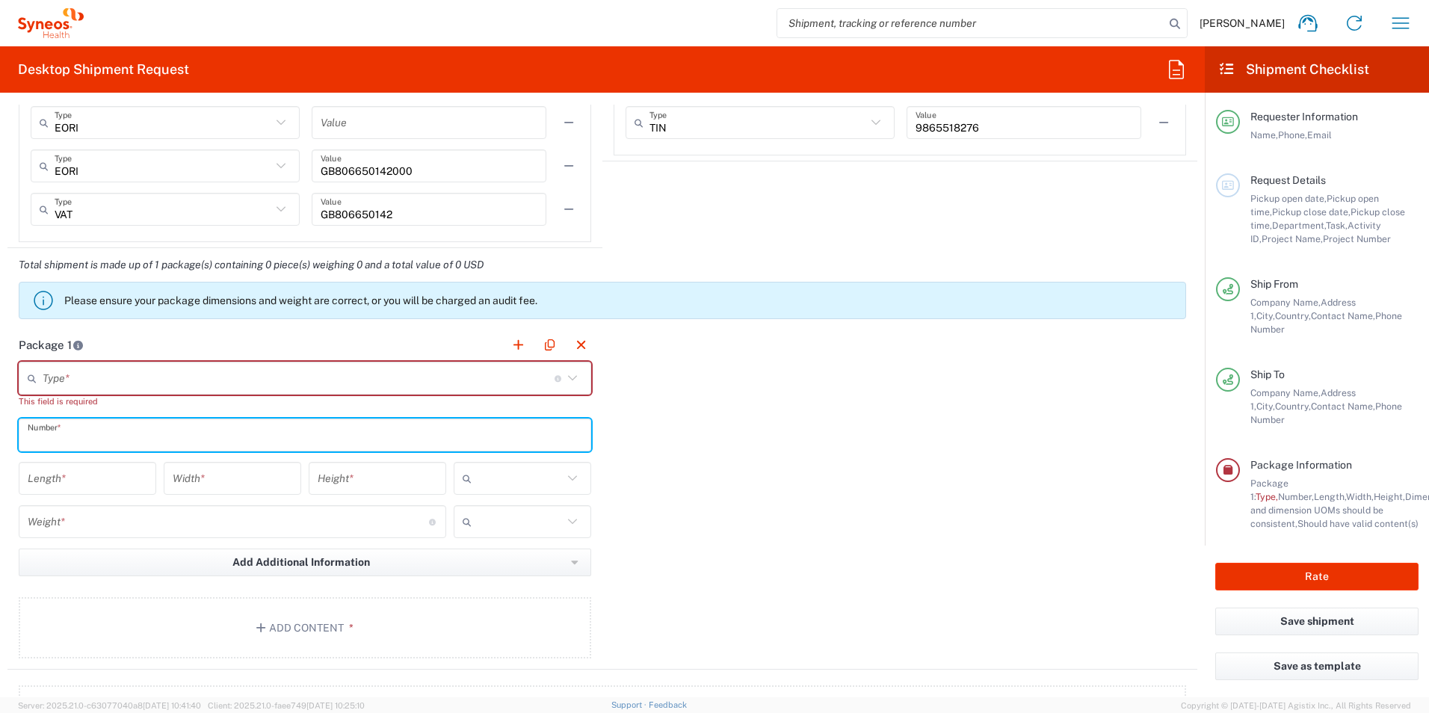
click at [93, 436] on input "text" at bounding box center [305, 435] width 554 height 26
type input "1"
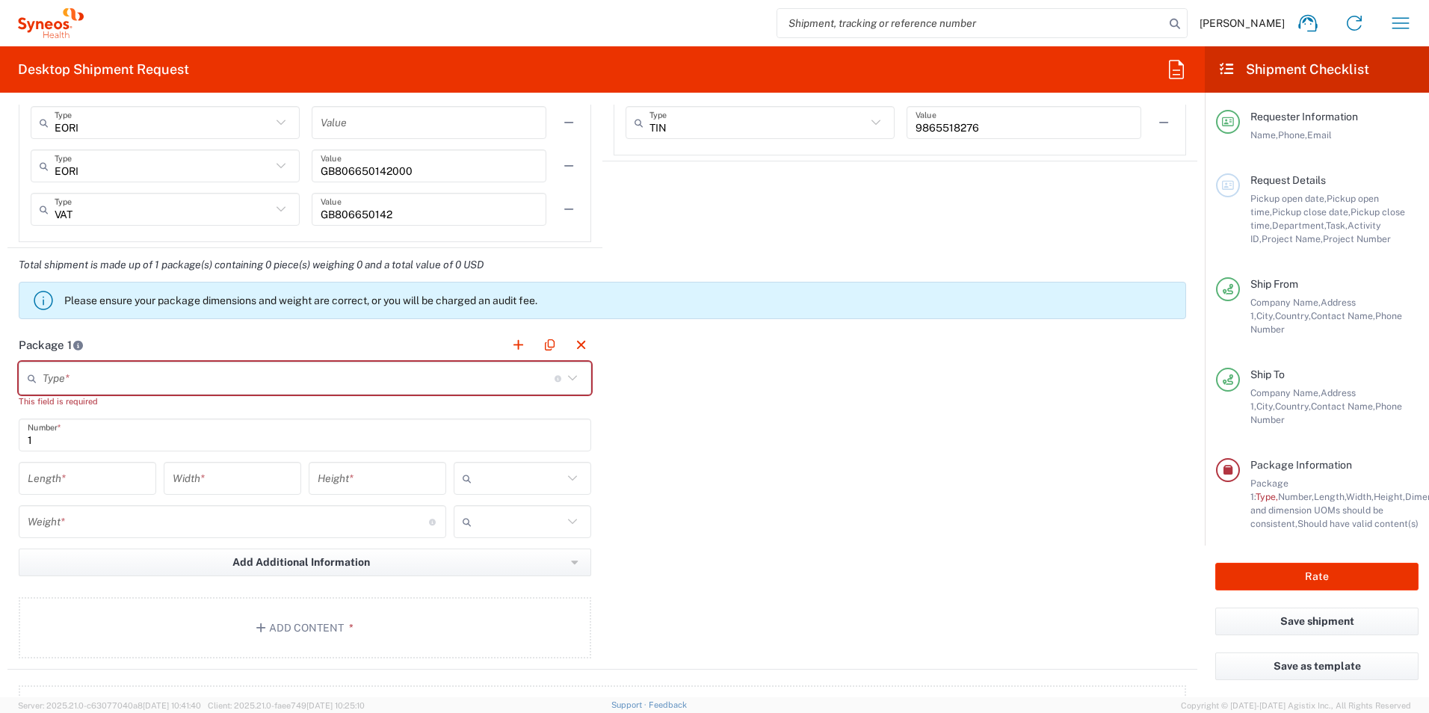
click at [938, 451] on div "Package 1 Type * Material used to package goods Envelope Large Box Medium Box P…" at bounding box center [601, 498] width 1189 height 341
click at [77, 478] on input "number" at bounding box center [88, 478] width 120 height 26
click at [114, 480] on input "number" at bounding box center [88, 478] width 120 height 26
type input "40"
click at [237, 481] on input "number" at bounding box center [233, 478] width 120 height 26
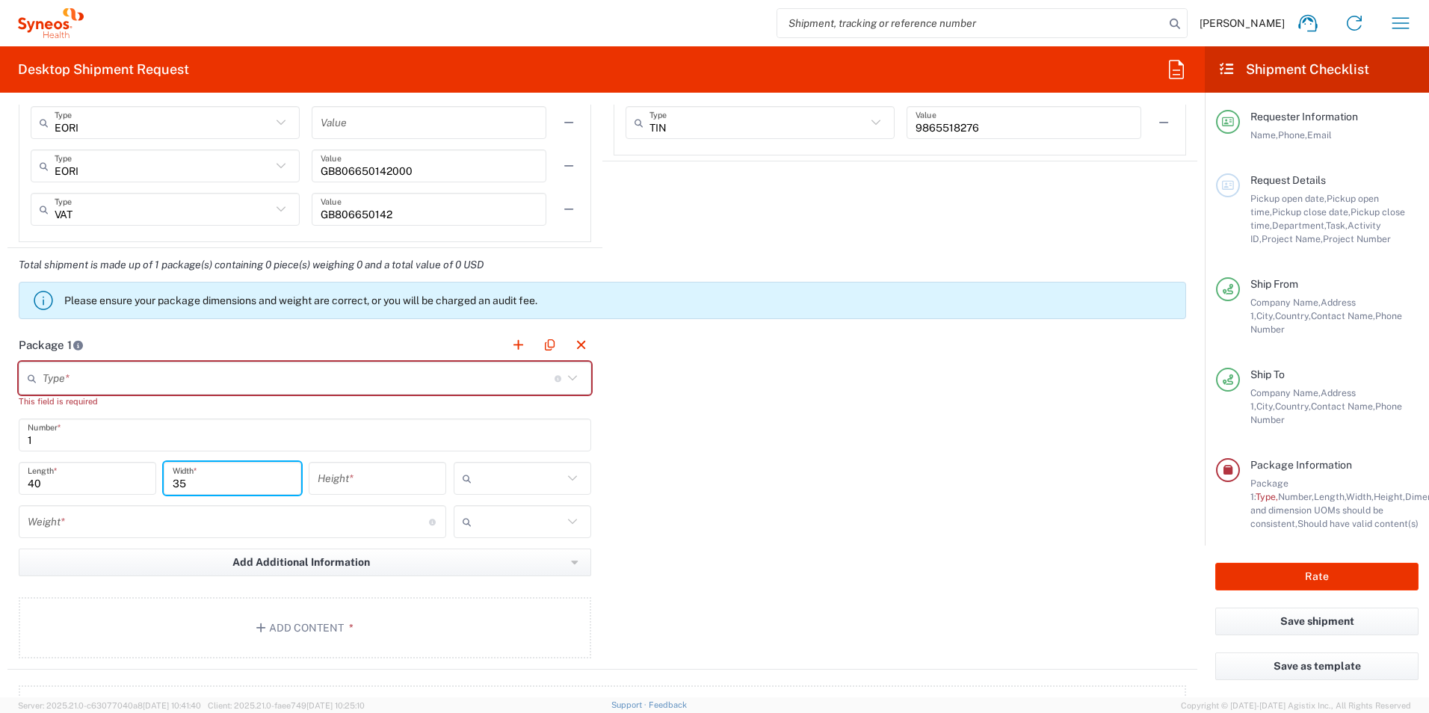
type input "35"
click at [369, 486] on input "number" at bounding box center [378, 478] width 120 height 26
type input "6"
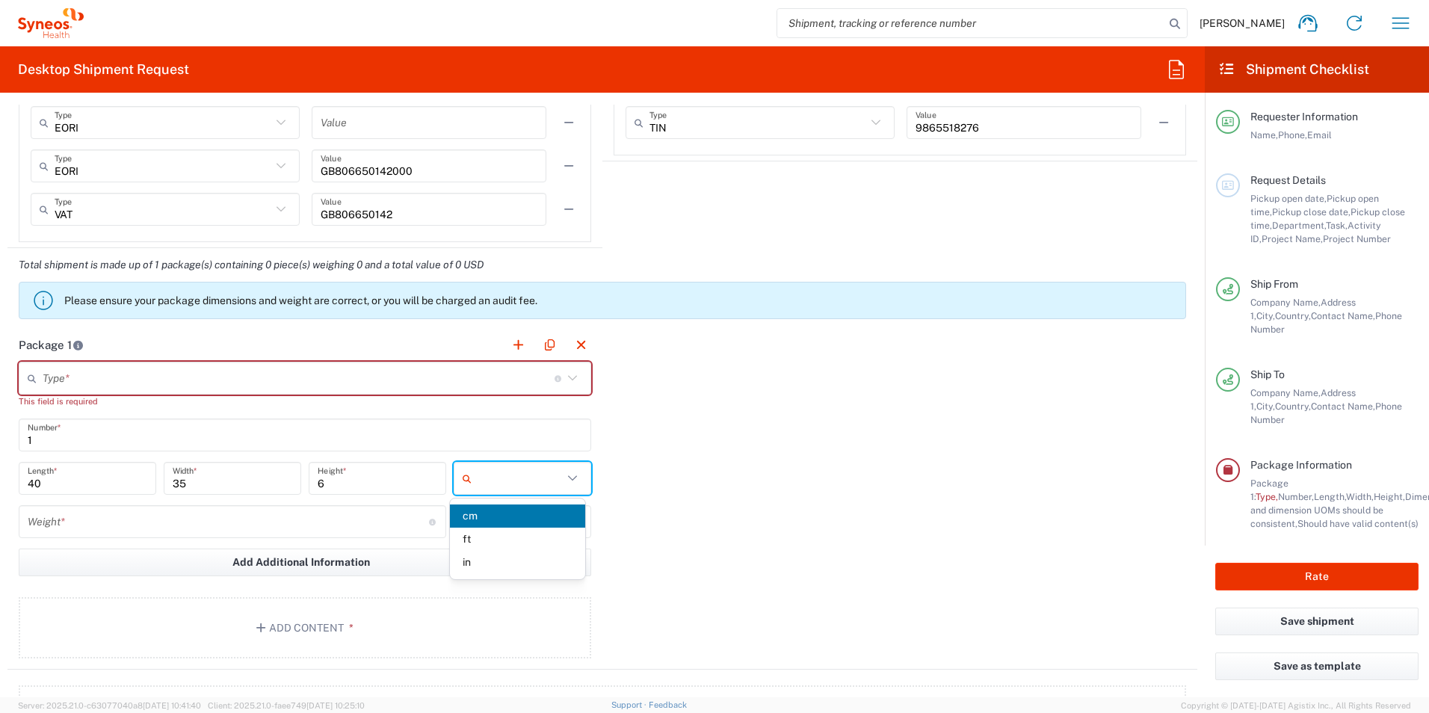
click at [517, 471] on input "text" at bounding box center [519, 478] width 85 height 24
click at [479, 516] on span "cm" at bounding box center [517, 515] width 134 height 23
type input "cm"
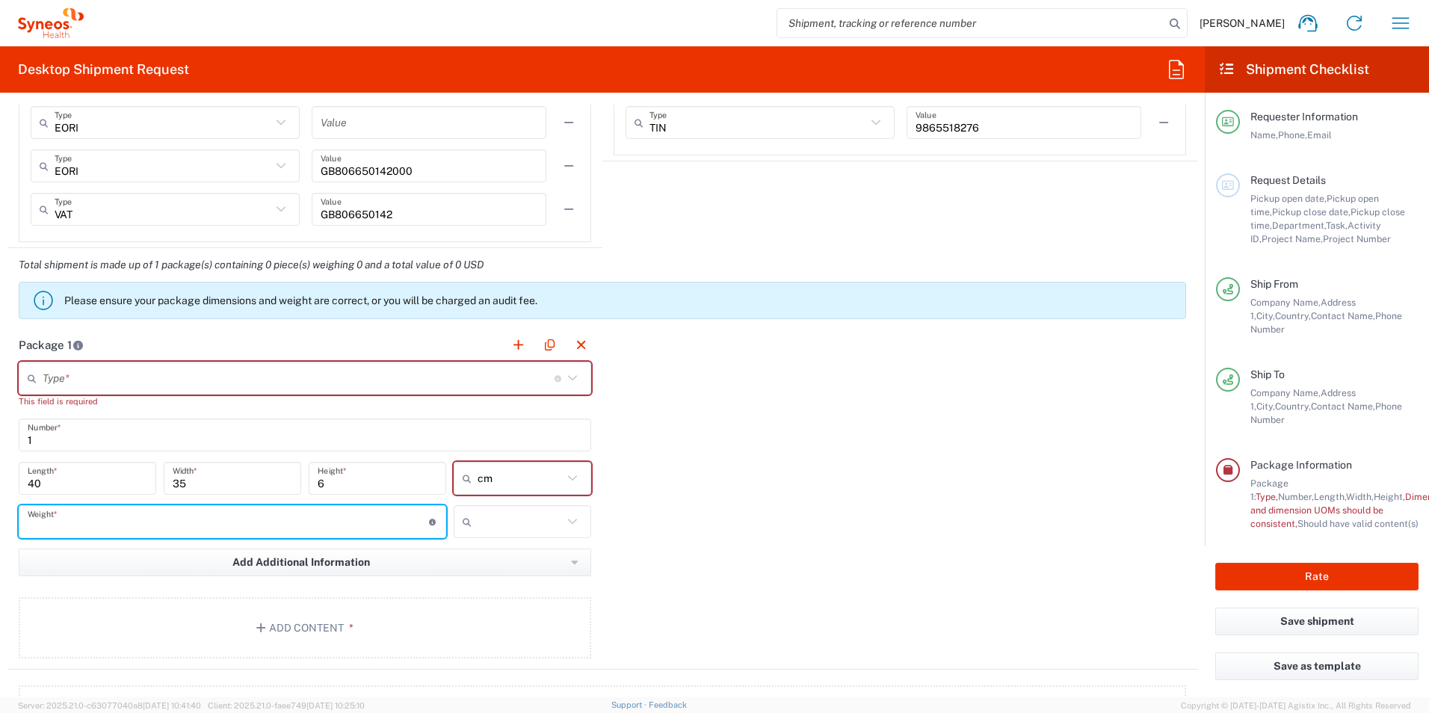
click at [89, 512] on input "number" at bounding box center [228, 522] width 401 height 26
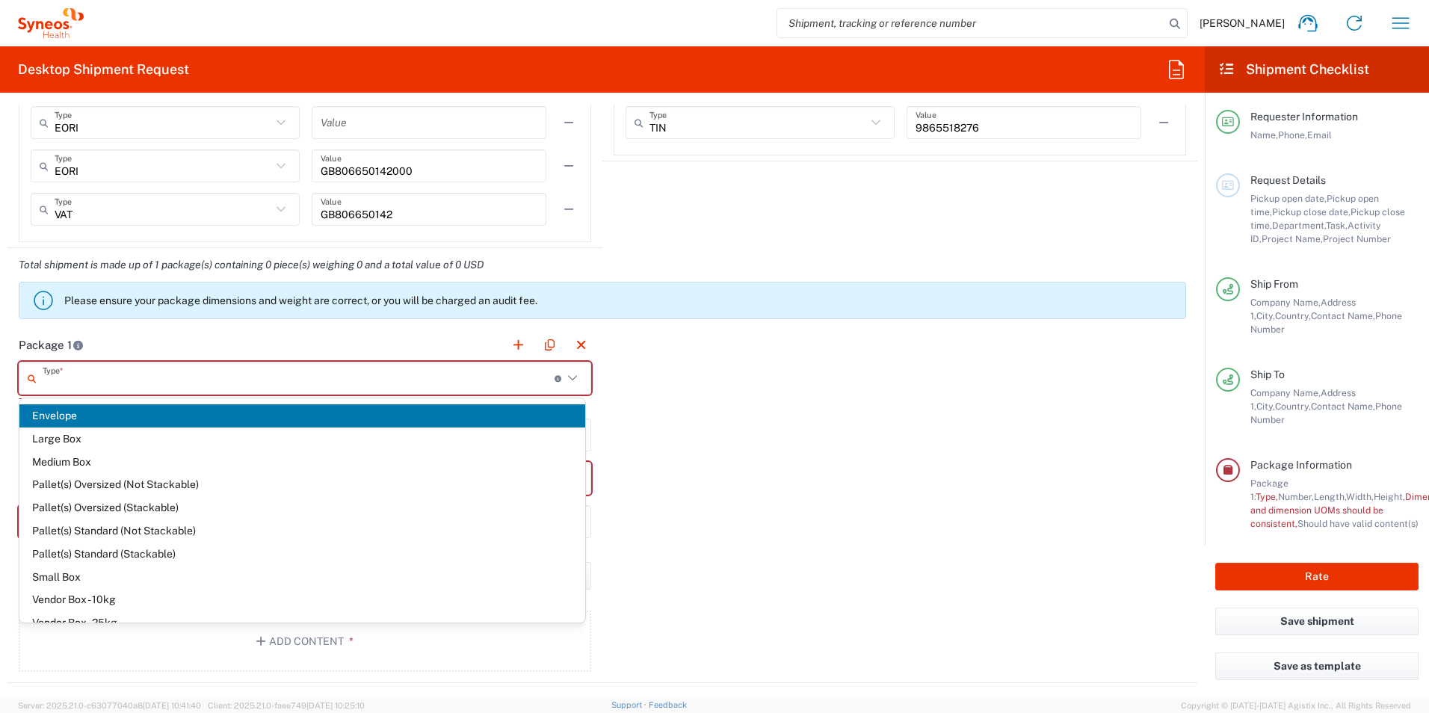
click at [436, 383] on input "text" at bounding box center [299, 378] width 512 height 26
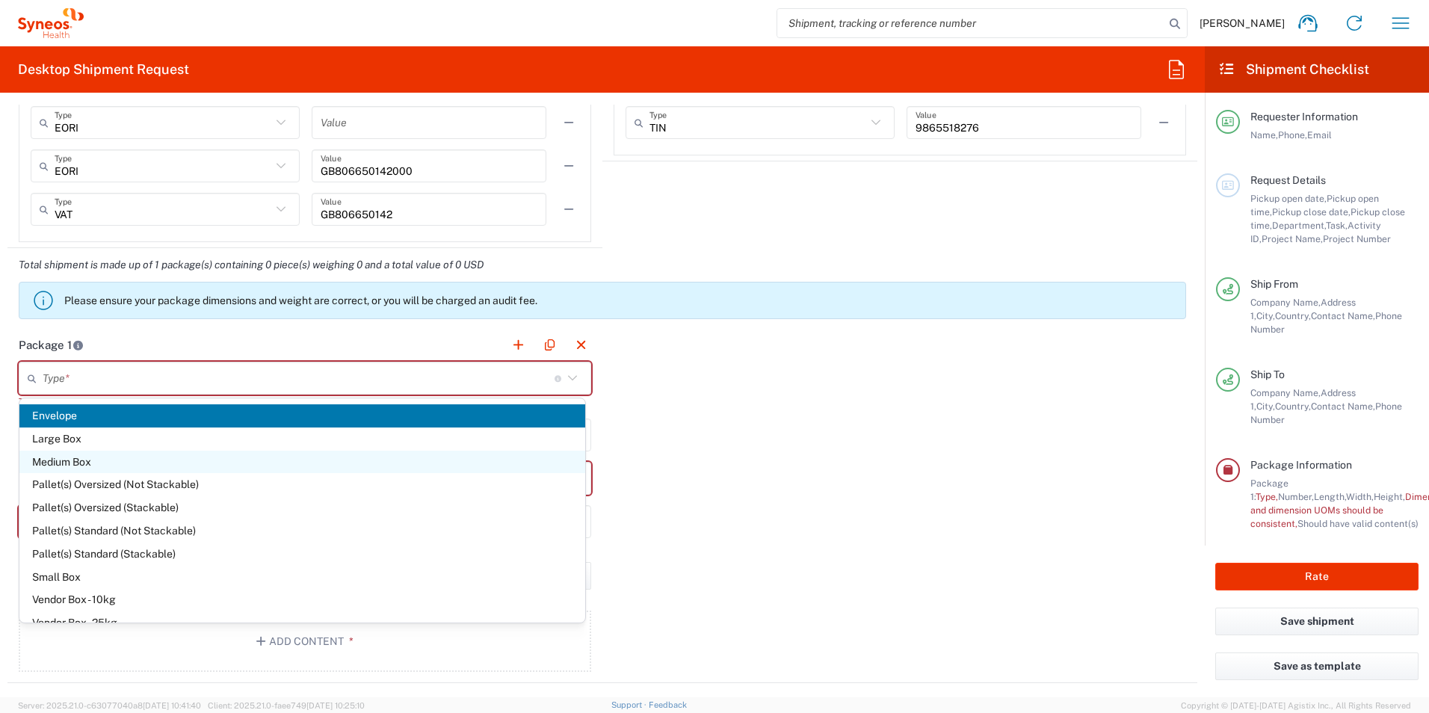
click at [78, 455] on span "Medium Box" at bounding box center [302, 462] width 566 height 23
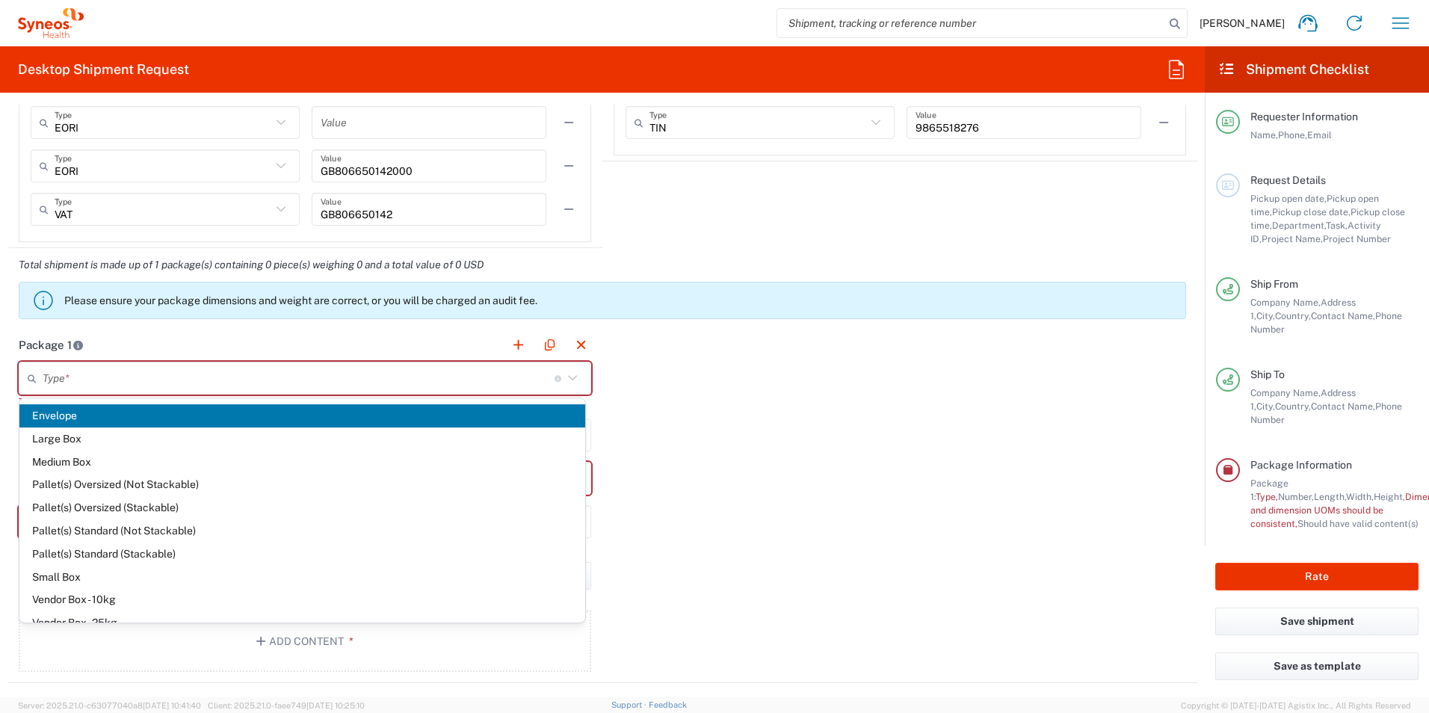
type input "Medium Box"
type input "33.02"
type input "29.21"
type input "6.35"
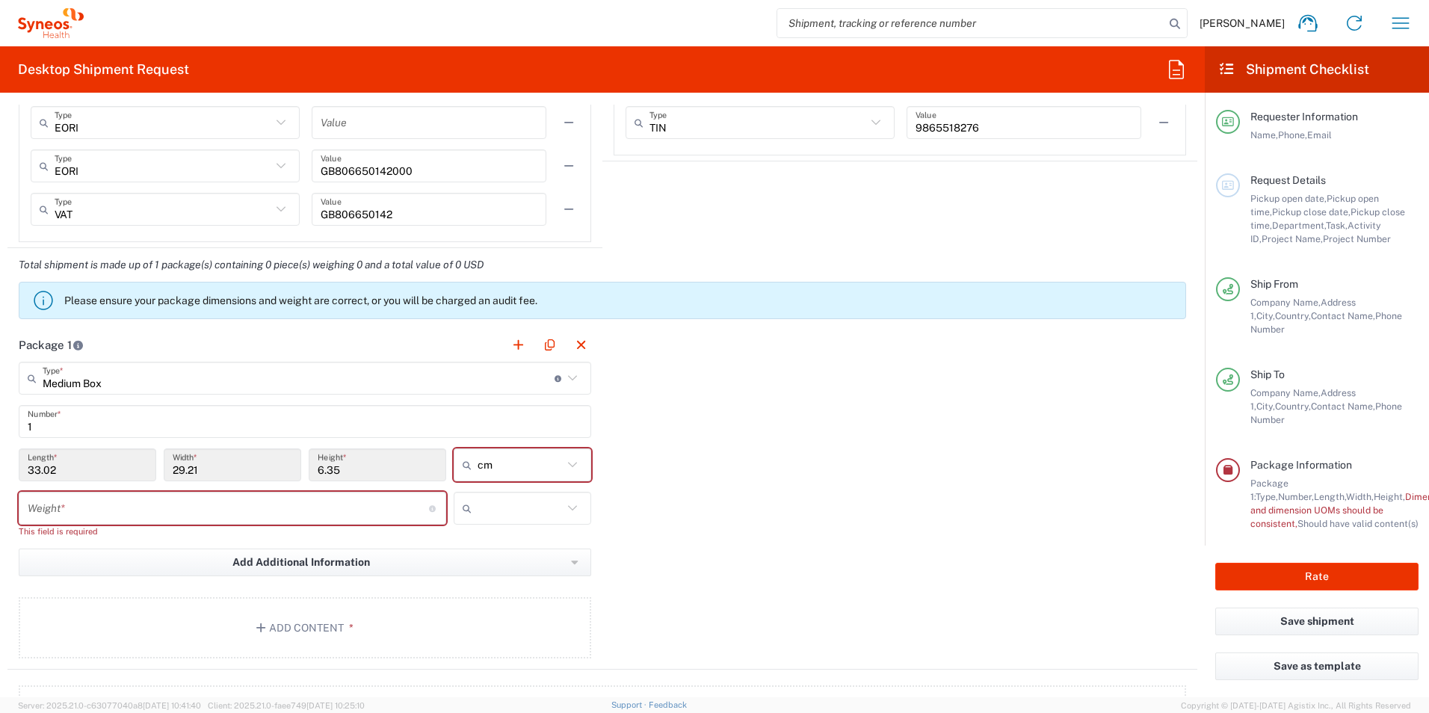
click at [812, 467] on div "Package 1 Medium Box Type * Material used to package goods Envelope Large Box M…" at bounding box center [601, 498] width 1189 height 341
click at [164, 510] on input "number" at bounding box center [228, 508] width 401 height 26
click at [221, 504] on input "number" at bounding box center [228, 508] width 401 height 26
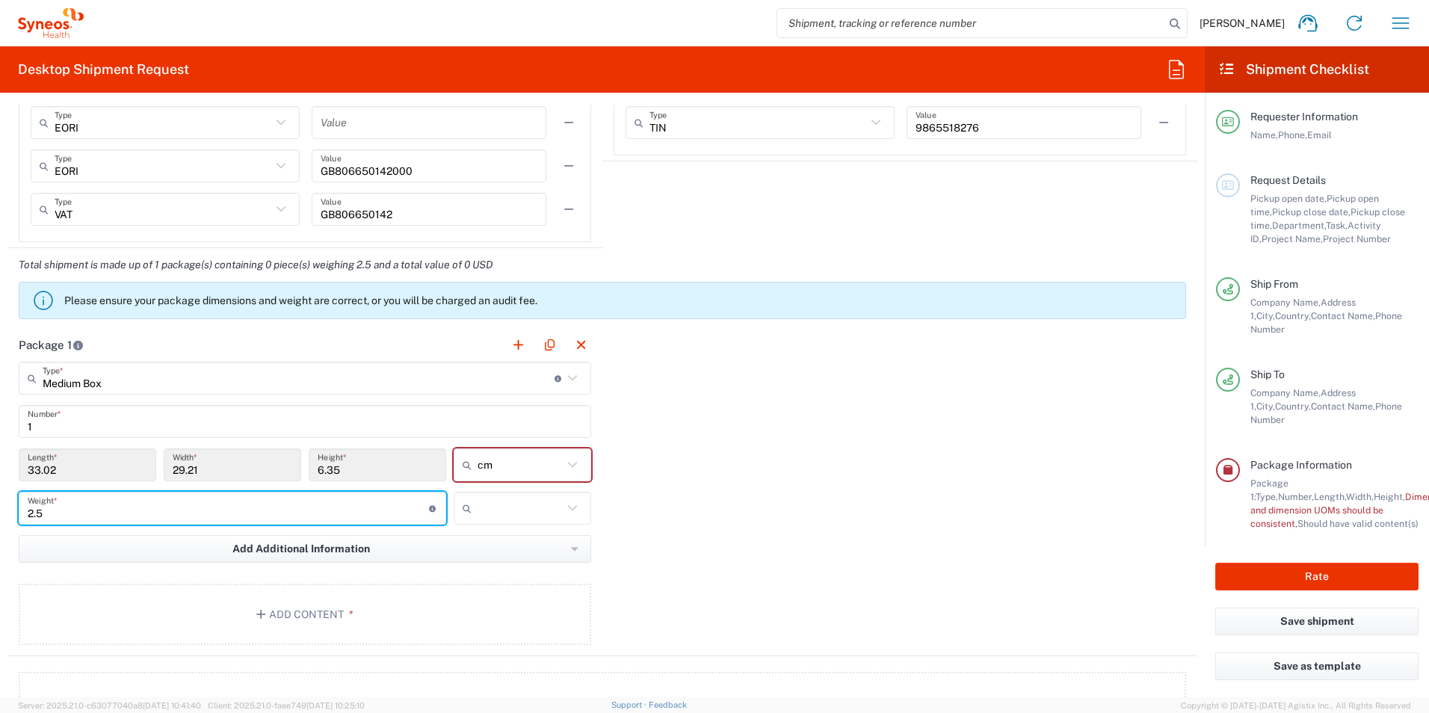
type input "2.5"
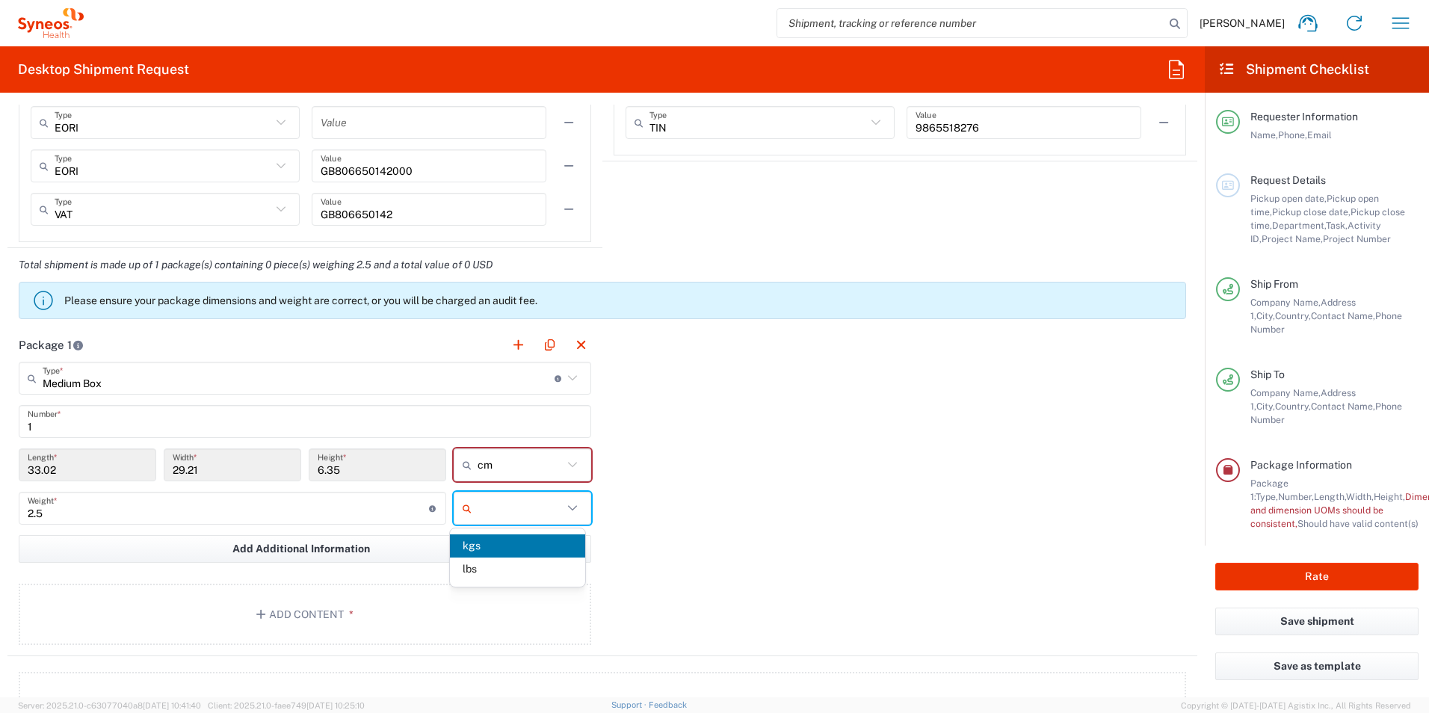
click at [506, 507] on input "text" at bounding box center [519, 508] width 85 height 24
click at [484, 548] on span "kgs" at bounding box center [517, 545] width 134 height 23
type input "kgs"
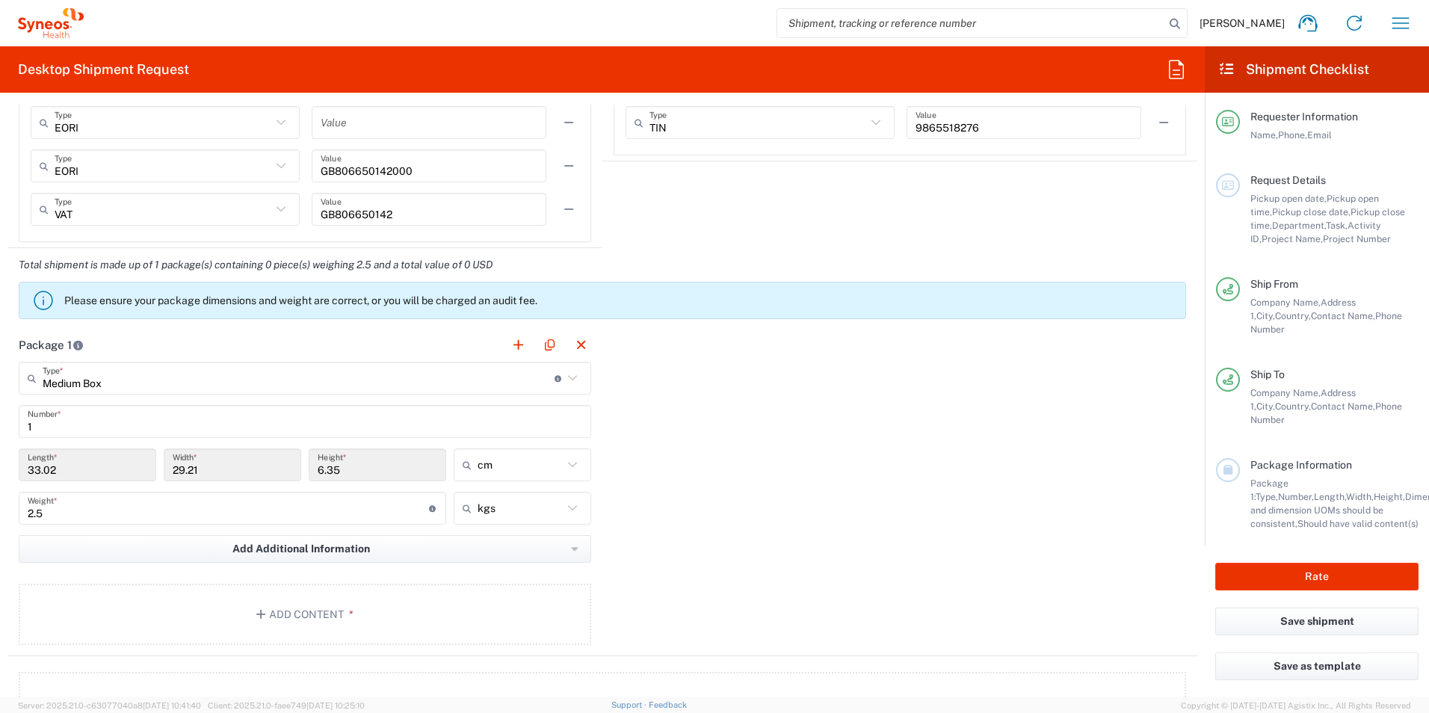
click at [767, 544] on div "Package 1 Medium Box Type * Material used to package goods Envelope Large Box M…" at bounding box center [601, 492] width 1189 height 328
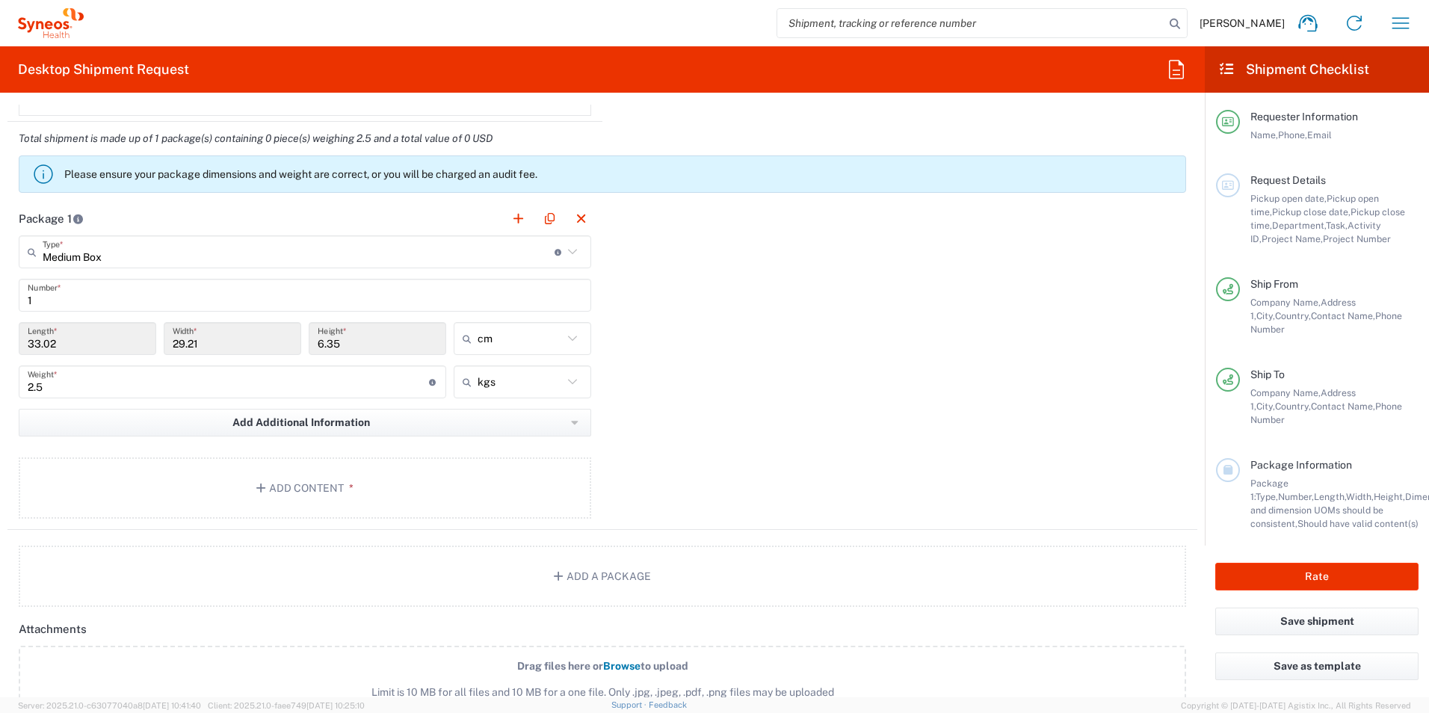
scroll to position [1420, 0]
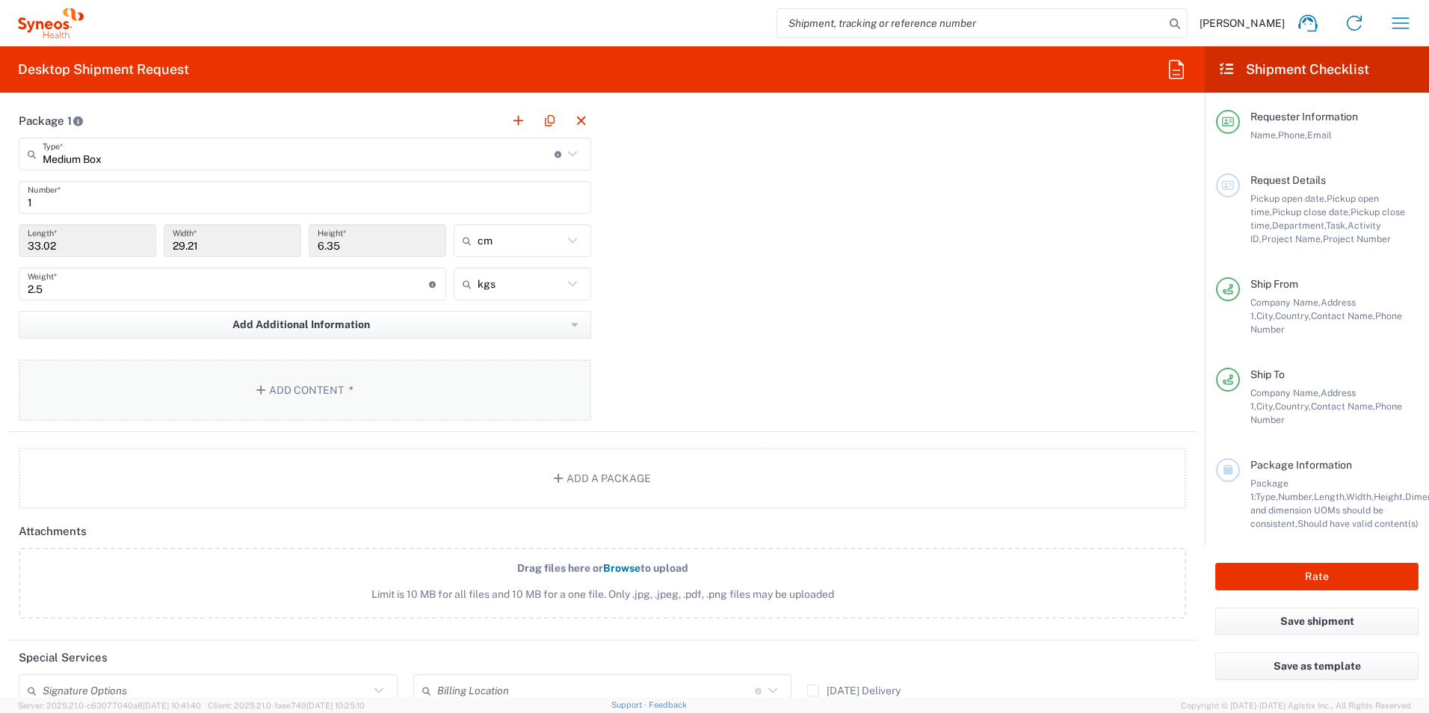
click at [256, 394] on icon "button" at bounding box center [262, 390] width 13 height 10
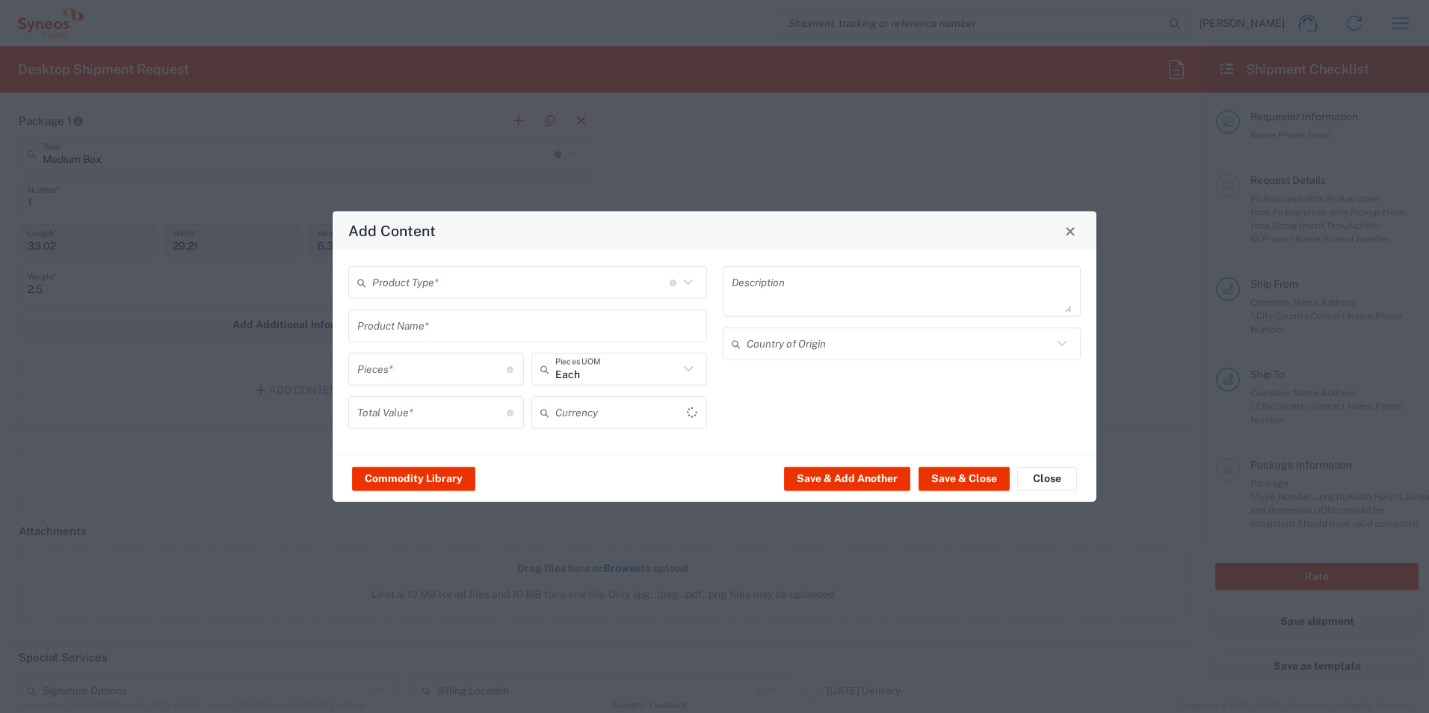
type input "US Dollar"
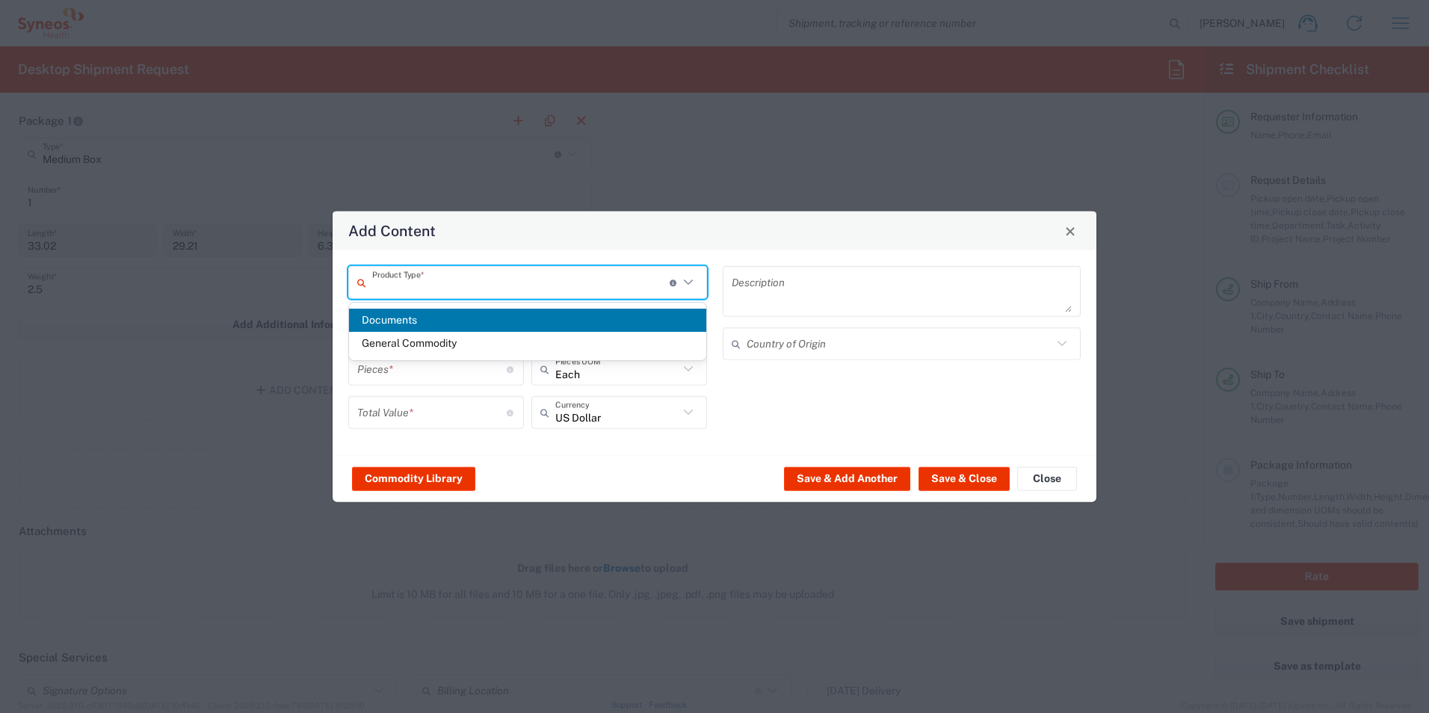
click at [489, 279] on input "text" at bounding box center [520, 282] width 297 height 26
click at [569, 153] on div "Add Content Product Type * Document: Paper document generated internally by Syn…" at bounding box center [714, 356] width 1429 height 713
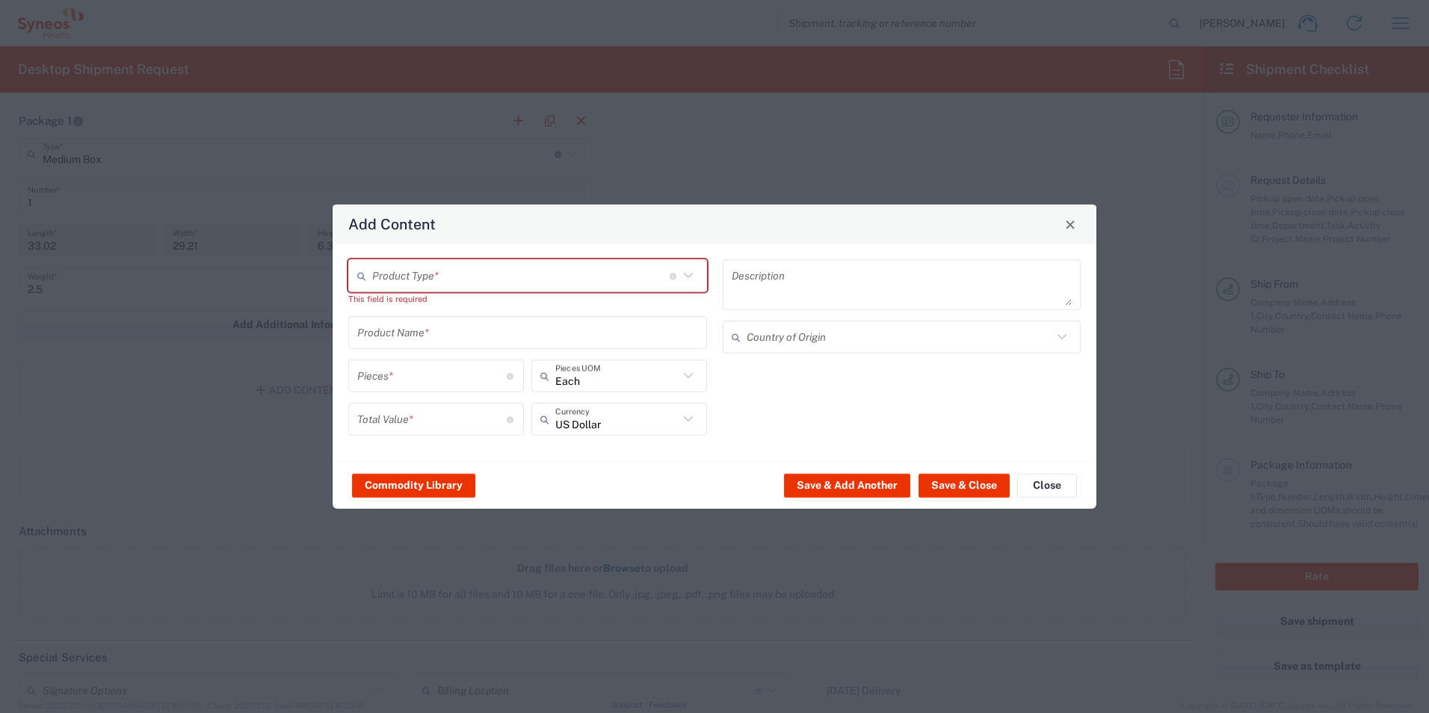
drag, startPoint x: 628, startPoint y: 146, endPoint x: 889, endPoint y: 439, distance: 392.6
click at [631, 149] on div "Add Content Product Type * Document: Paper document generated internally by Syn…" at bounding box center [714, 356] width 1429 height 713
click at [1050, 492] on button "Close" at bounding box center [1047, 485] width 60 height 24
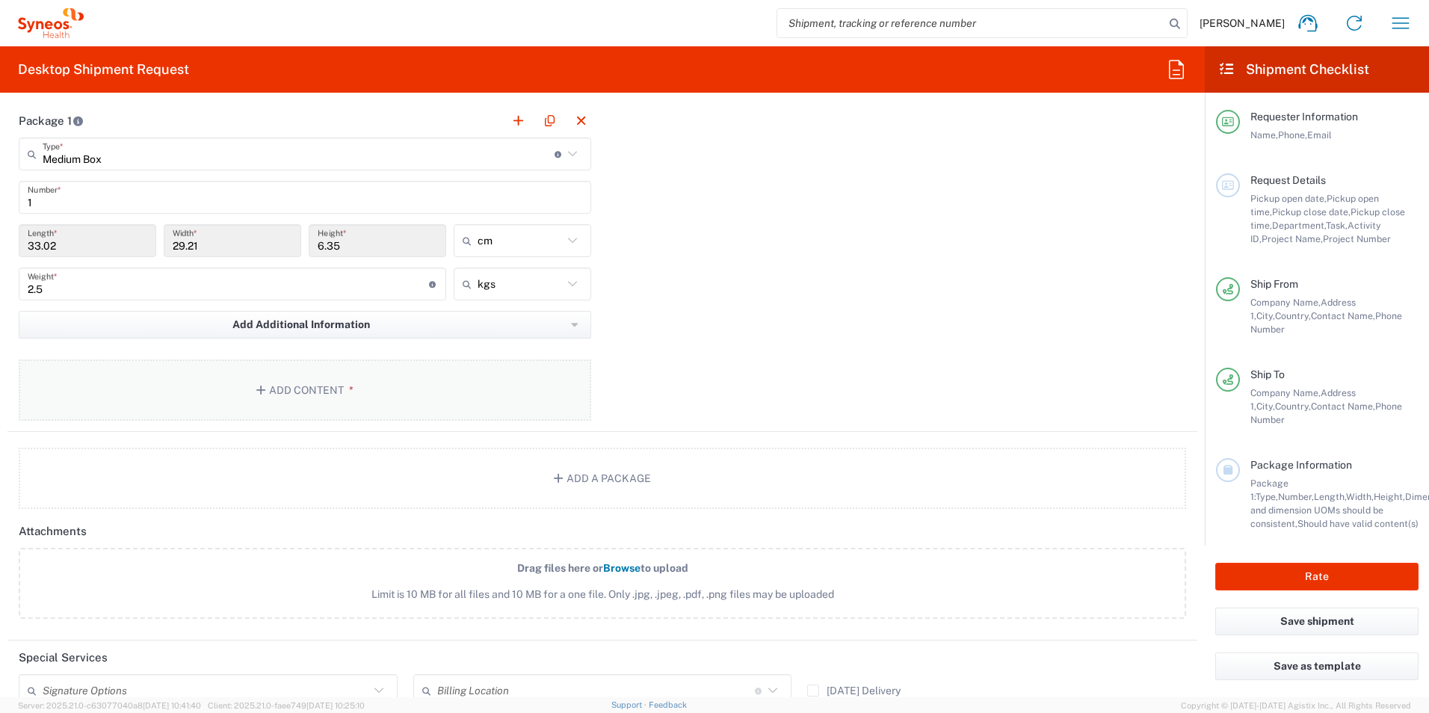
click at [400, 389] on button "Add Content *" at bounding box center [305, 389] width 572 height 61
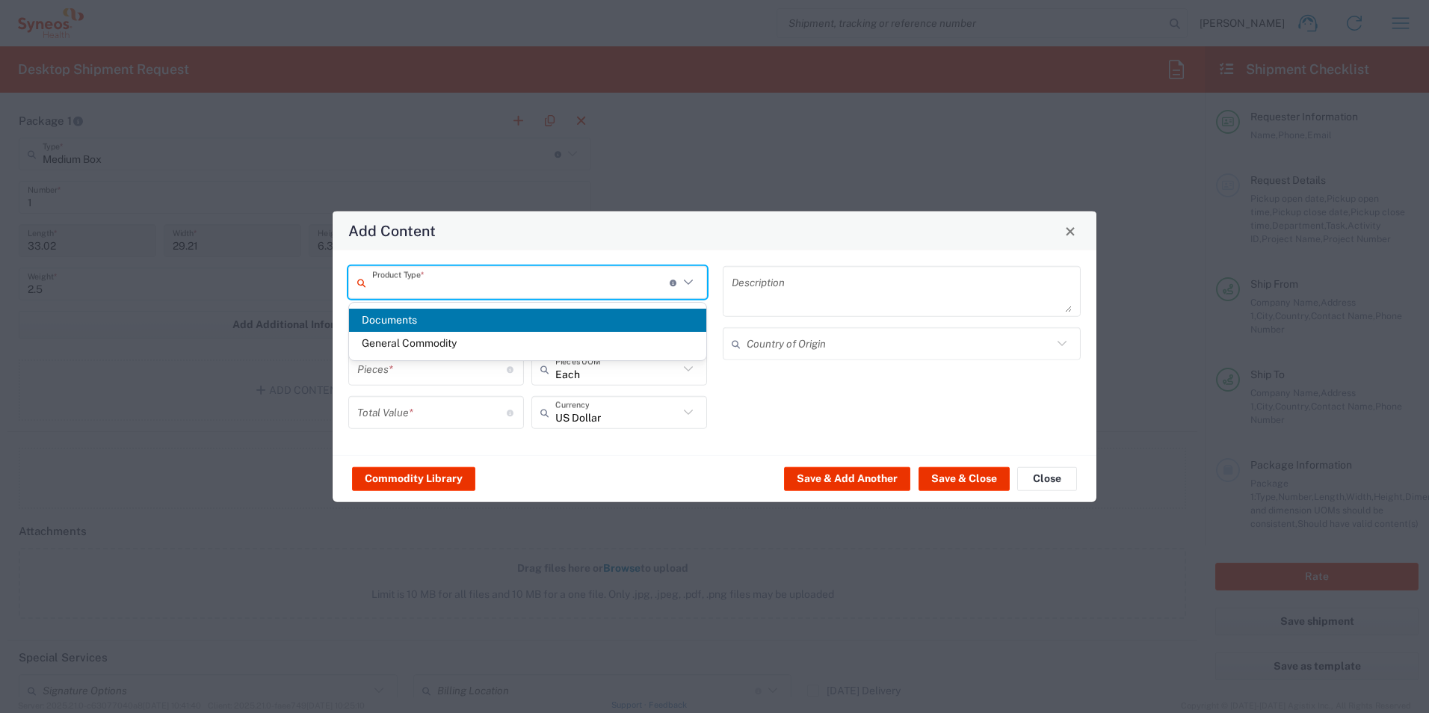
click at [453, 276] on input "text" at bounding box center [520, 282] width 297 height 26
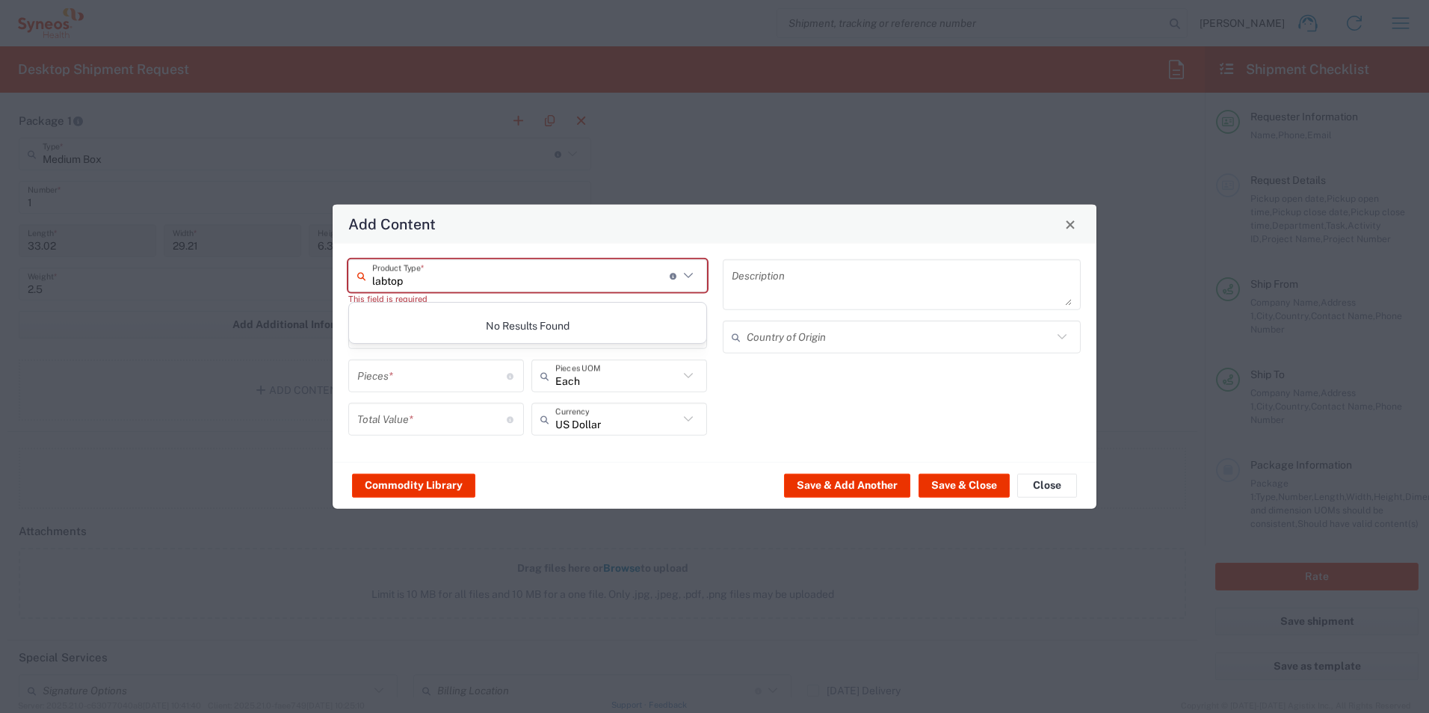
type input "labtop"
click at [690, 275] on icon at bounding box center [687, 275] width 9 height 5
click at [687, 275] on icon at bounding box center [687, 275] width 19 height 19
drag, startPoint x: 408, startPoint y: 282, endPoint x: 332, endPoint y: 283, distance: 76.2
click at [332, 283] on div "Add Content labtop Product Type * Document: Paper document generated internally…" at bounding box center [714, 357] width 765 height 306
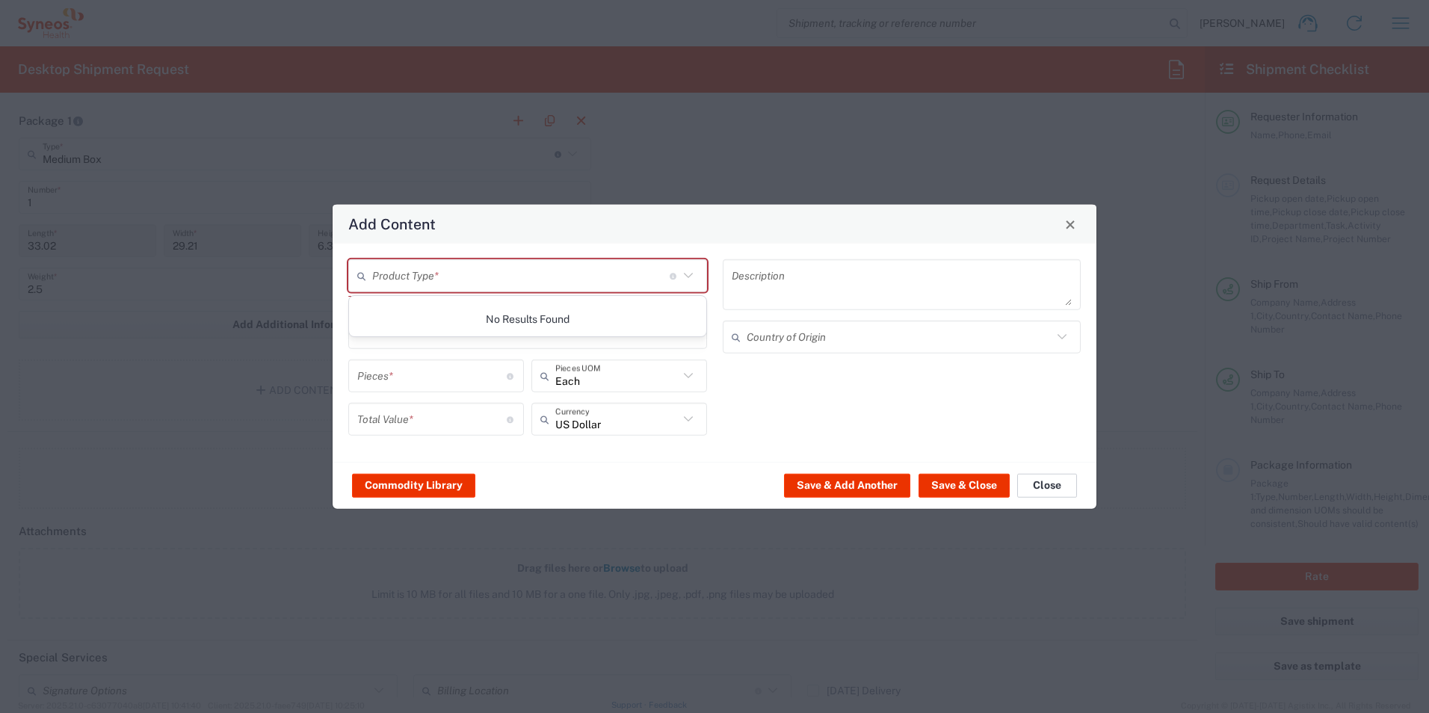
drag, startPoint x: 1036, startPoint y: 486, endPoint x: 773, endPoint y: 447, distance: 266.0
click at [1036, 486] on button "Close" at bounding box center [1047, 485] width 60 height 24
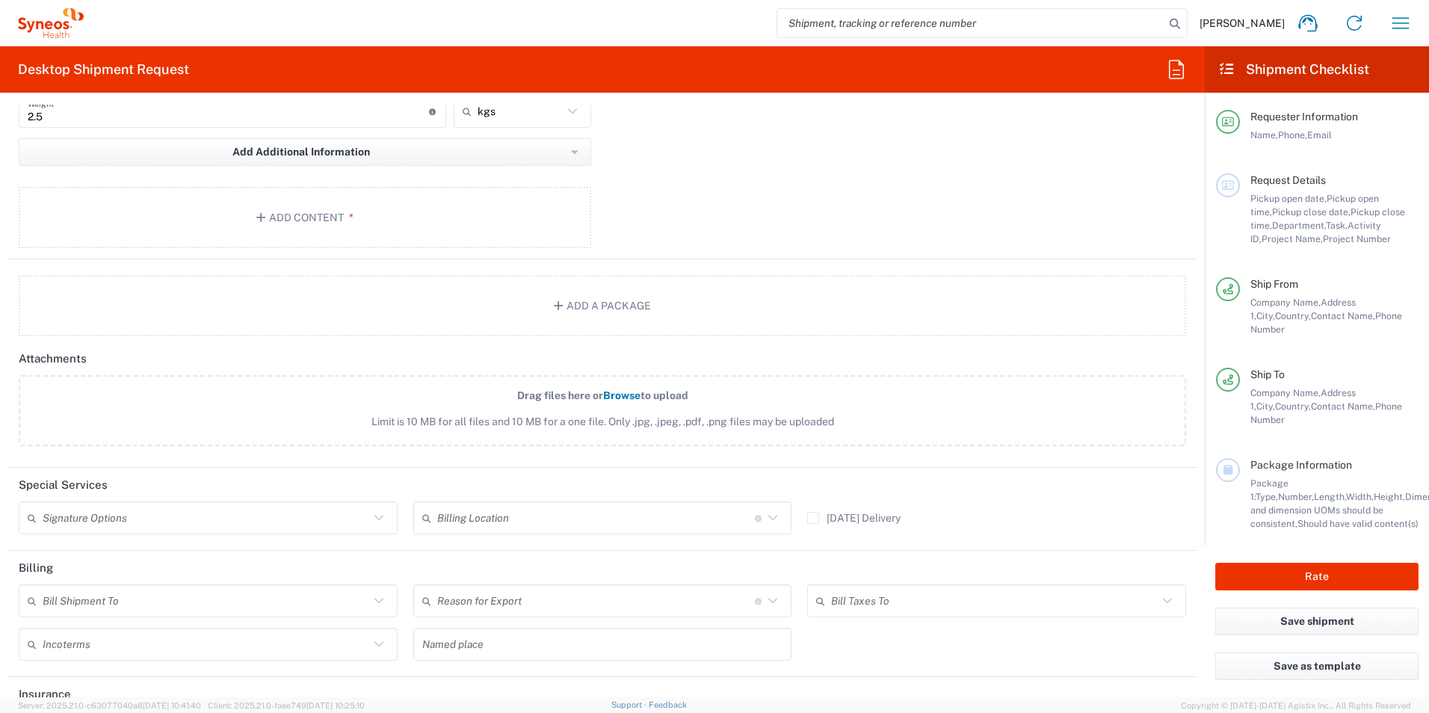
scroll to position [1594, 0]
click at [383, 524] on icon at bounding box center [378, 516] width 19 height 19
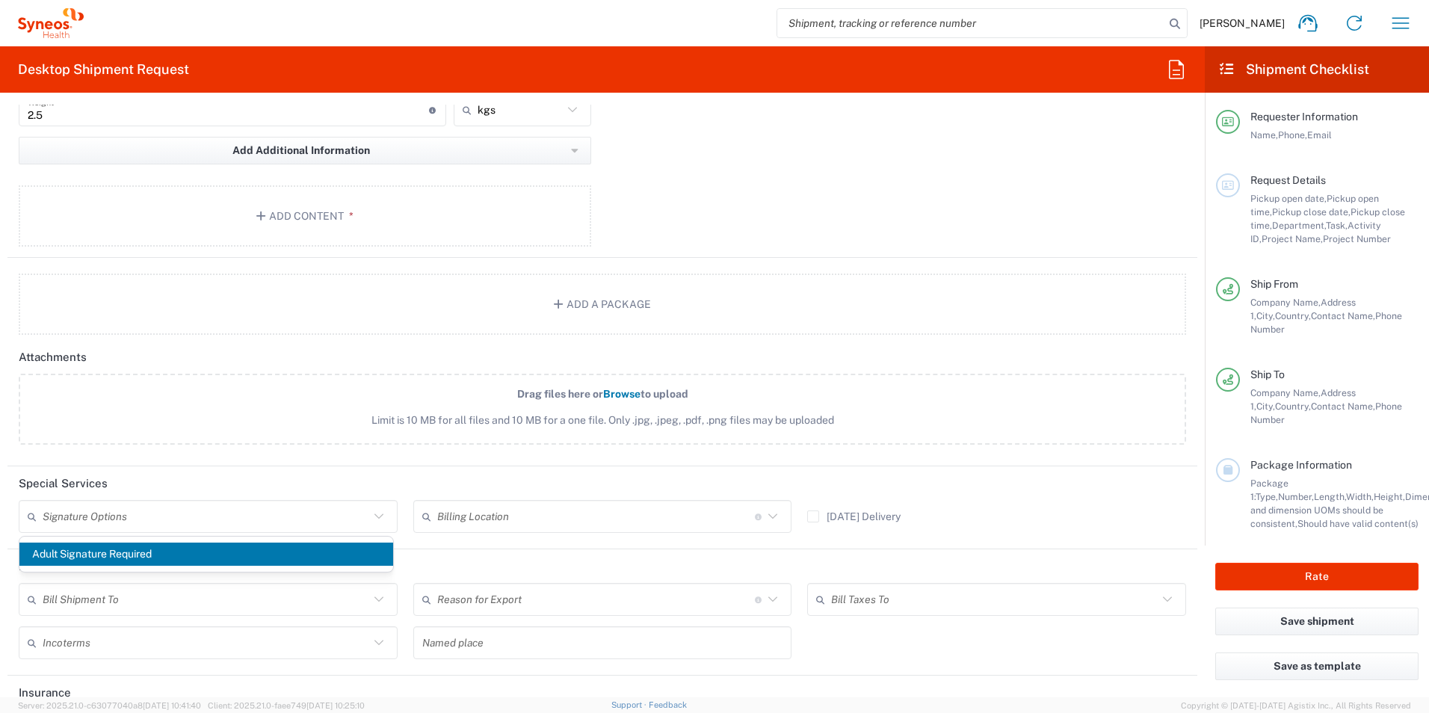
click at [137, 556] on span "Adult Signature Required" at bounding box center [206, 553] width 374 height 23
type input "Adult Signature Required"
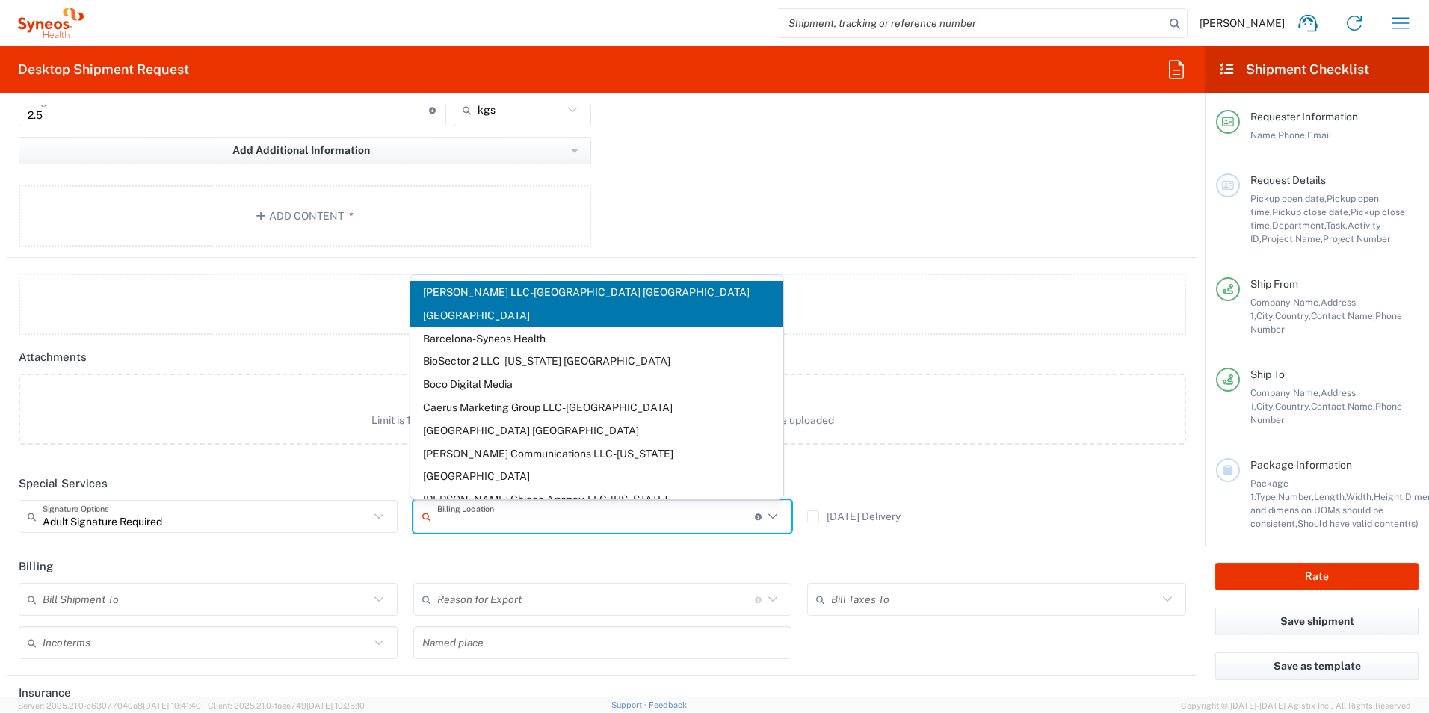
click at [486, 519] on input "text" at bounding box center [596, 517] width 318 height 26
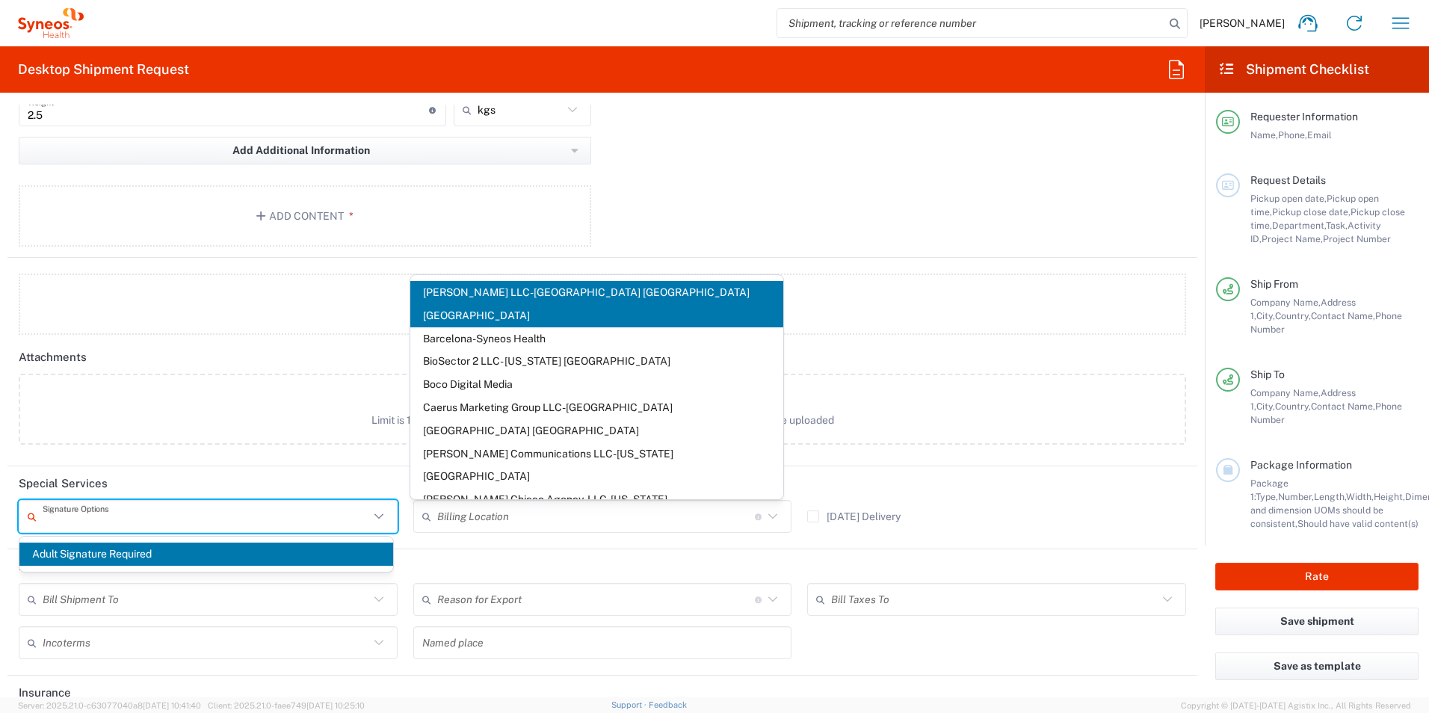
click at [329, 524] on input "text" at bounding box center [206, 517] width 326 height 26
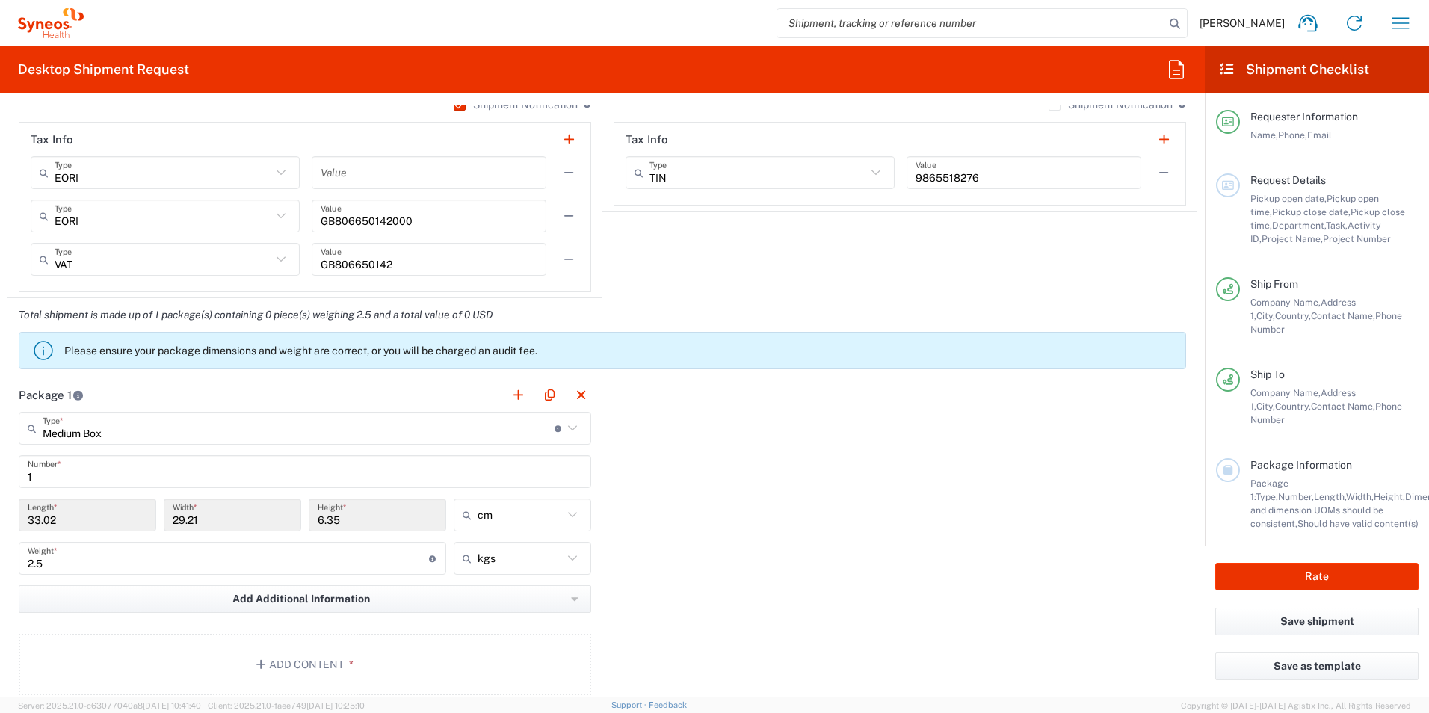
scroll to position [1295, 0]
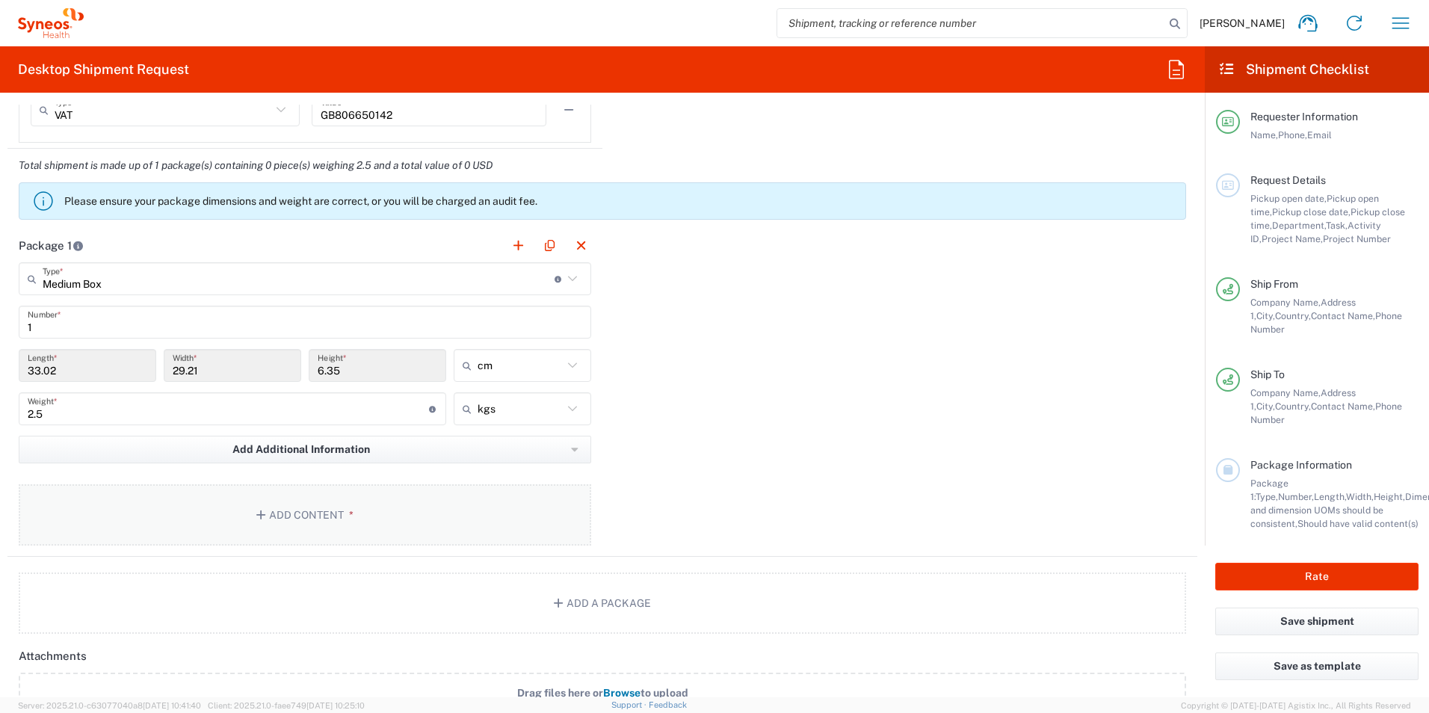
click at [345, 521] on button "Add Content *" at bounding box center [305, 514] width 572 height 61
type input "Adult Signature Required"
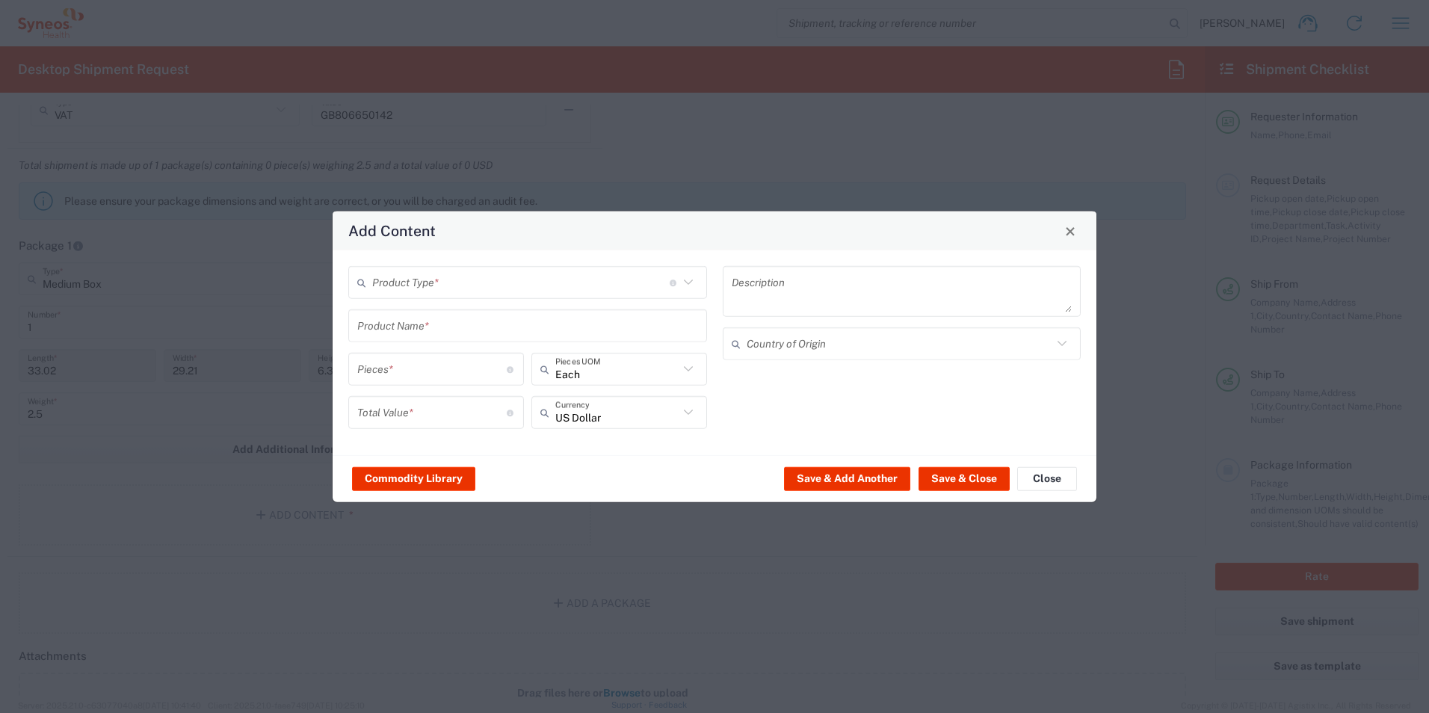
click at [693, 288] on icon at bounding box center [687, 282] width 19 height 19
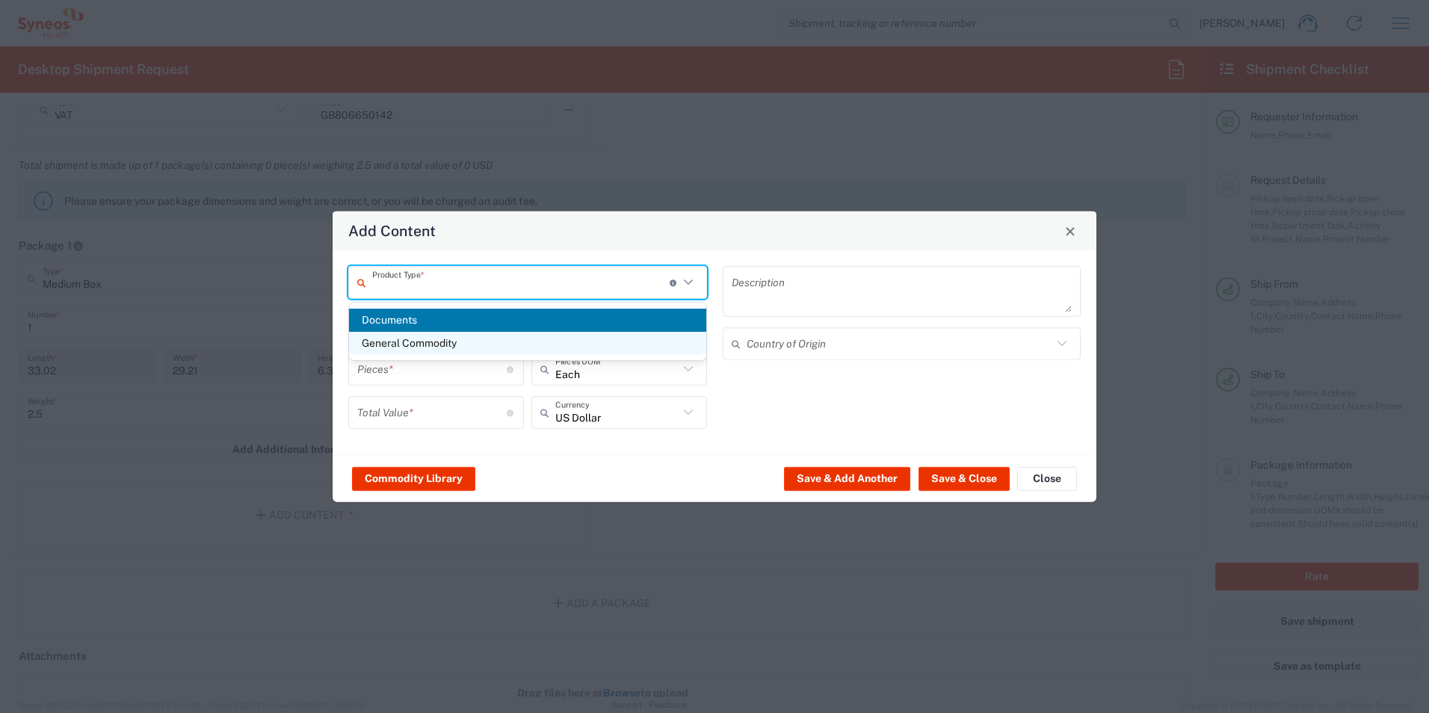
click at [433, 345] on span "General Commodity" at bounding box center [527, 343] width 357 height 23
type input "General Commodity"
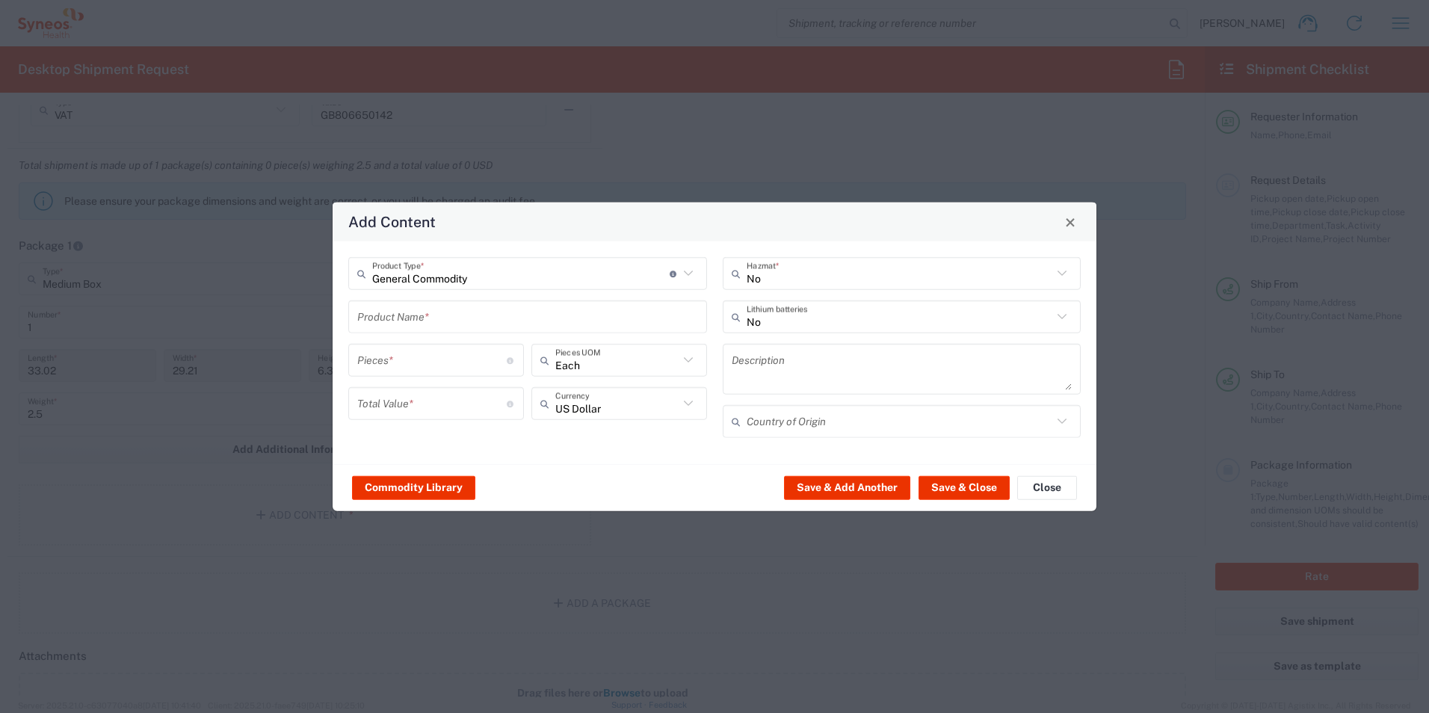
click at [653, 315] on input "text" at bounding box center [527, 316] width 341 height 26
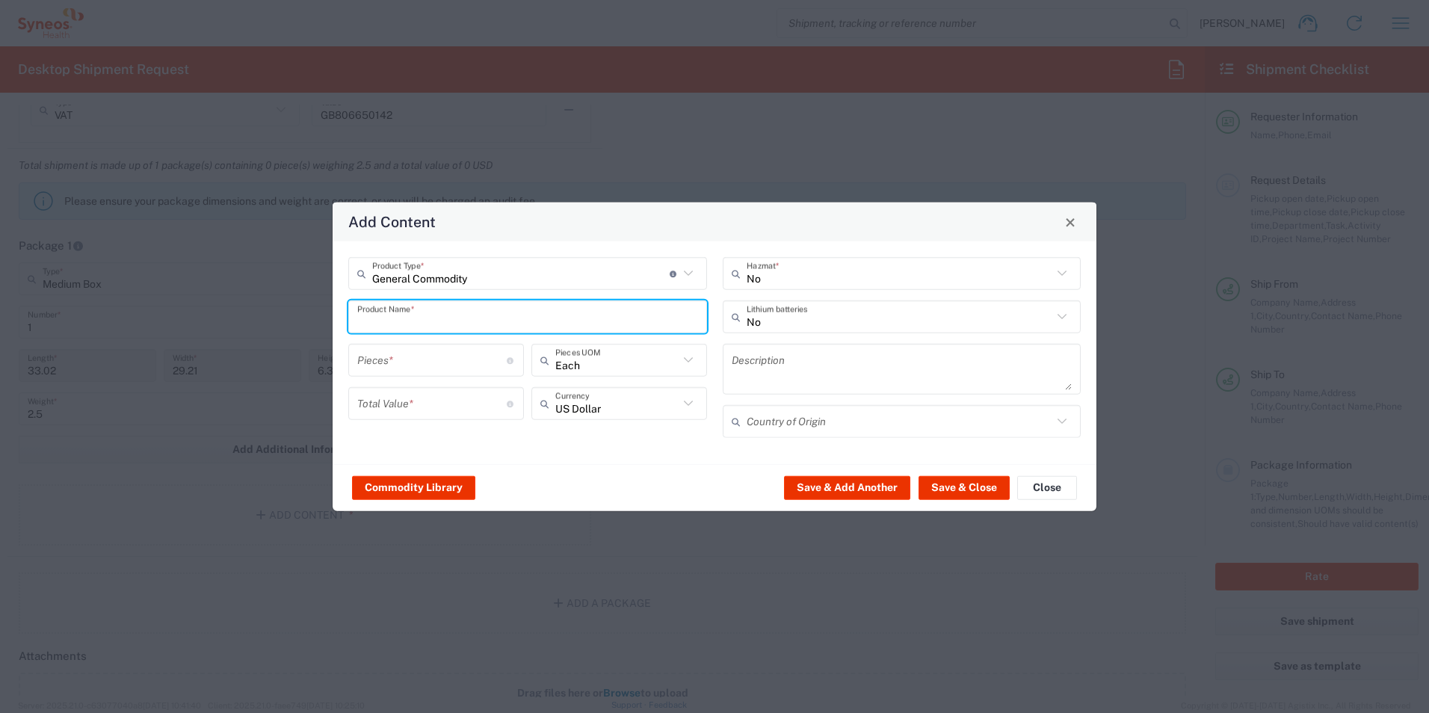
click at [676, 317] on input "text" at bounding box center [527, 316] width 341 height 26
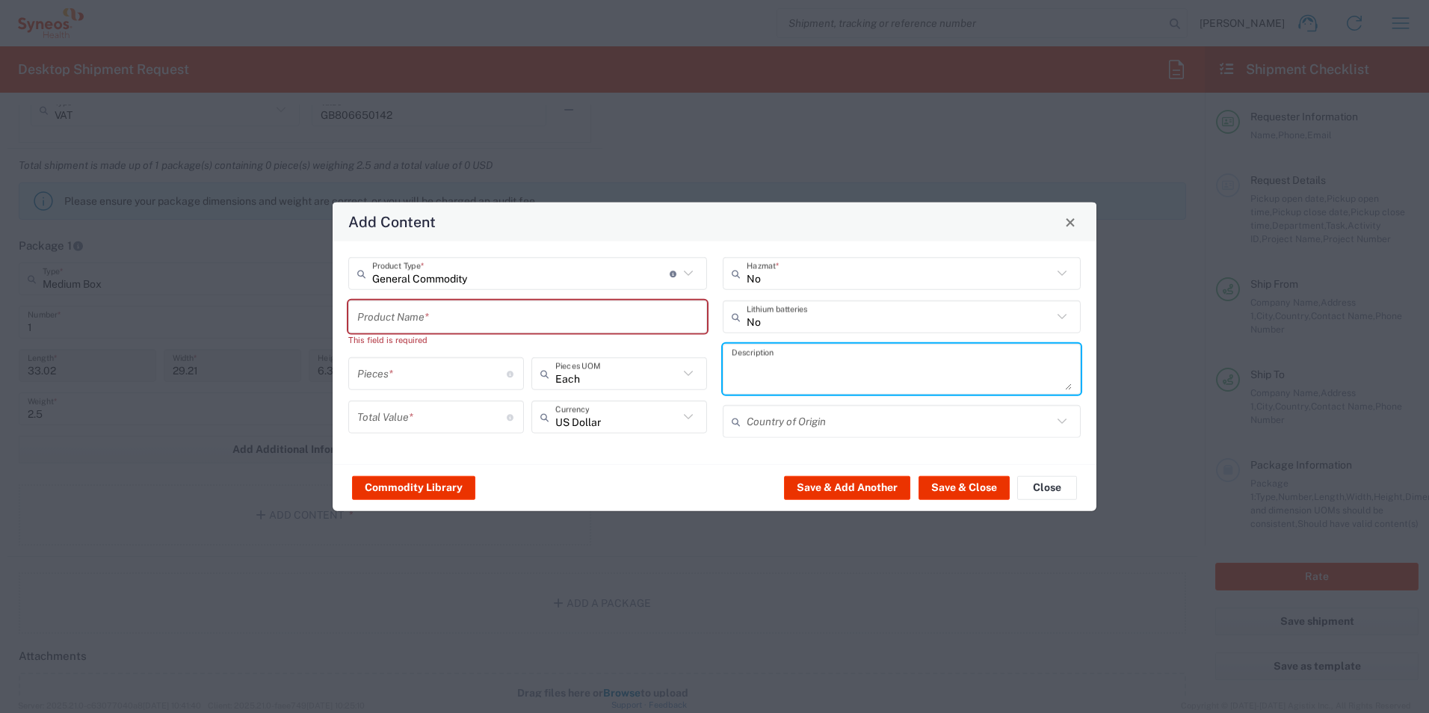
click at [841, 364] on textarea at bounding box center [901, 369] width 341 height 42
click at [495, 311] on input "text" at bounding box center [527, 316] width 341 height 26
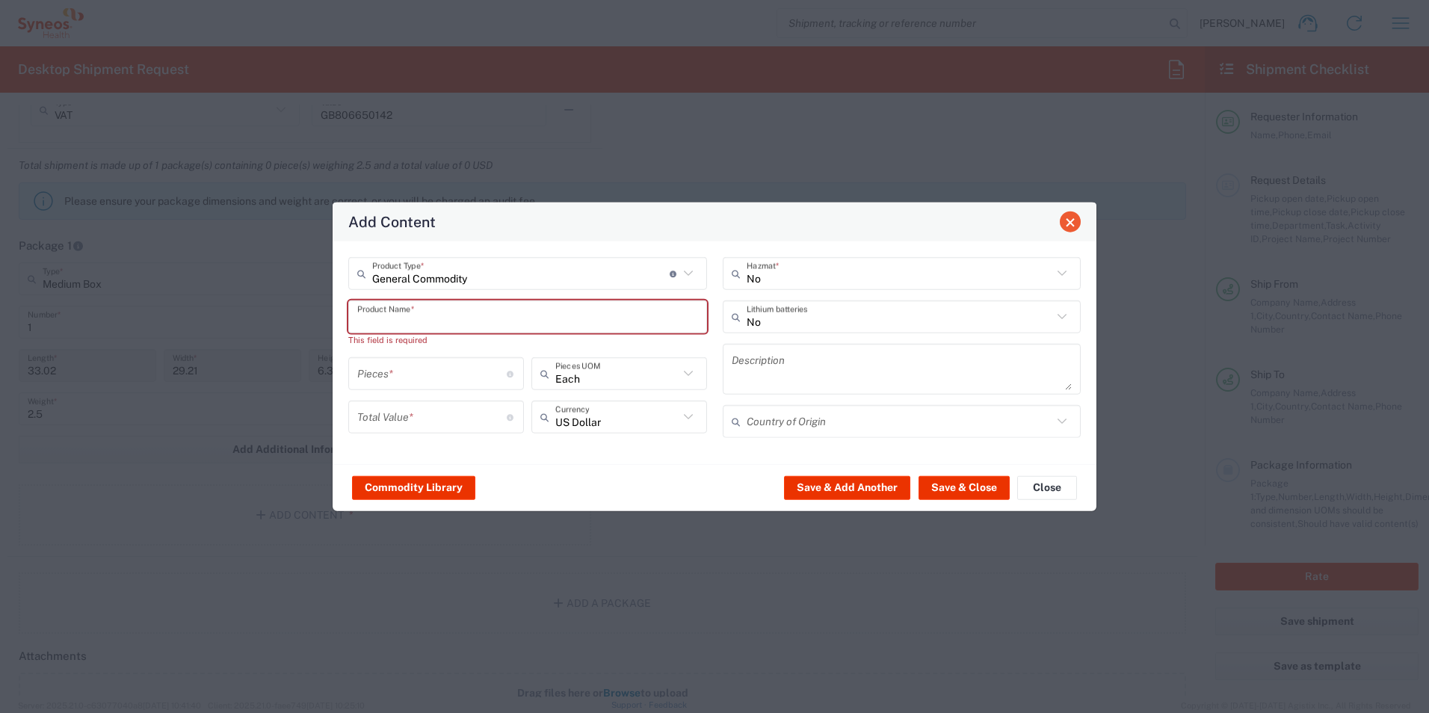
click at [1065, 223] on span "Close" at bounding box center [1070, 222] width 10 height 10
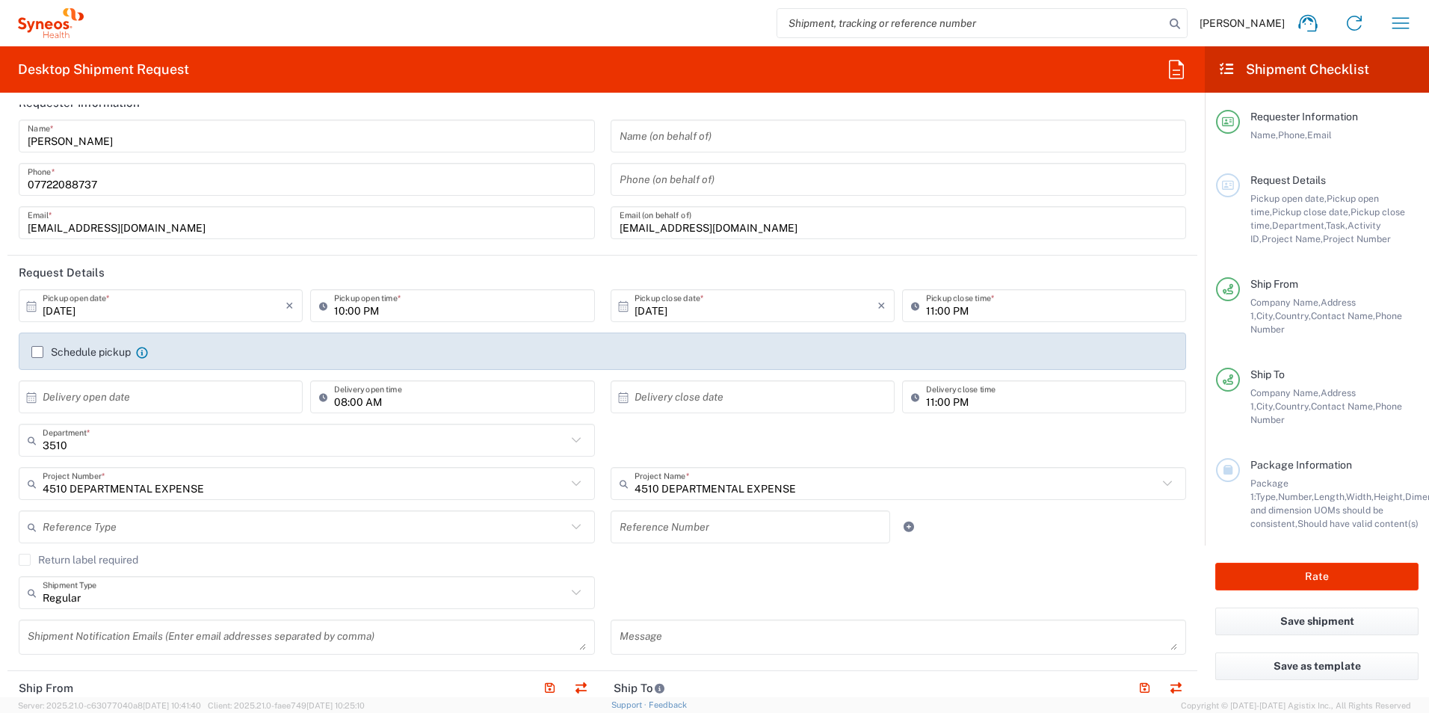
scroll to position [0, 0]
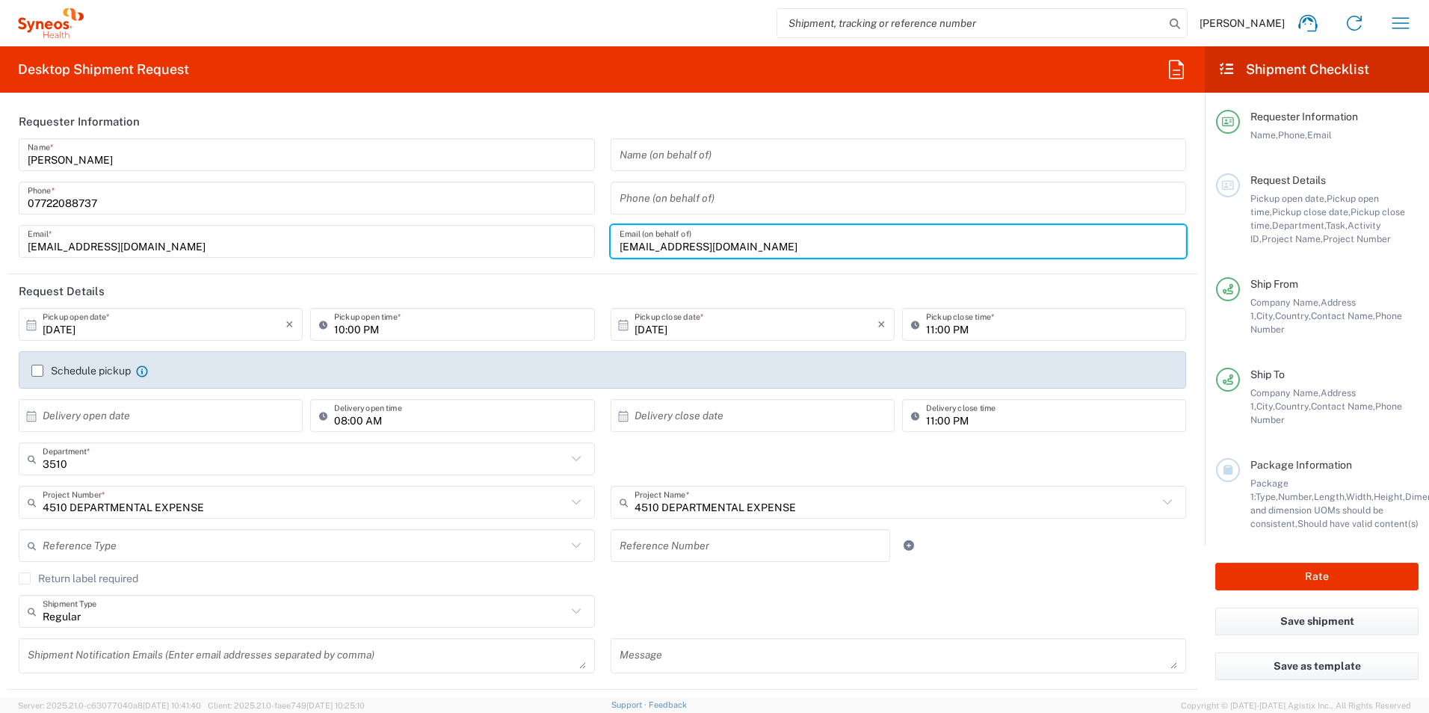
click at [785, 242] on input "[EMAIL_ADDRESS][DOMAIN_NAME]" at bounding box center [898, 242] width 558 height 26
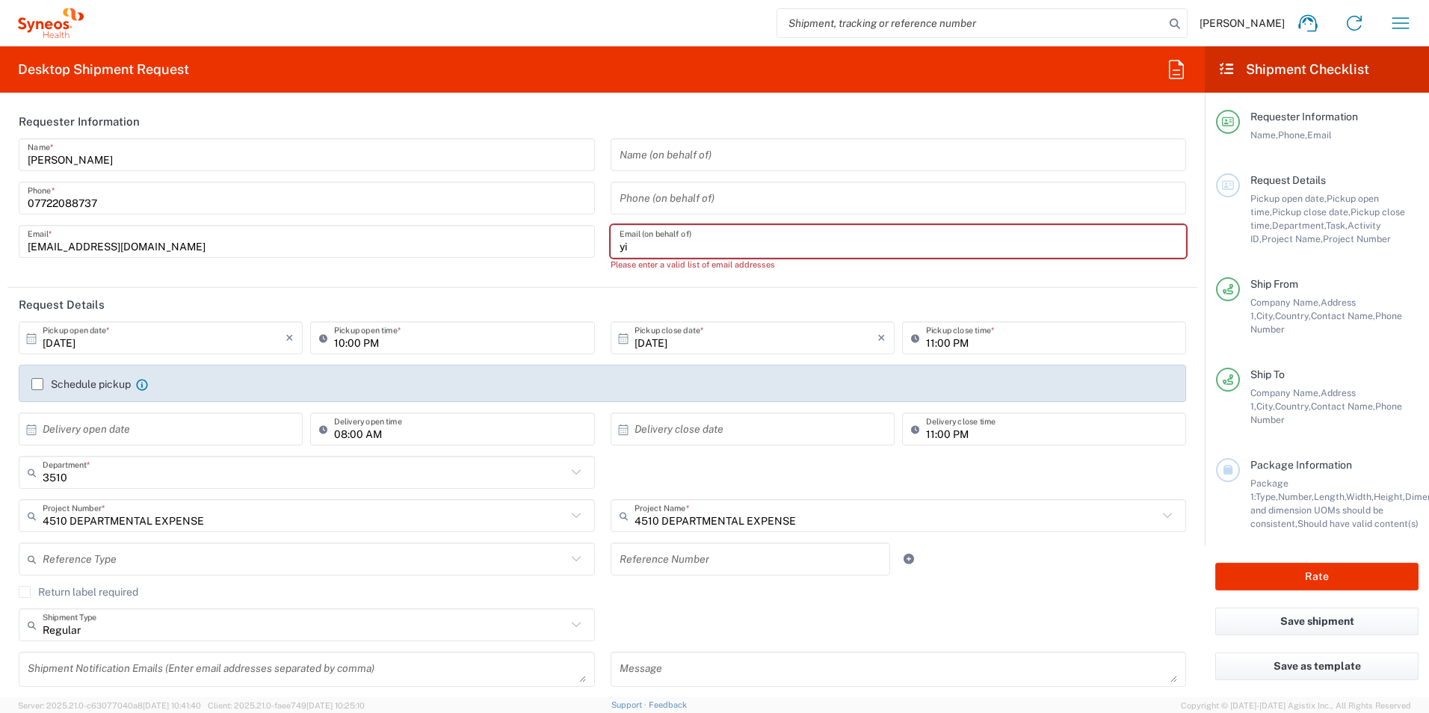
type input "y"
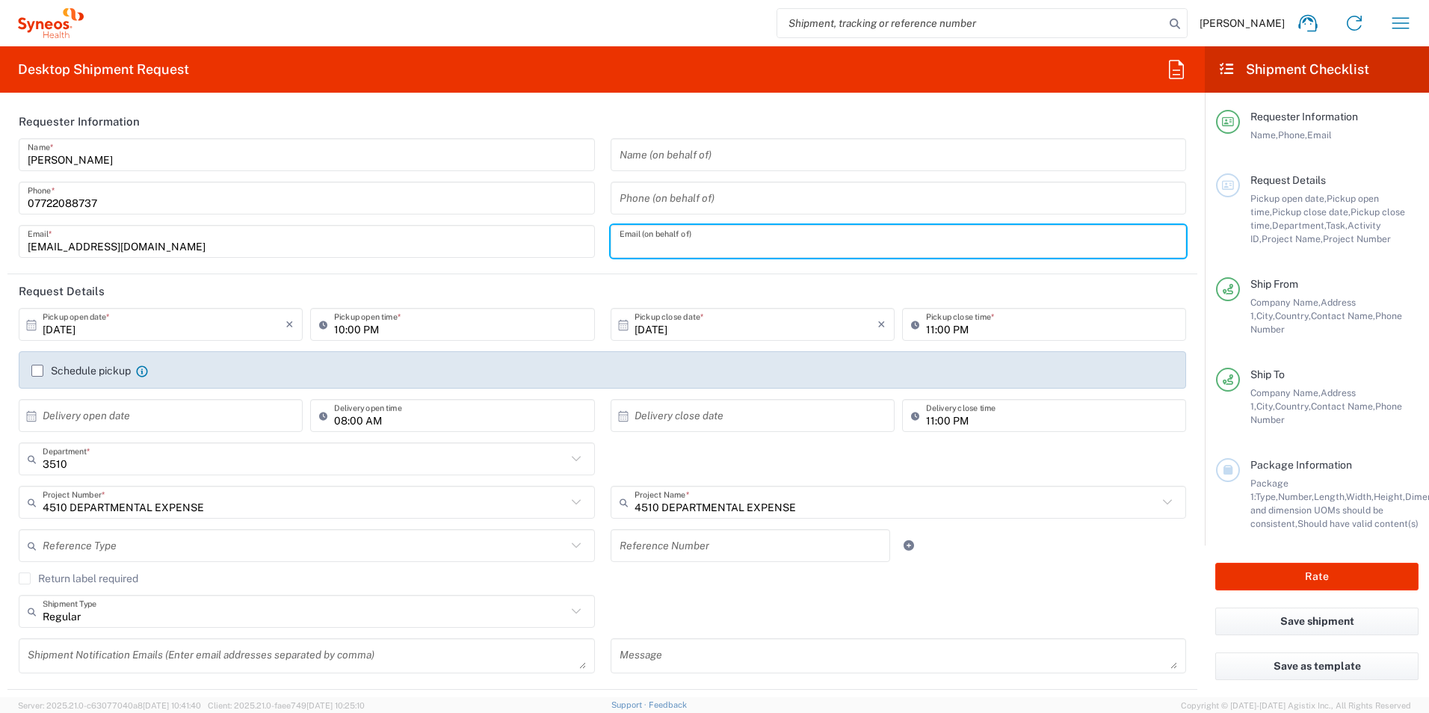
click at [629, 278] on header "Request Details" at bounding box center [601, 291] width 1189 height 34
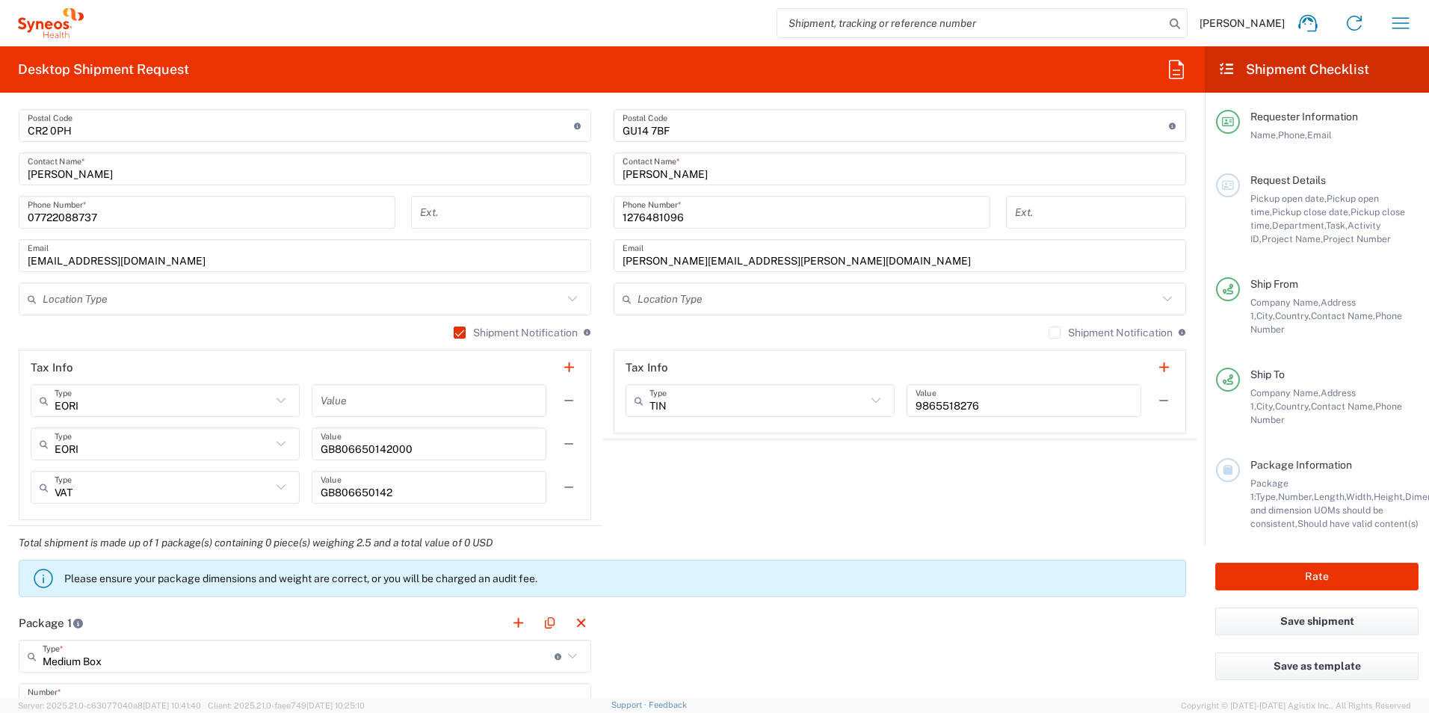
scroll to position [822, 0]
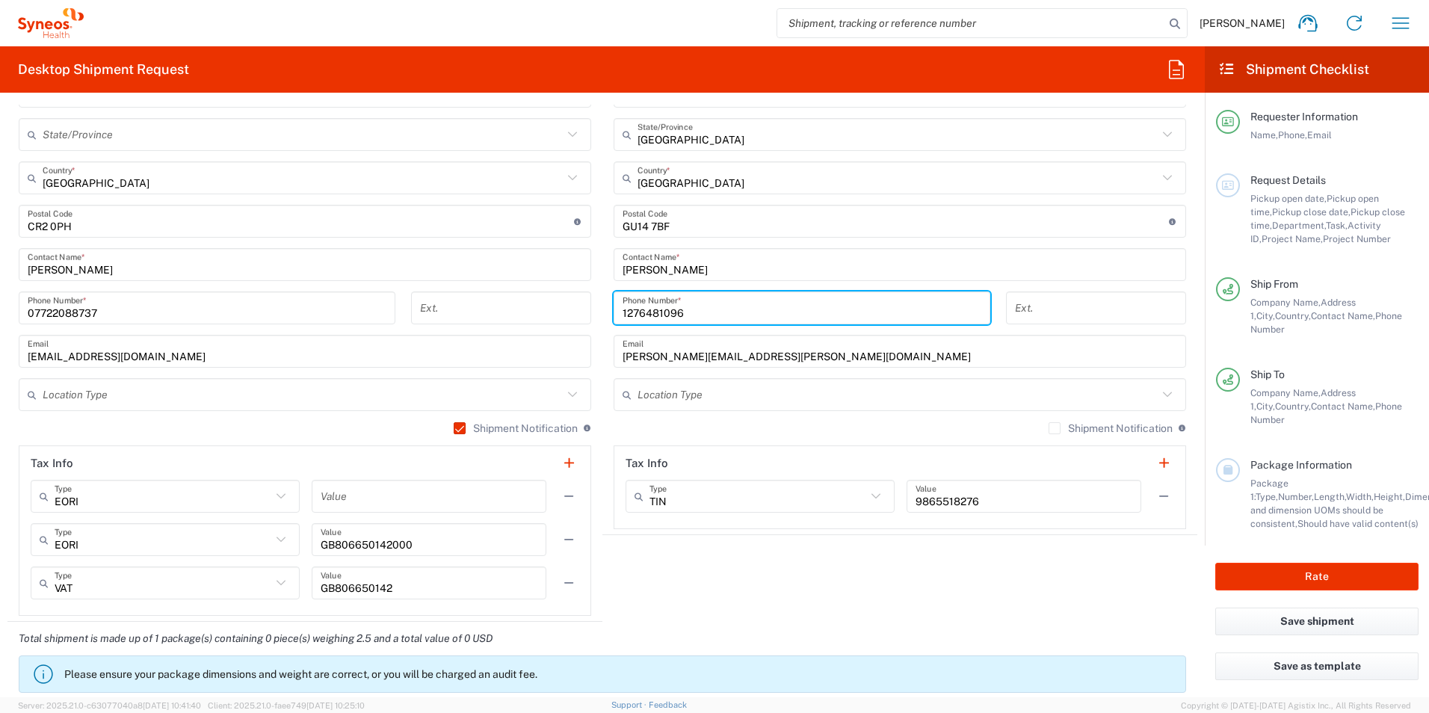
click at [690, 310] on input "1276481096" at bounding box center [801, 308] width 359 height 26
click at [714, 581] on agx-shipment-stop-widget "Ship To Location [PERSON_NAME] LLC-[GEOGRAPHIC_DATA] [GEOGRAPHIC_DATA] [GEOGRAP…" at bounding box center [899, 245] width 595 height 754
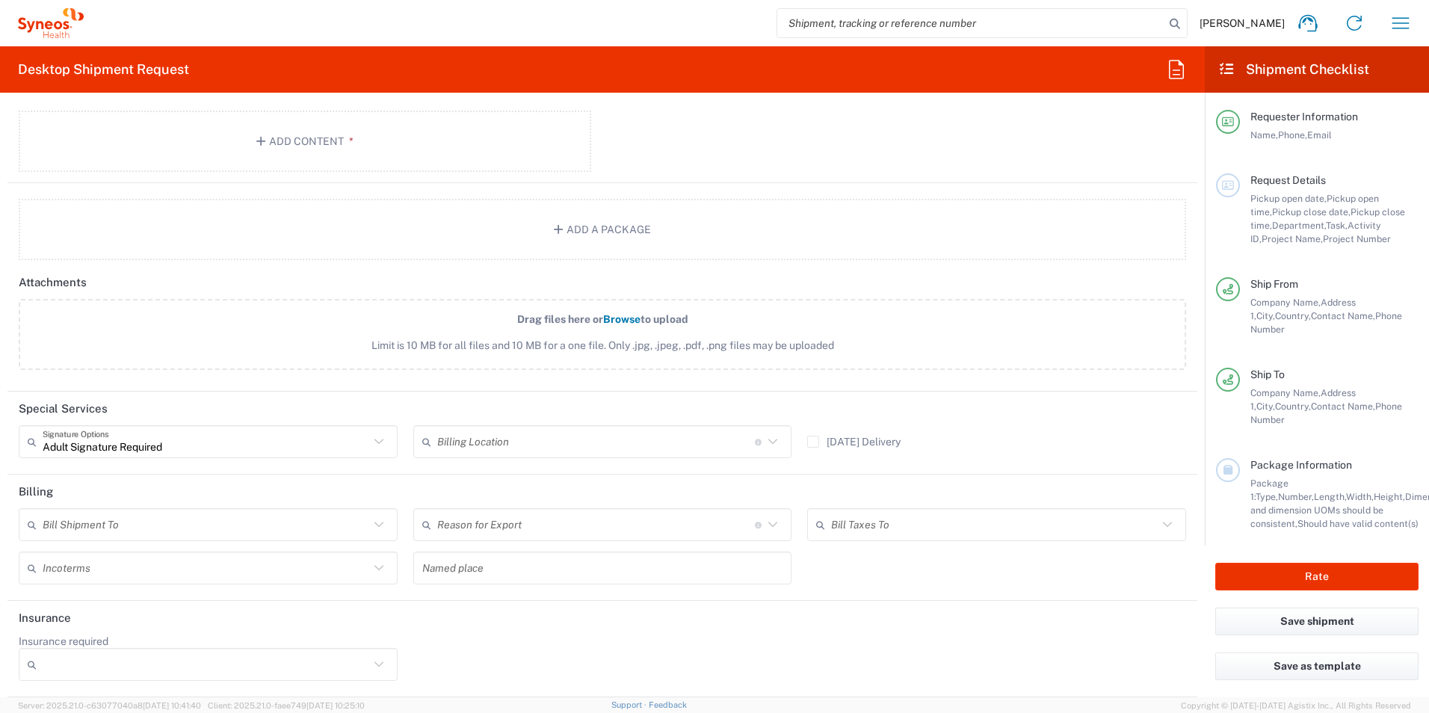
scroll to position [1668, 0]
click at [1302, 615] on button "Save shipment" at bounding box center [1316, 621] width 203 height 28
type input "3510"
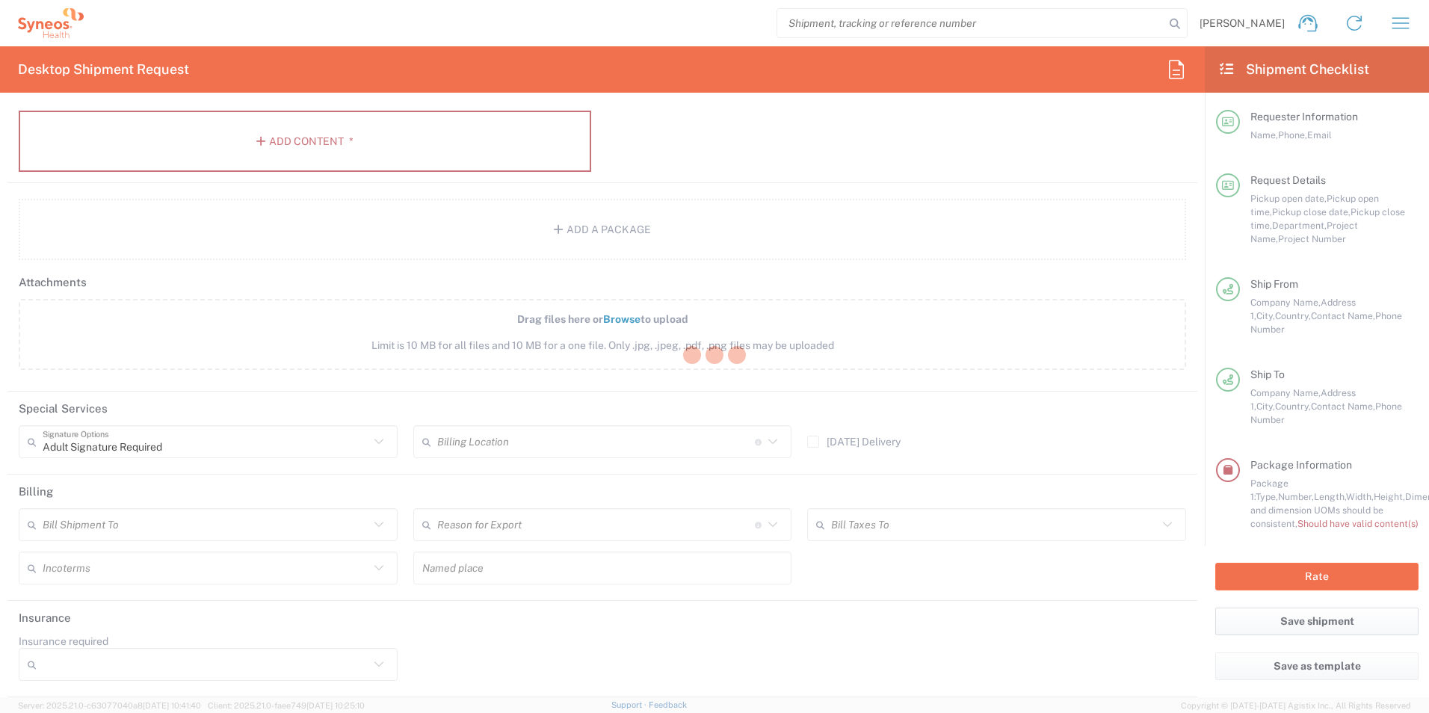
type input "4510 DEPARTMENTAL EXPENSE"
